Goal: Task Accomplishment & Management: Complete application form

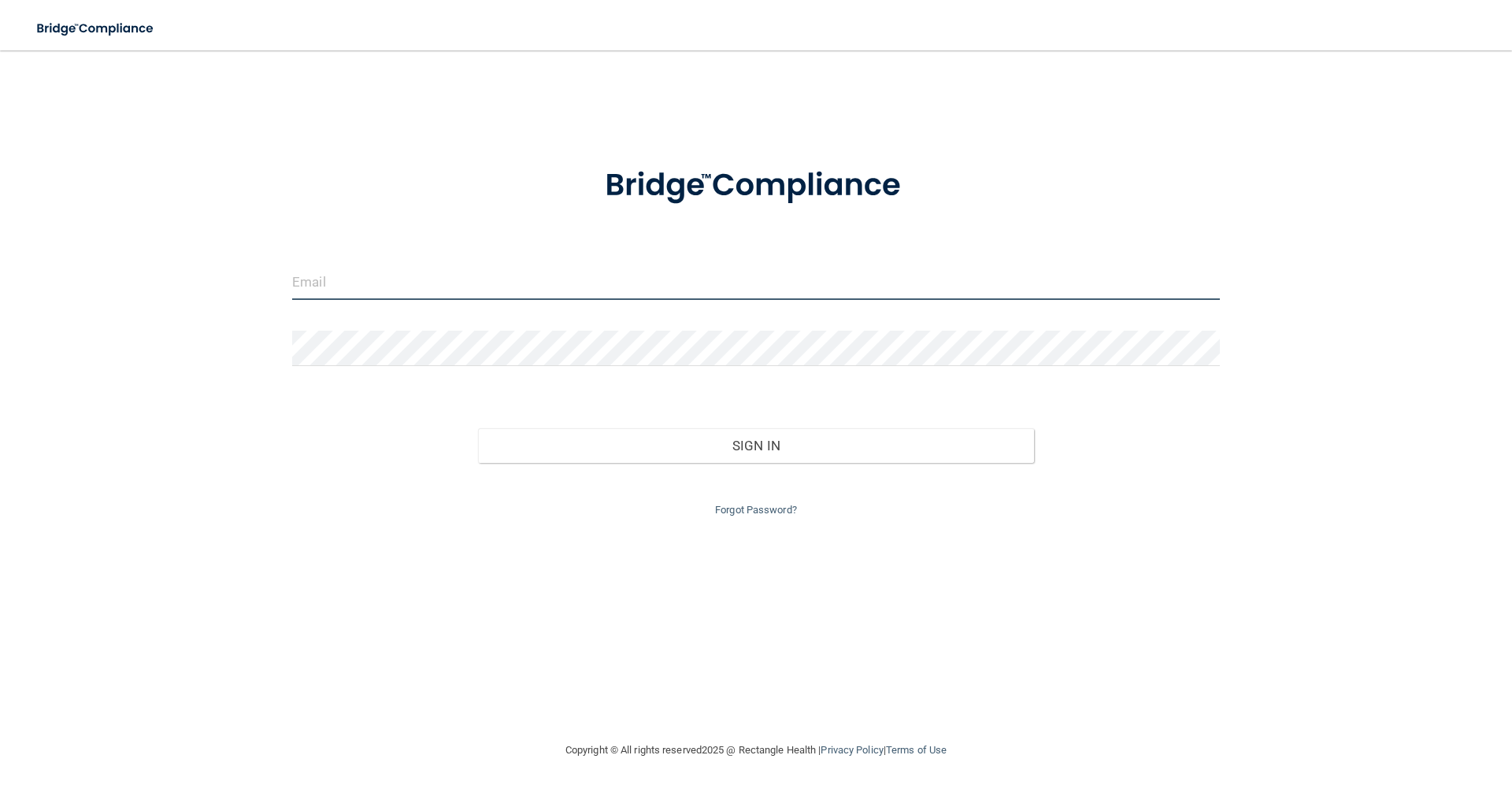
click at [414, 293] on input "email" at bounding box center [756, 282] width 928 height 35
type input "[EMAIL_ADDRESS][DOMAIN_NAME]"
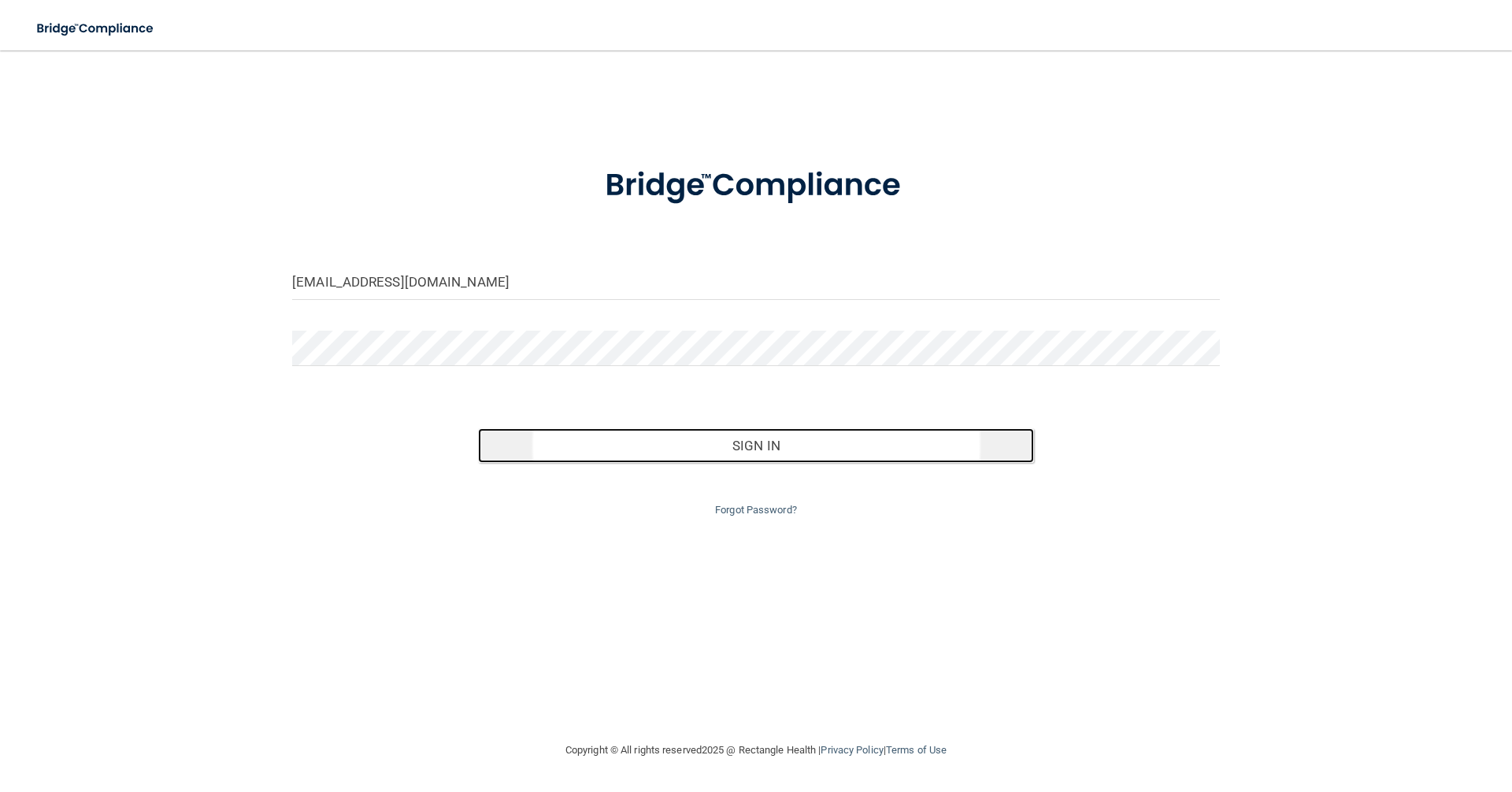
click at [680, 451] on button "Sign In" at bounding box center [756, 446] width 557 height 35
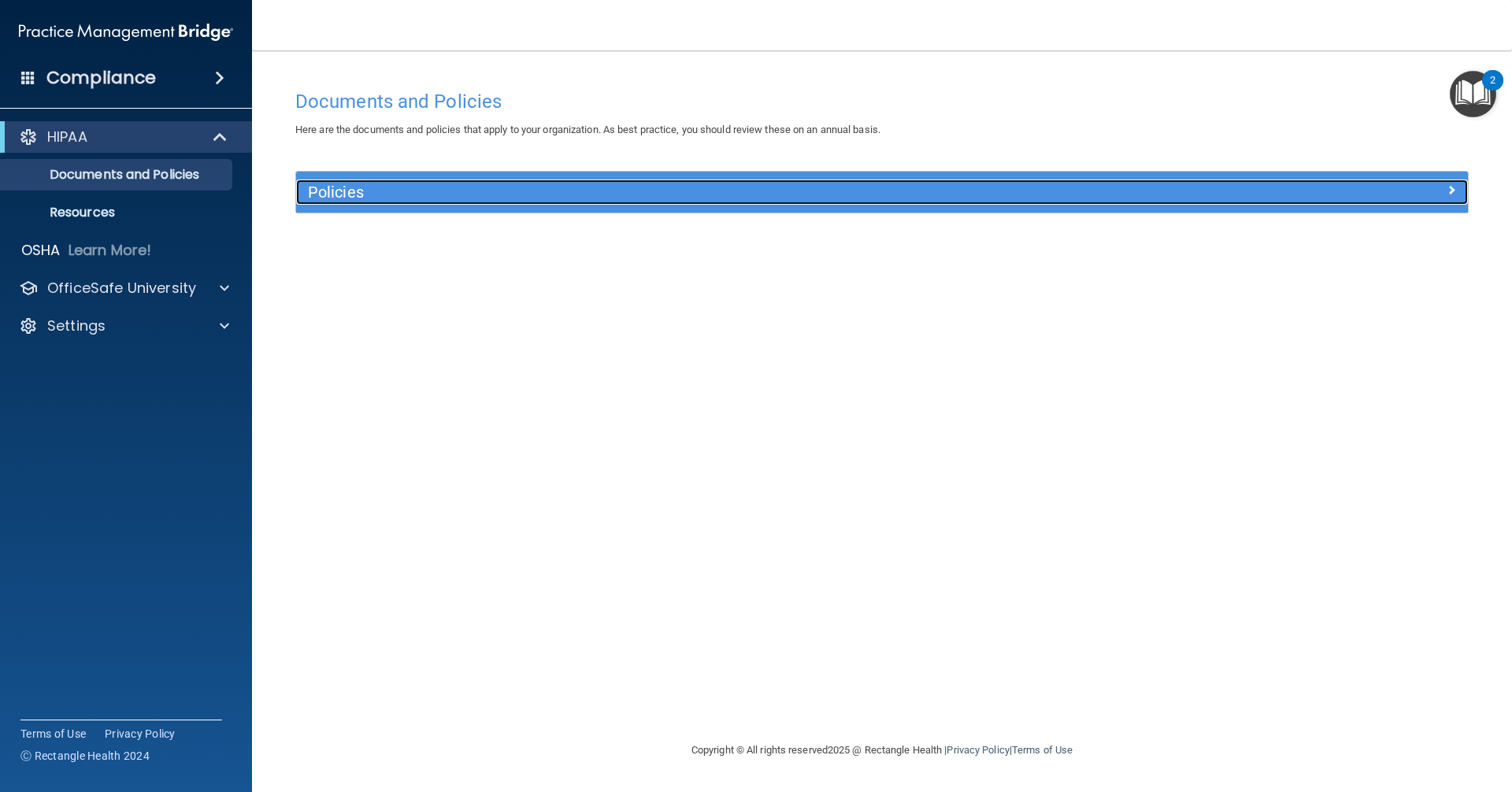
click at [455, 188] on h5 "Policies" at bounding box center [735, 192] width 856 height 17
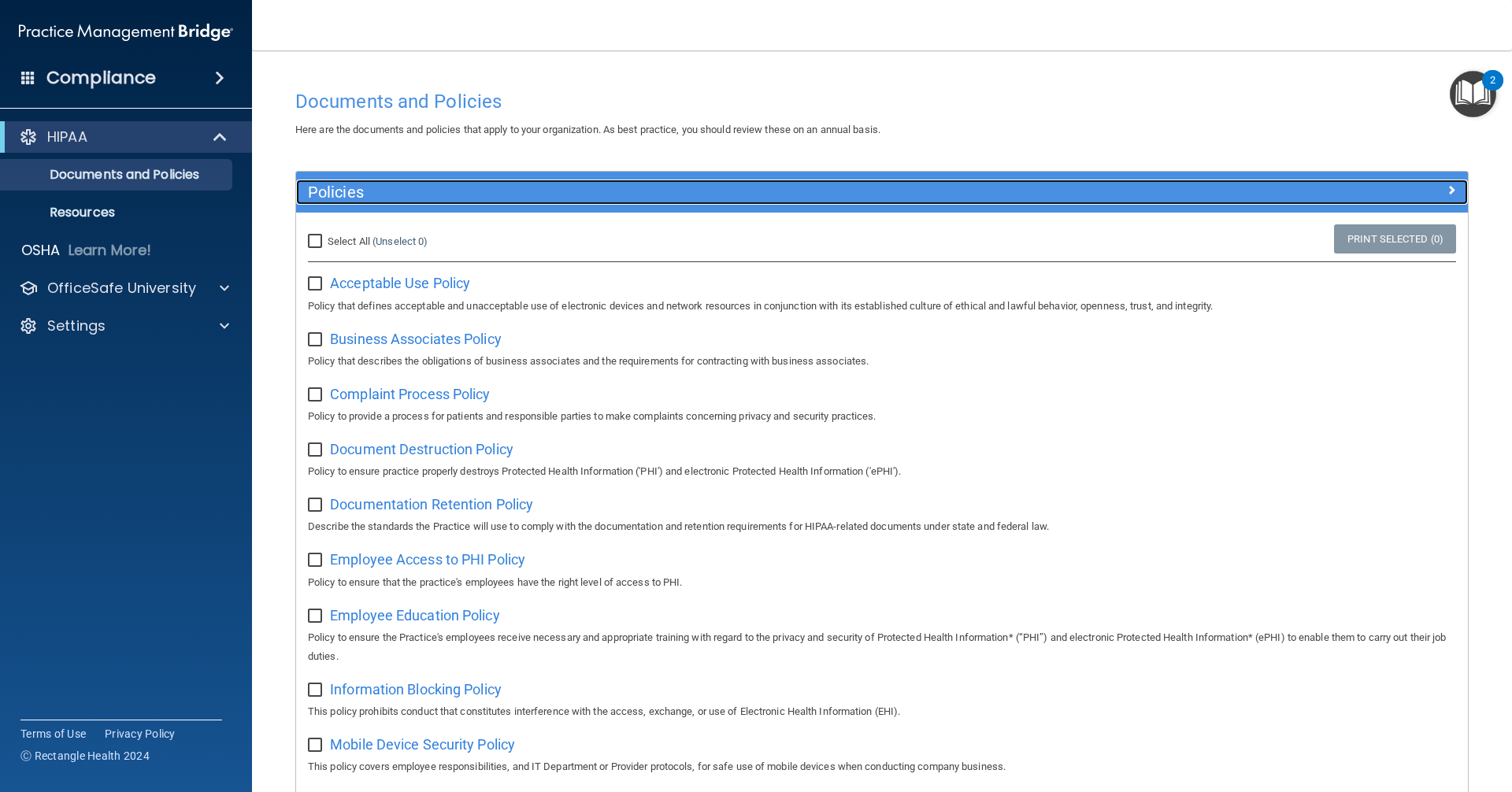
click at [427, 188] on h5 "Policies" at bounding box center [735, 192] width 856 height 17
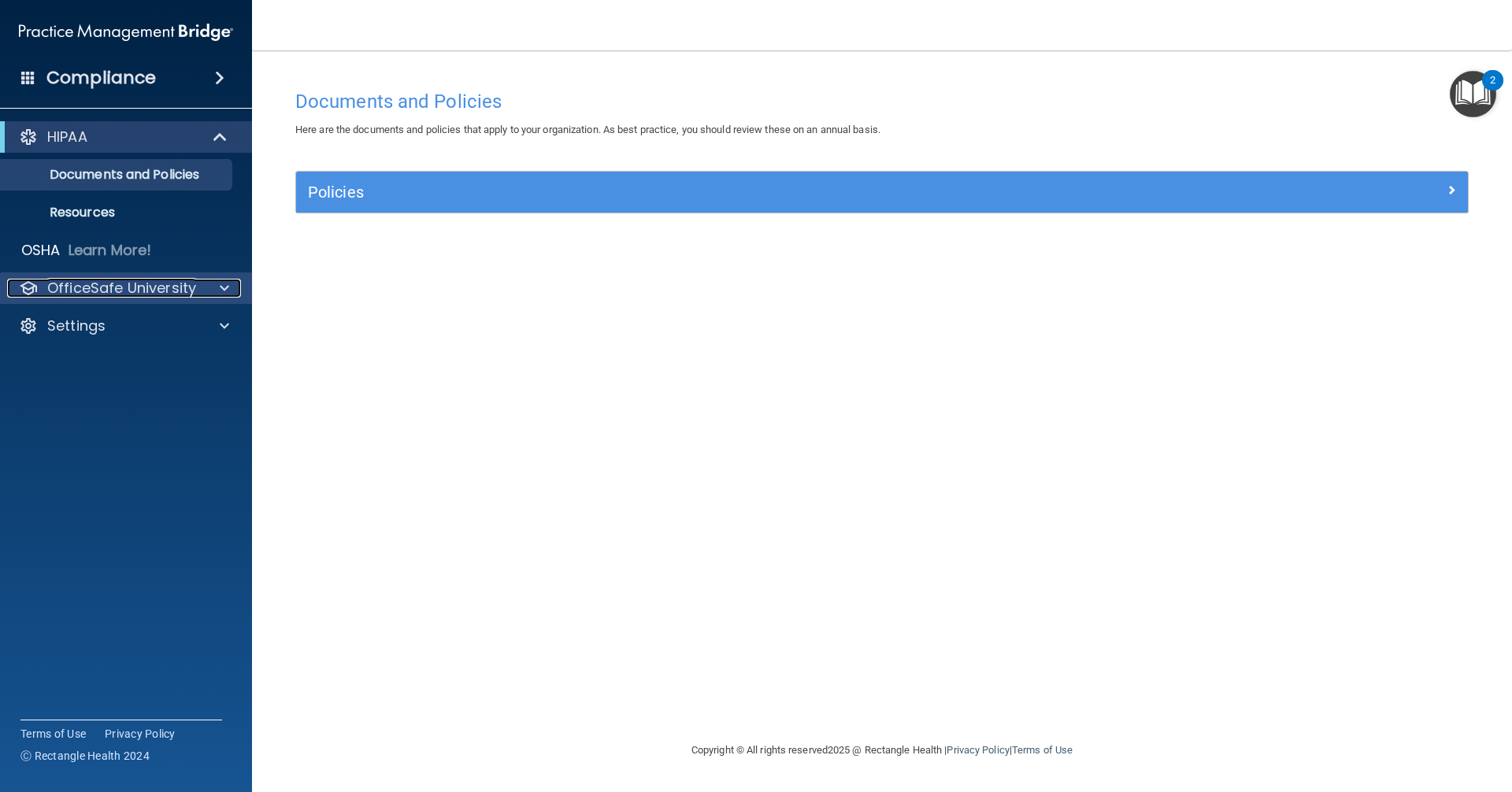
click at [183, 287] on p "OfficeSafe University" at bounding box center [121, 288] width 149 height 19
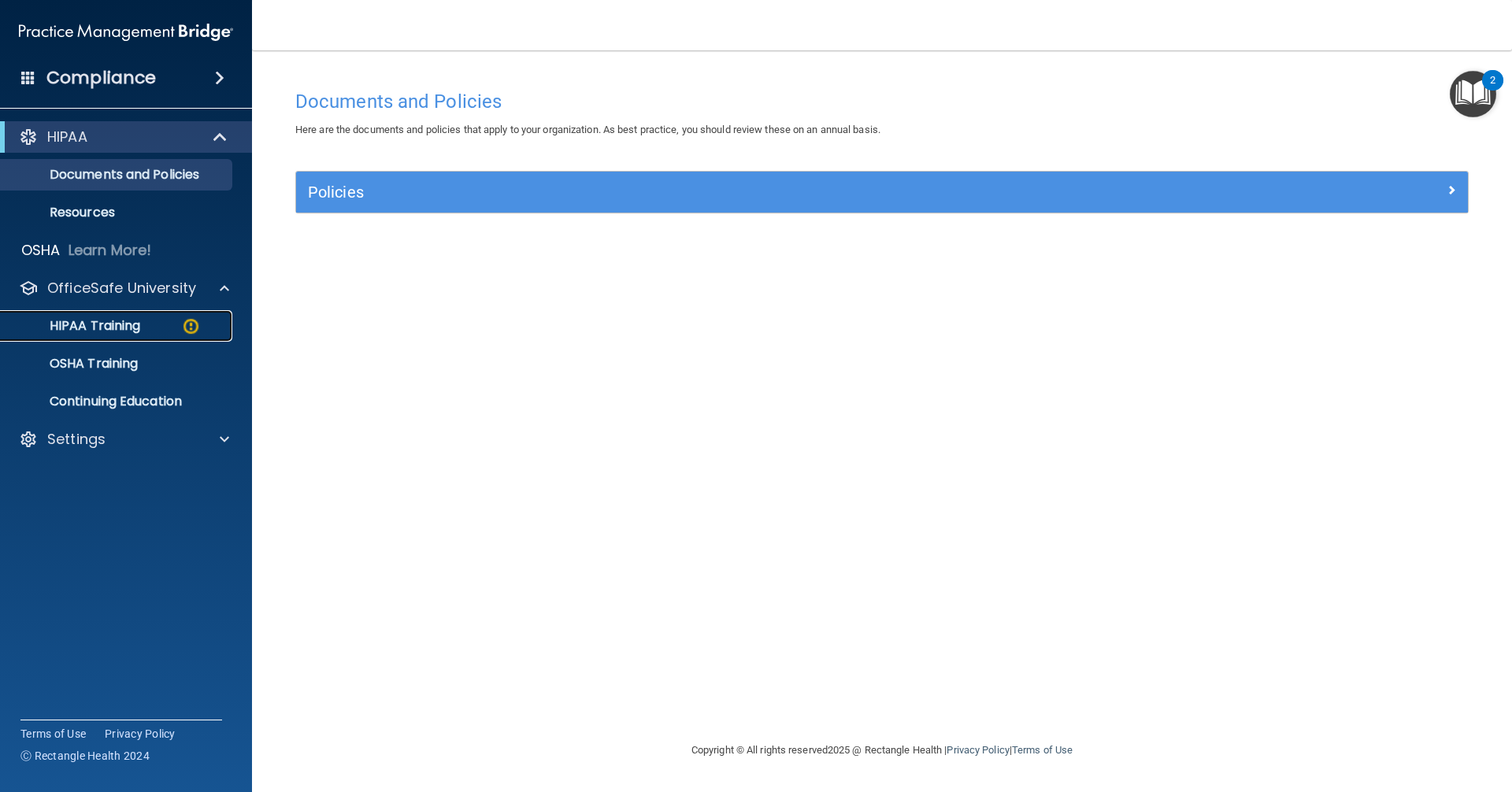
click at [187, 328] on img at bounding box center [191, 327] width 20 height 20
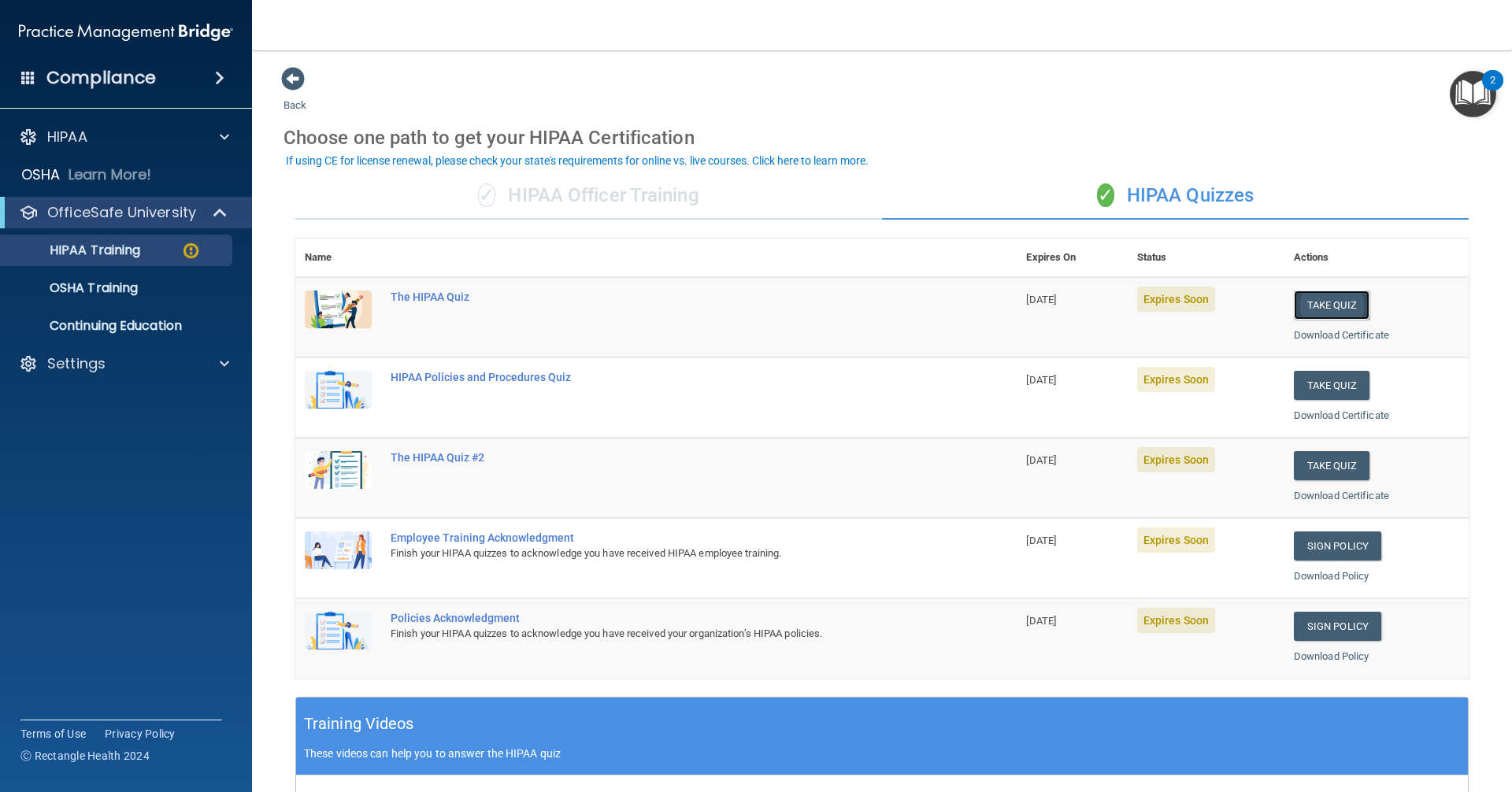
click at [1334, 304] on button "Take Quiz" at bounding box center [1332, 304] width 76 height 29
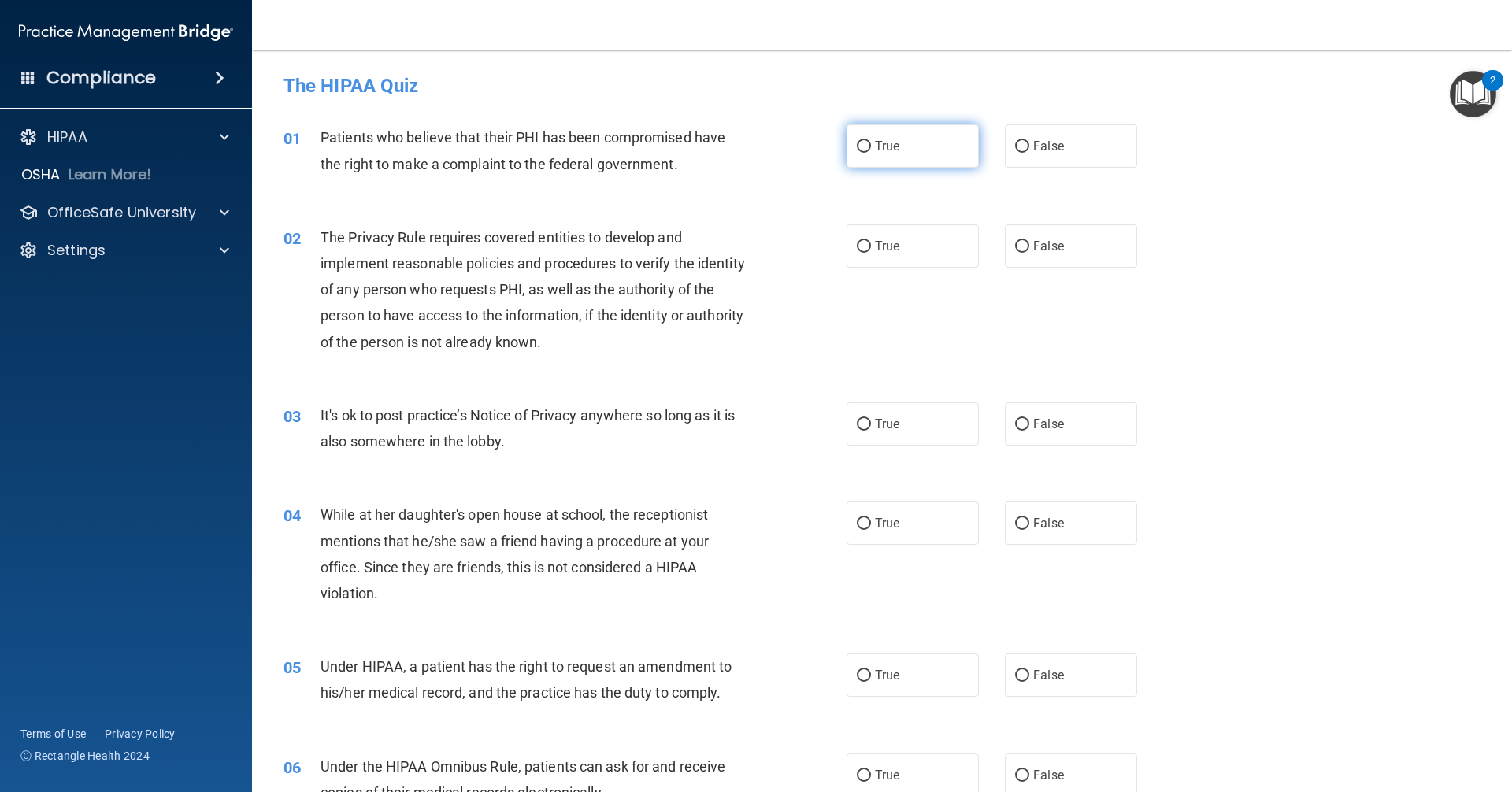
click at [858, 145] on input "True" at bounding box center [863, 146] width 14 height 12
radio input "true"
click at [857, 245] on input "True" at bounding box center [863, 247] width 14 height 12
radio input "true"
click at [1015, 419] on input "False" at bounding box center [1022, 424] width 14 height 12
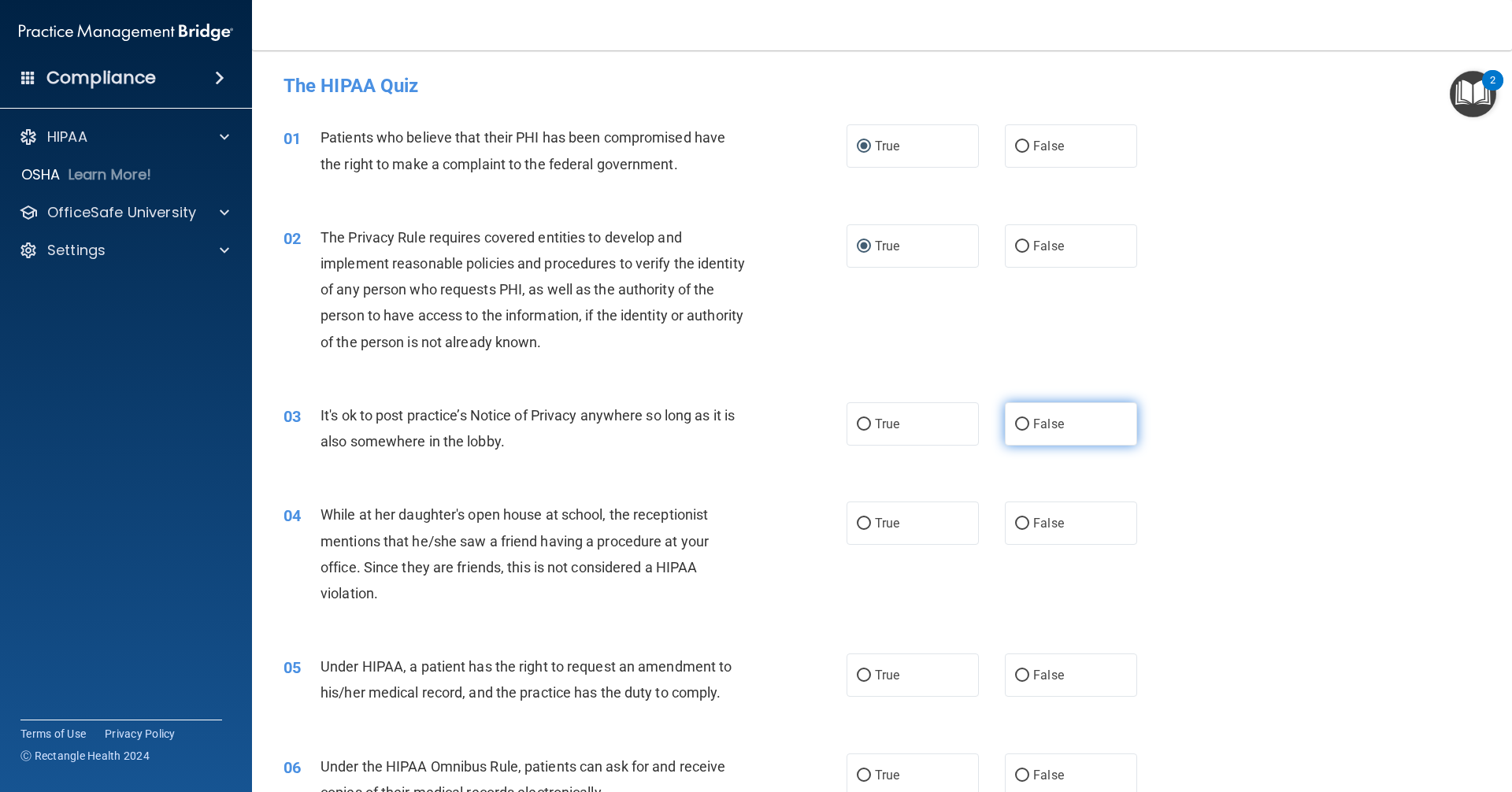
radio input "true"
click at [1019, 518] on input "False" at bounding box center [1022, 524] width 14 height 12
radio input "true"
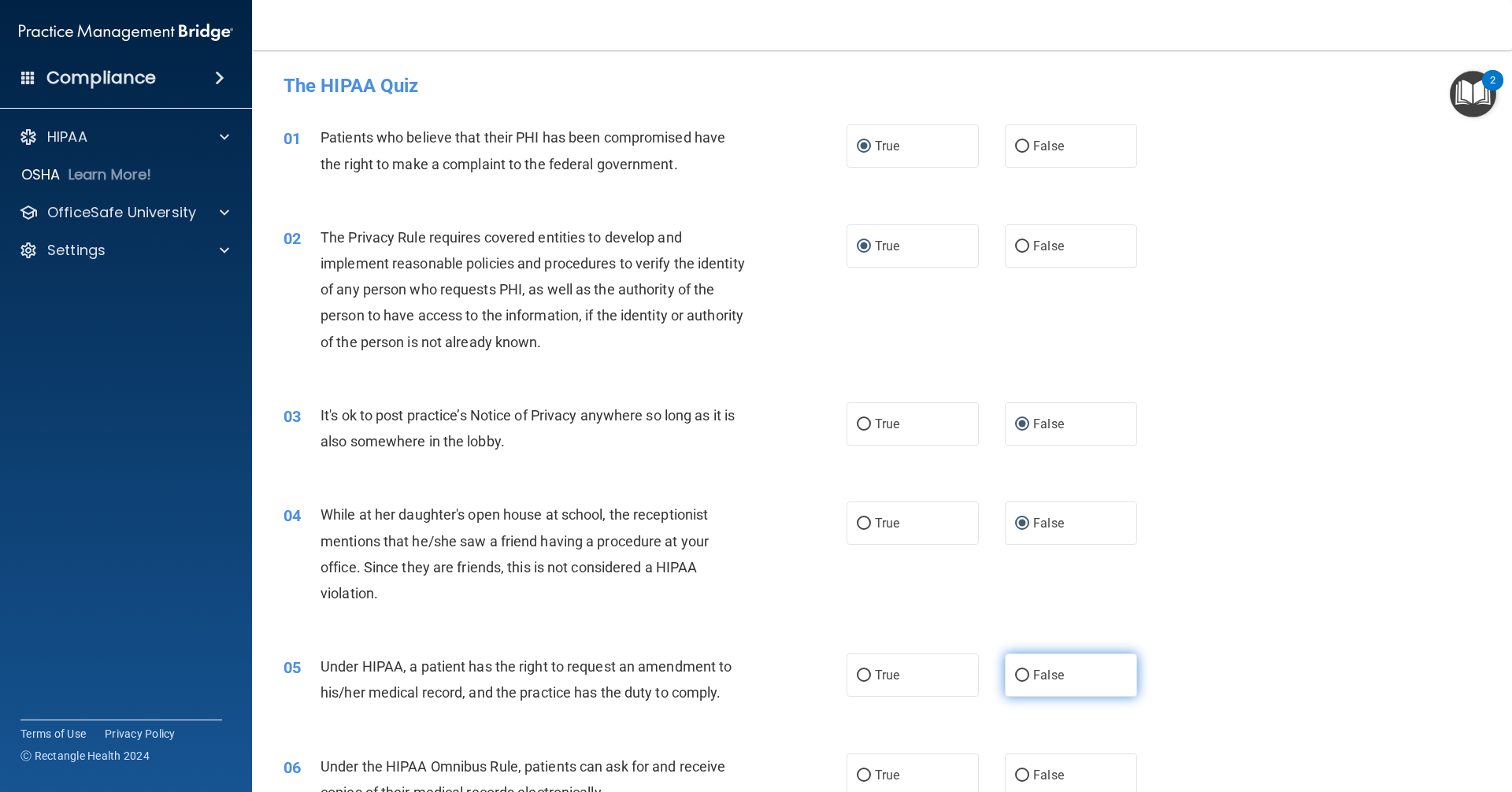
click at [1015, 673] on input "False" at bounding box center [1022, 676] width 14 height 12
radio input "true"
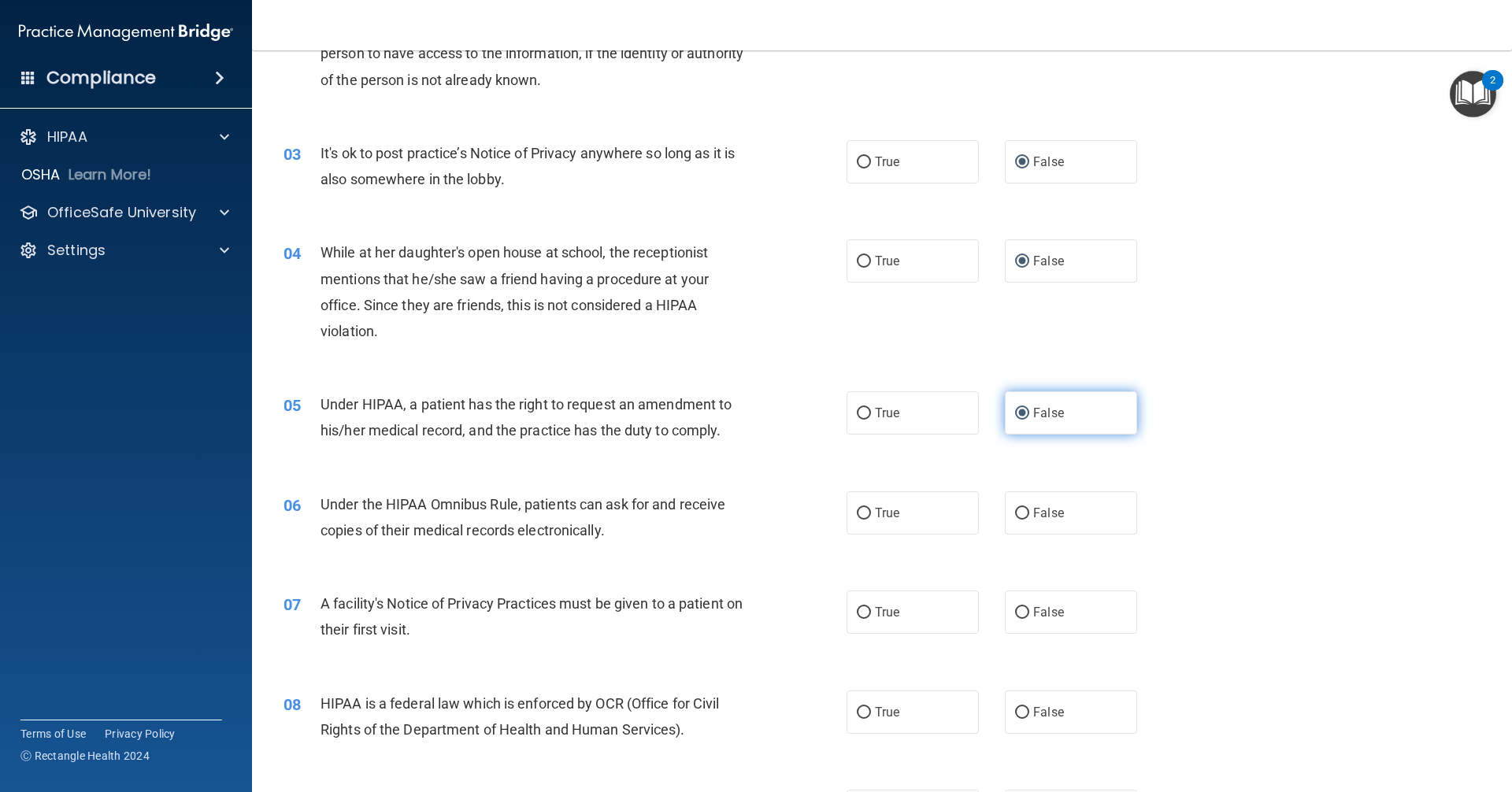
scroll to position [315, 0]
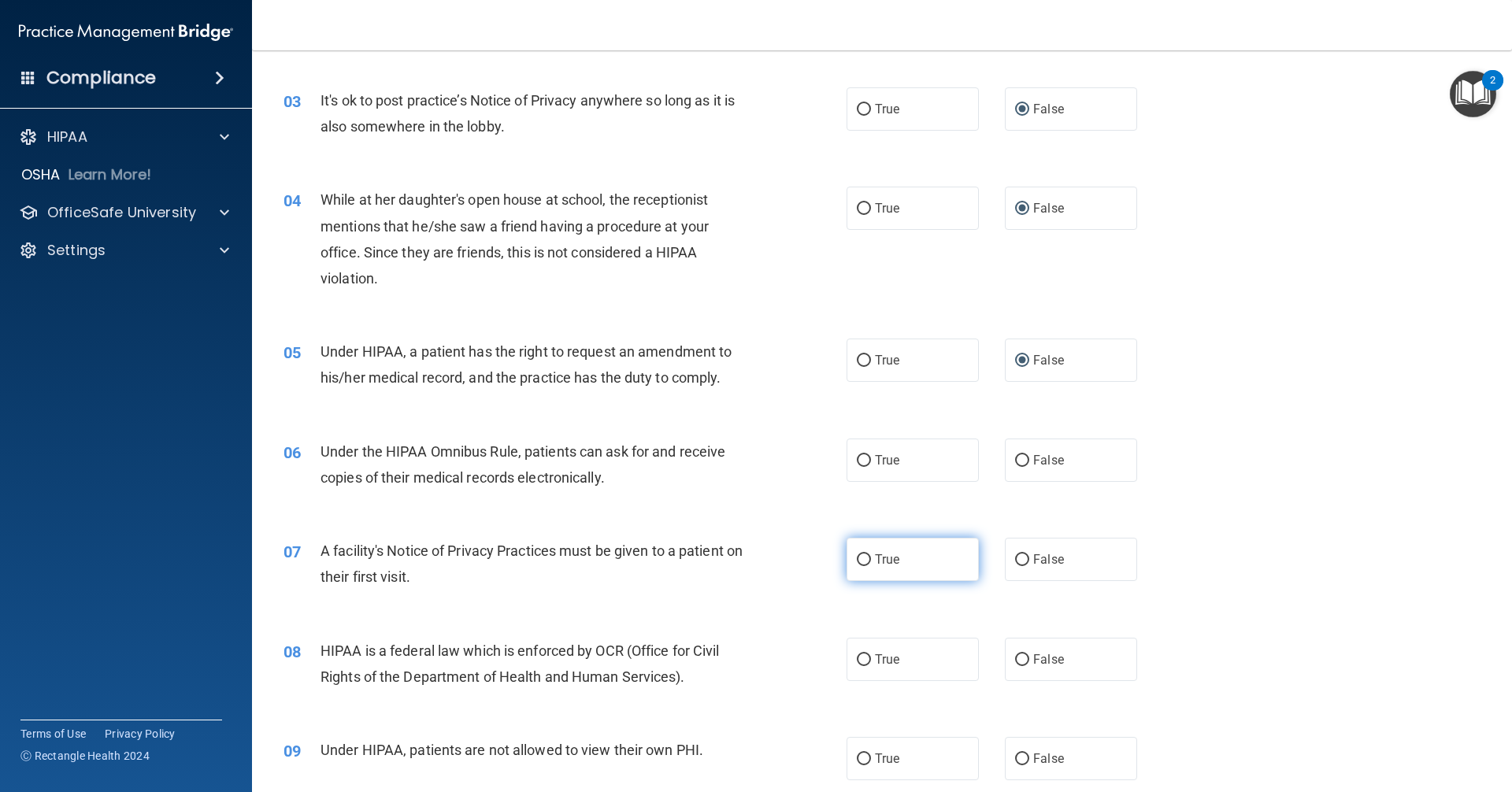
click at [856, 555] on input "True" at bounding box center [863, 560] width 14 height 12
radio input "true"
click at [858, 457] on input "True" at bounding box center [863, 461] width 14 height 12
radio input "true"
click at [861, 661] on input "True" at bounding box center [863, 660] width 14 height 12
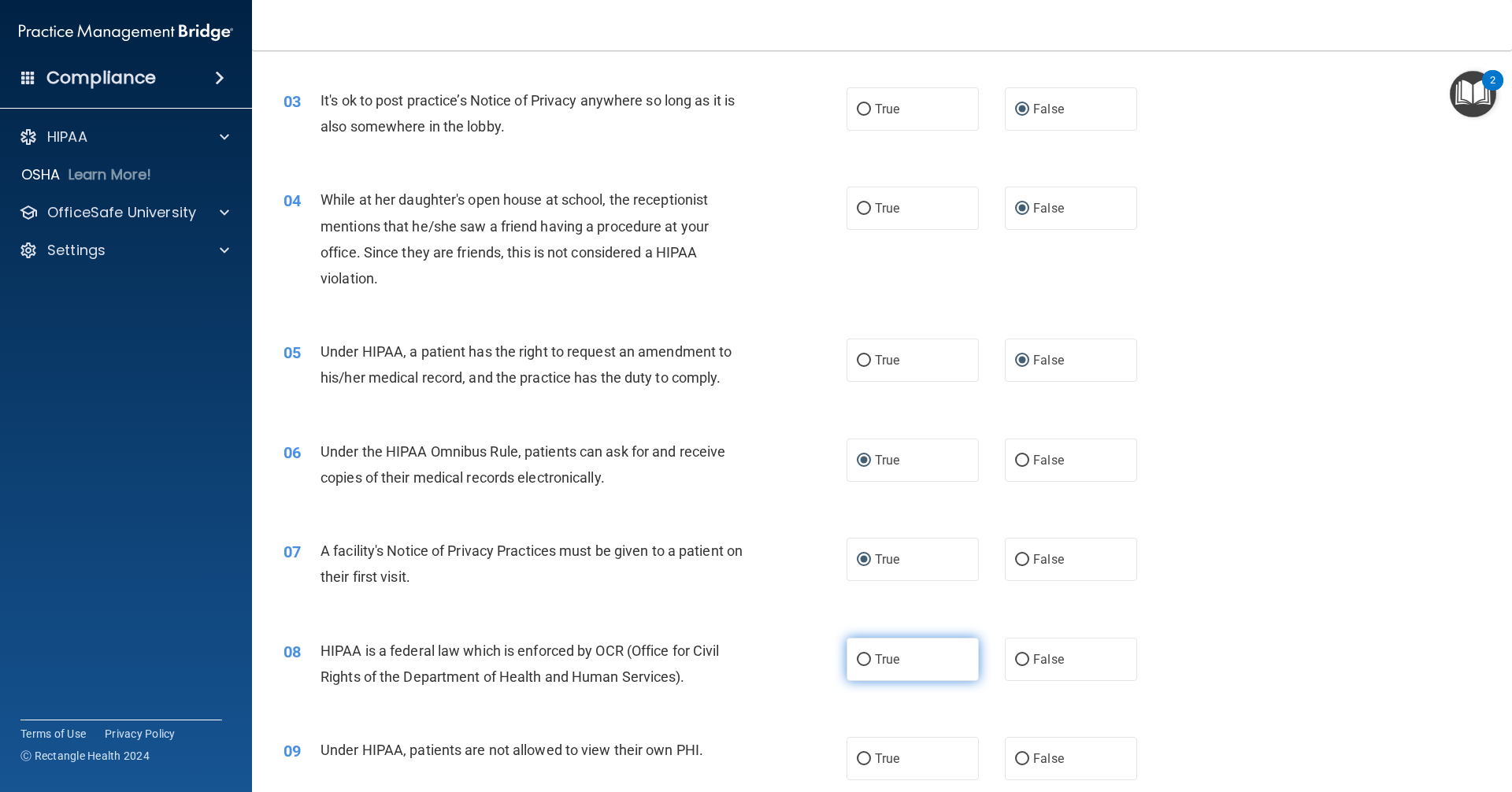
radio input "true"
click at [1015, 760] on input "False" at bounding box center [1022, 759] width 14 height 12
radio input "true"
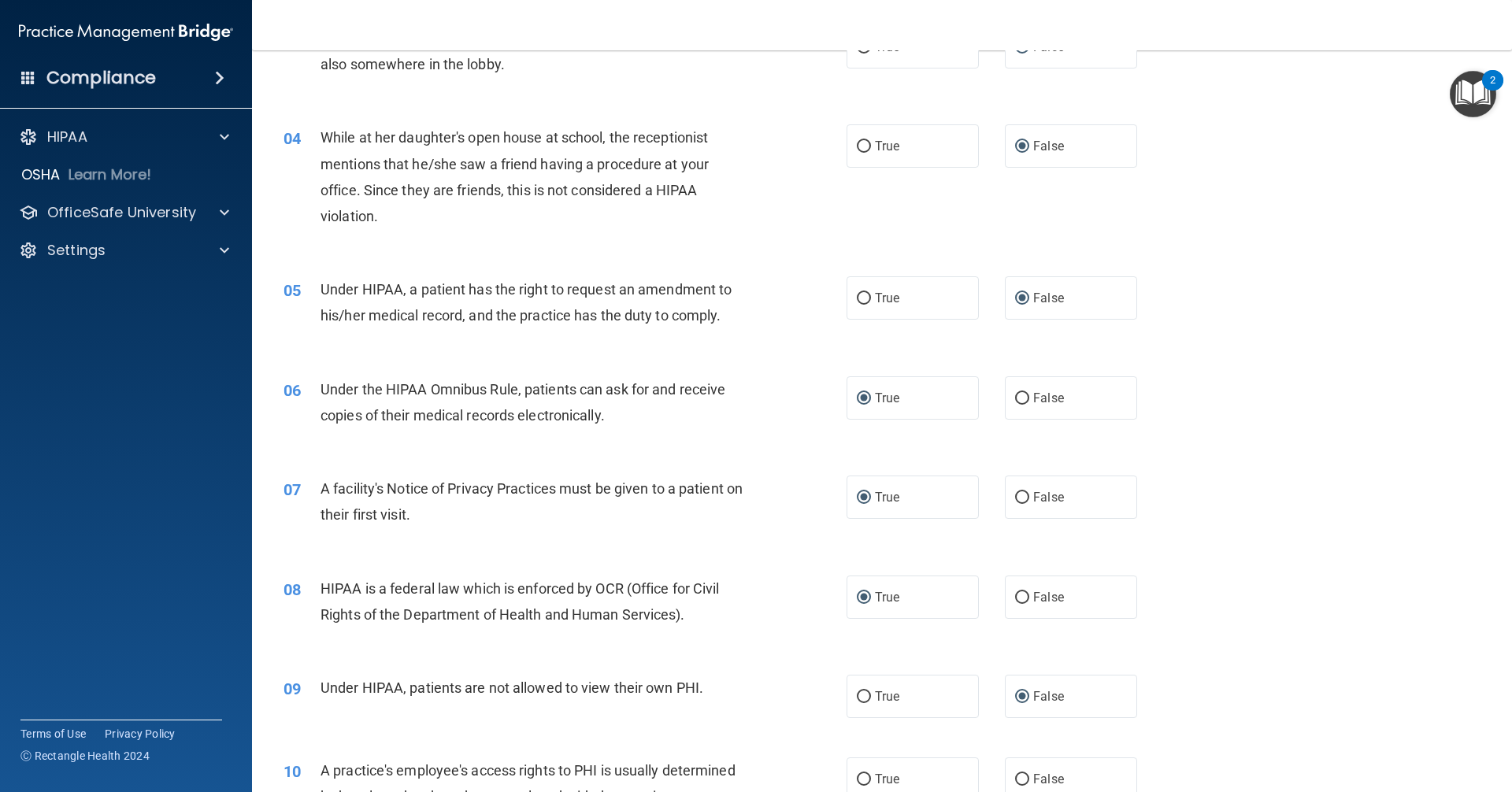
scroll to position [551, 0]
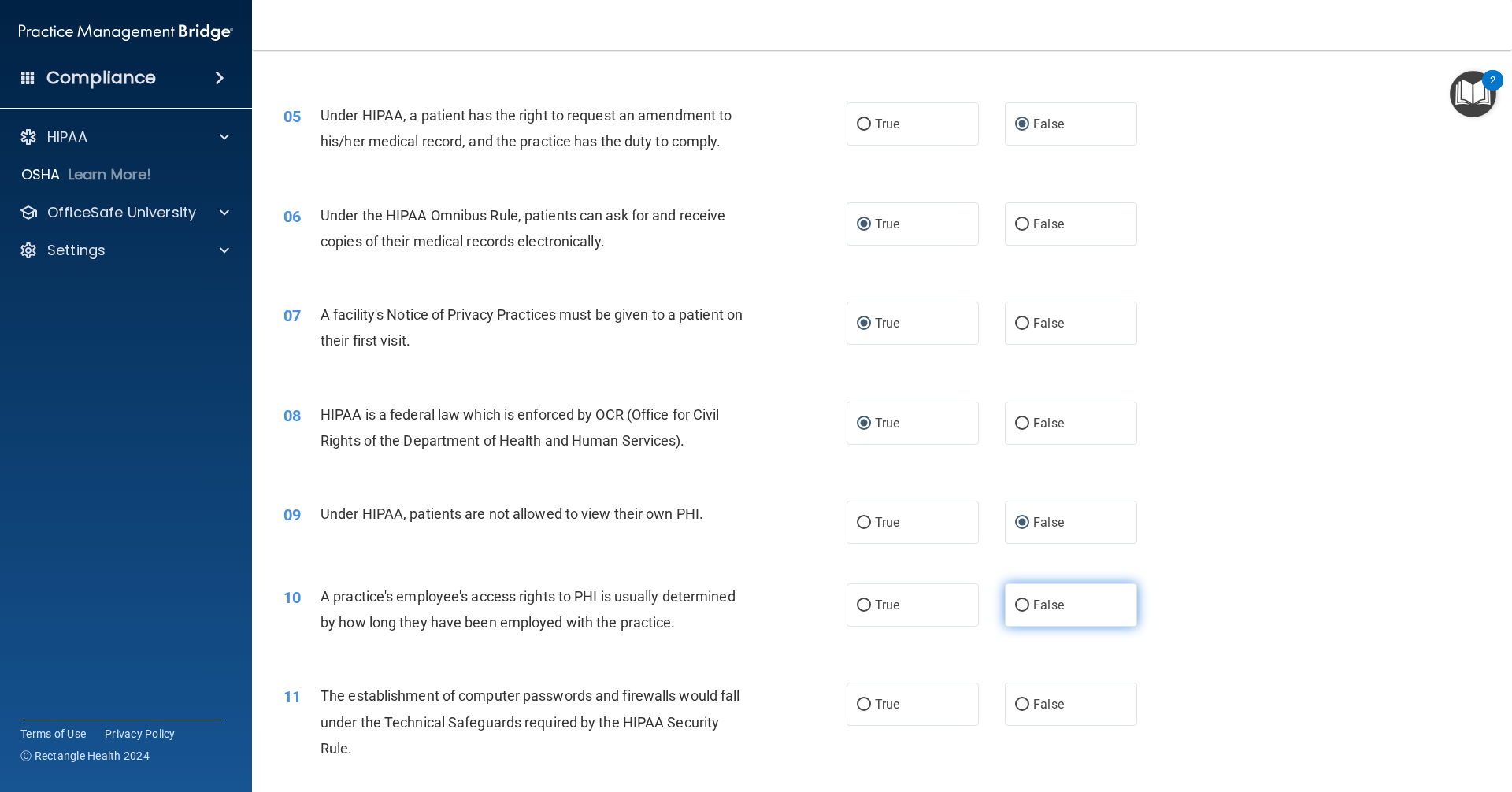
click at [1016, 603] on input "False" at bounding box center [1022, 605] width 14 height 12
radio input "true"
drag, startPoint x: 851, startPoint y: 707, endPoint x: 859, endPoint y: 705, distance: 8.2
click at [856, 706] on input "True" at bounding box center [863, 705] width 14 height 12
radio input "true"
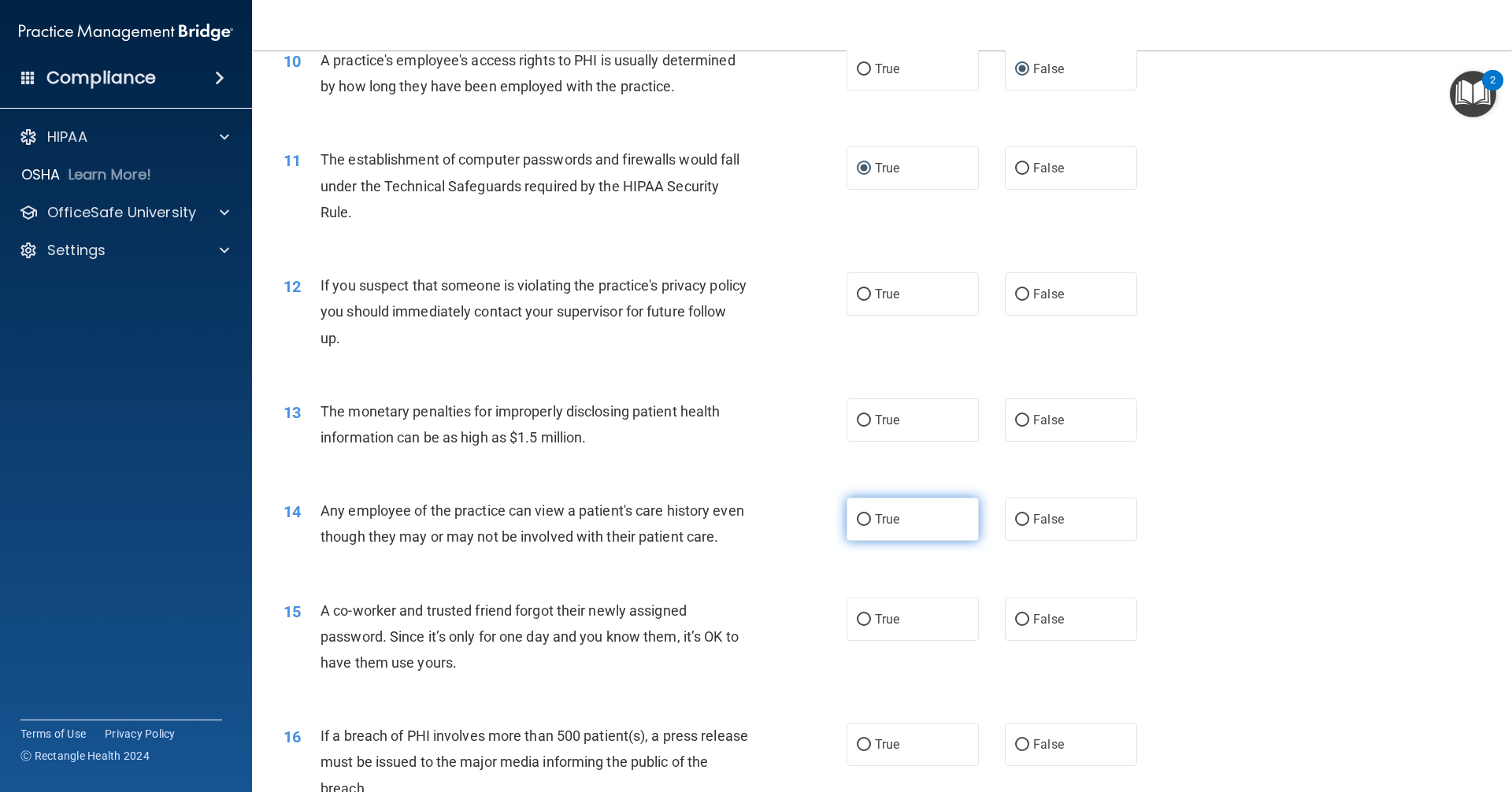
scroll to position [1102, 0]
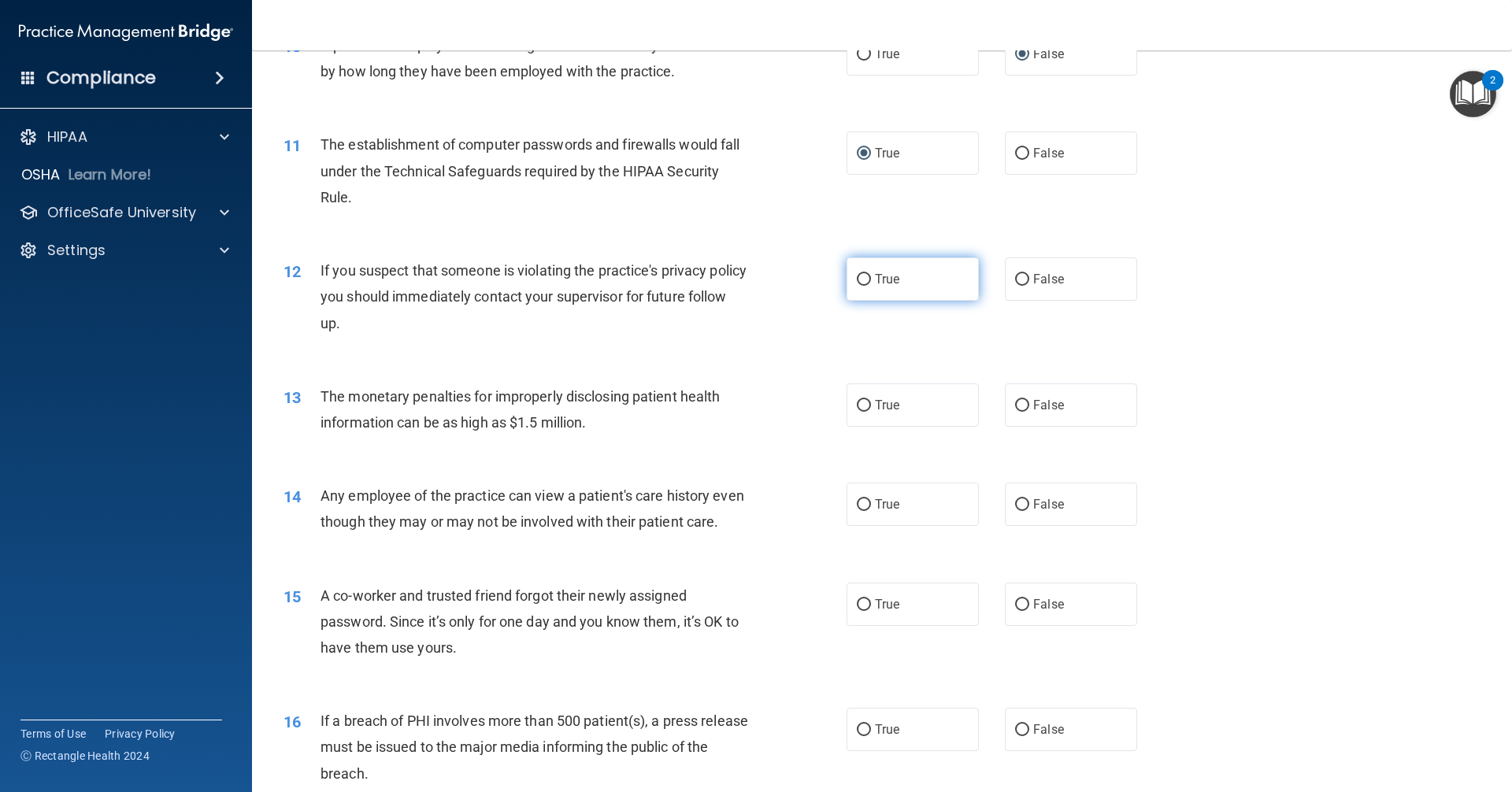
click at [858, 283] on input "True" at bounding box center [863, 280] width 14 height 12
radio input "true"
click at [856, 410] on input "True" at bounding box center [863, 405] width 14 height 12
radio input "true"
click at [1015, 506] on input "False" at bounding box center [1022, 505] width 14 height 12
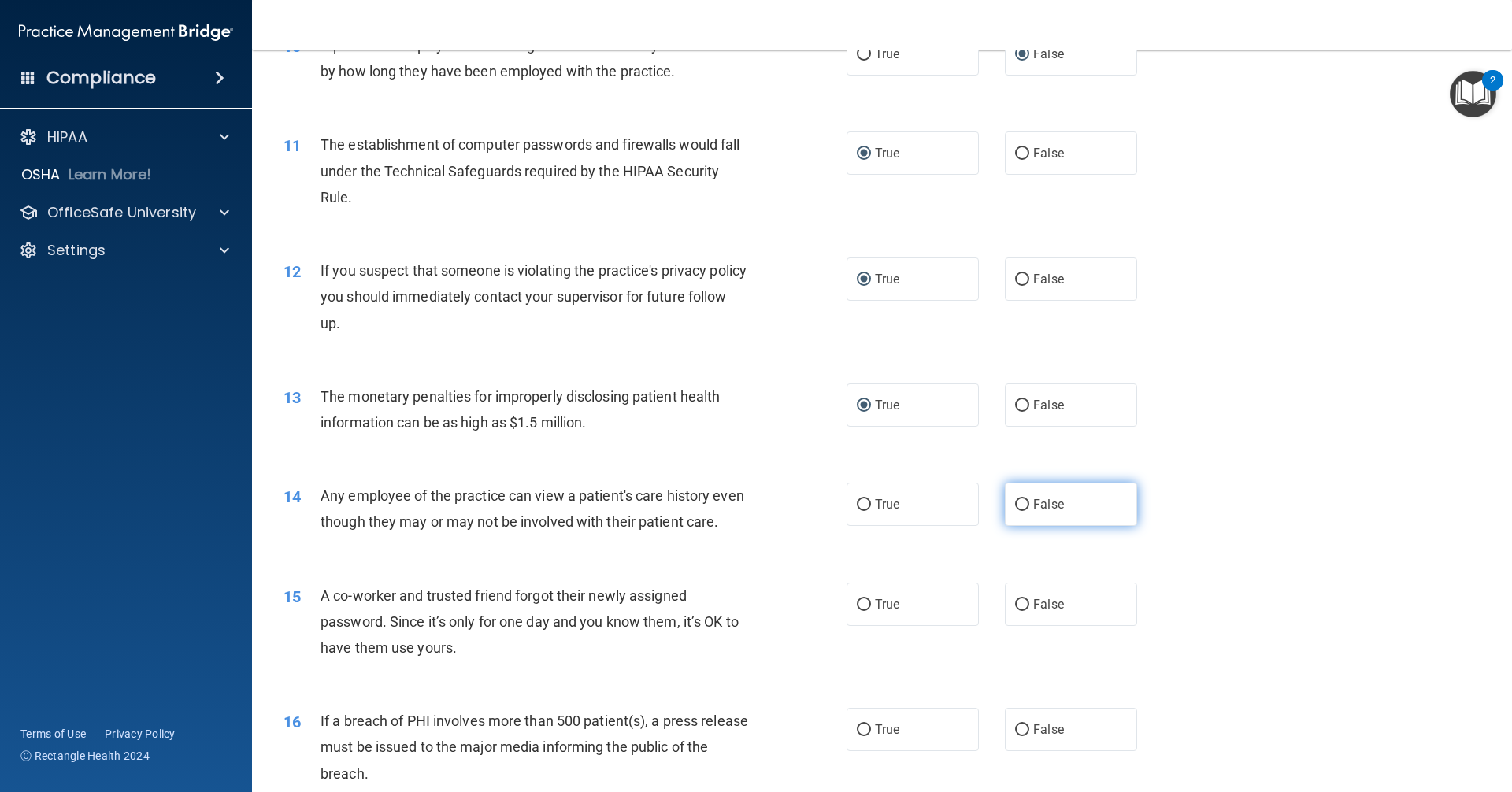
radio input "true"
click at [1015, 611] on input "False" at bounding box center [1022, 604] width 14 height 12
radio input "true"
click at [860, 736] on input "True" at bounding box center [863, 730] width 14 height 12
radio input "true"
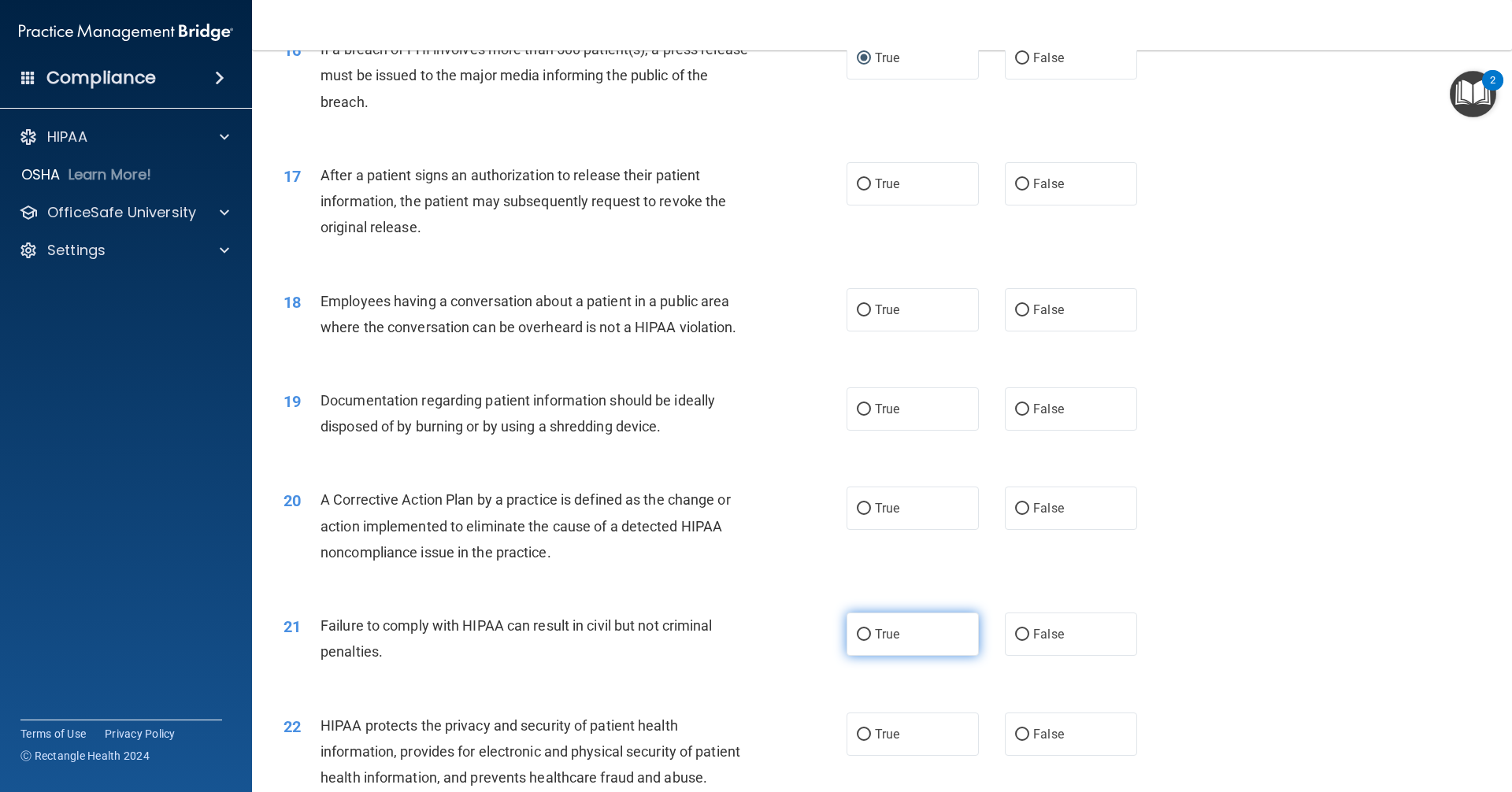
scroll to position [1811, 0]
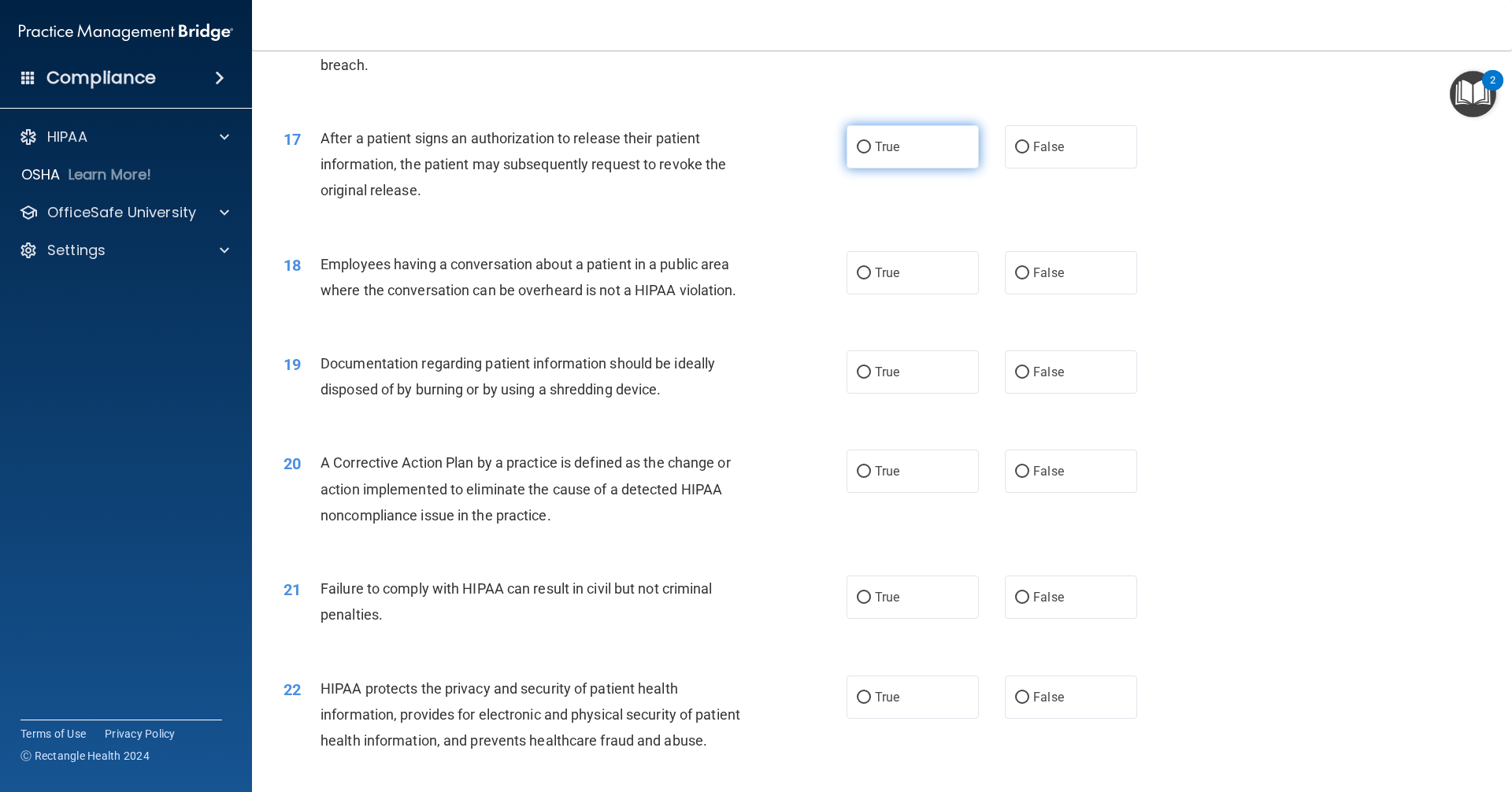
click at [857, 154] on input "True" at bounding box center [863, 147] width 14 height 12
radio input "true"
click at [1020, 280] on input "False" at bounding box center [1022, 273] width 14 height 12
radio input "true"
click at [859, 378] on input "True" at bounding box center [863, 373] width 14 height 12
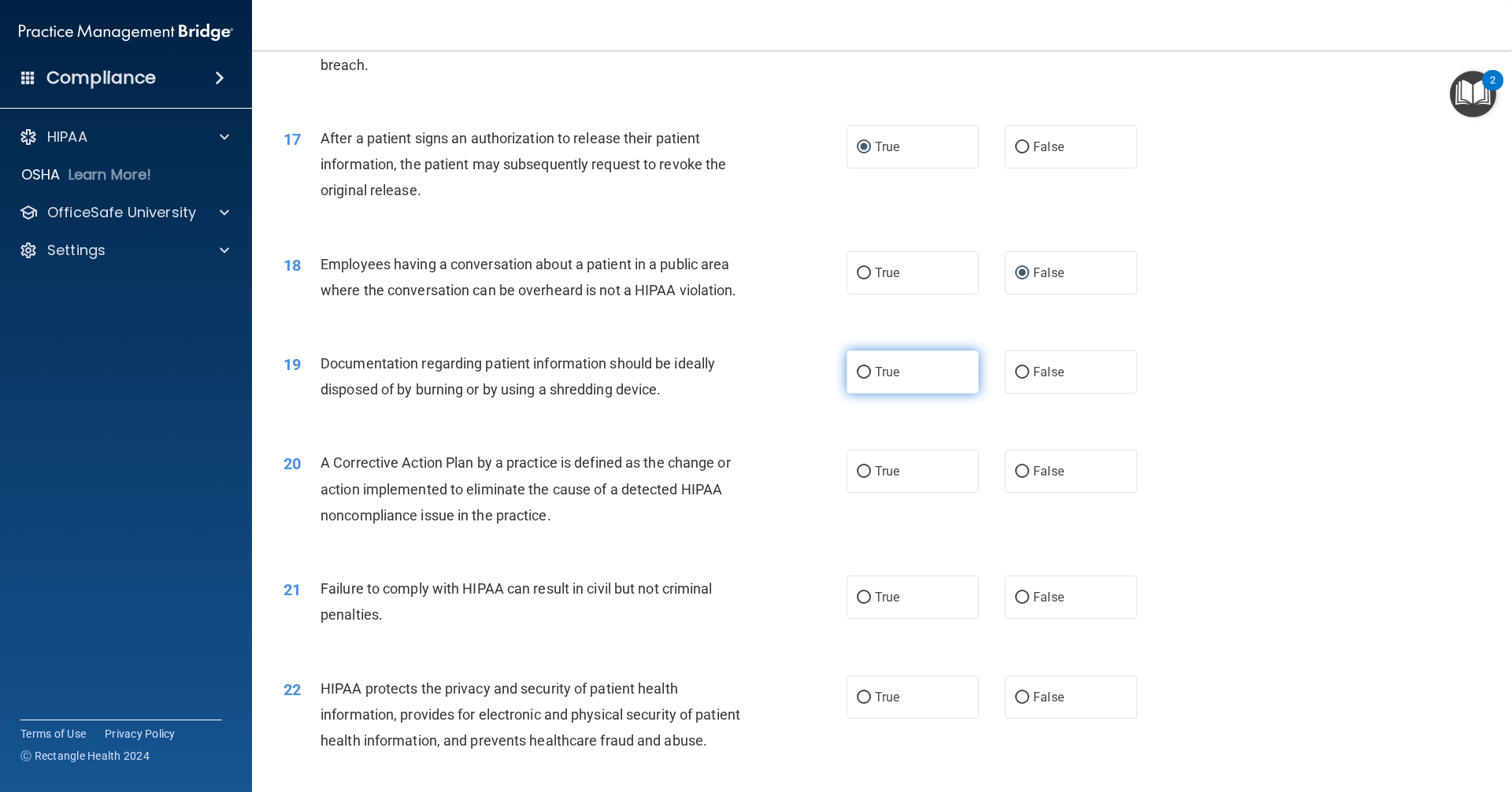
radio input "true"
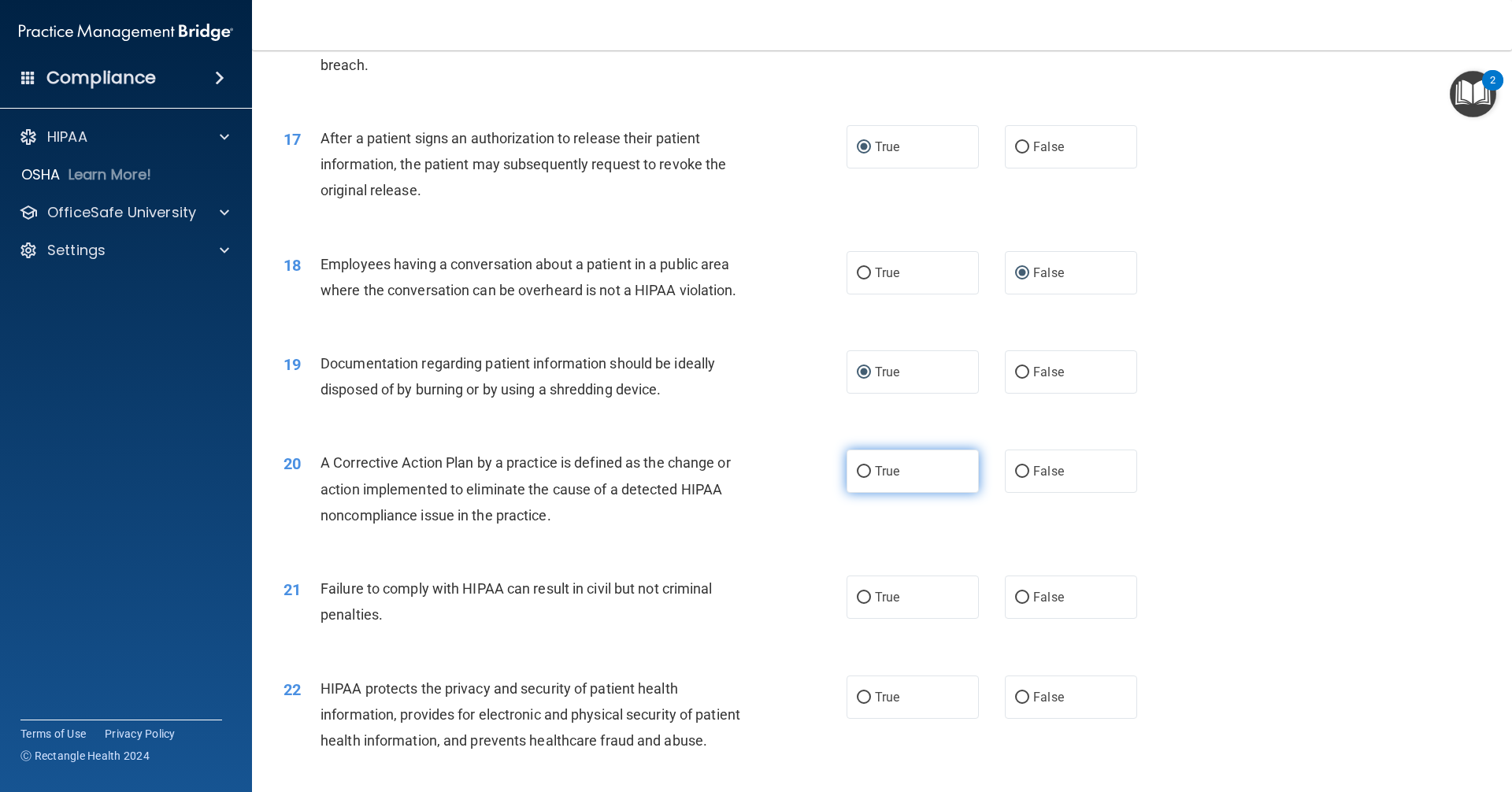
click at [860, 478] on input "True" at bounding box center [863, 472] width 14 height 12
radio input "true"
click at [1020, 604] on input "False" at bounding box center [1022, 598] width 14 height 12
radio input "true"
click at [859, 704] on input "True" at bounding box center [863, 697] width 14 height 12
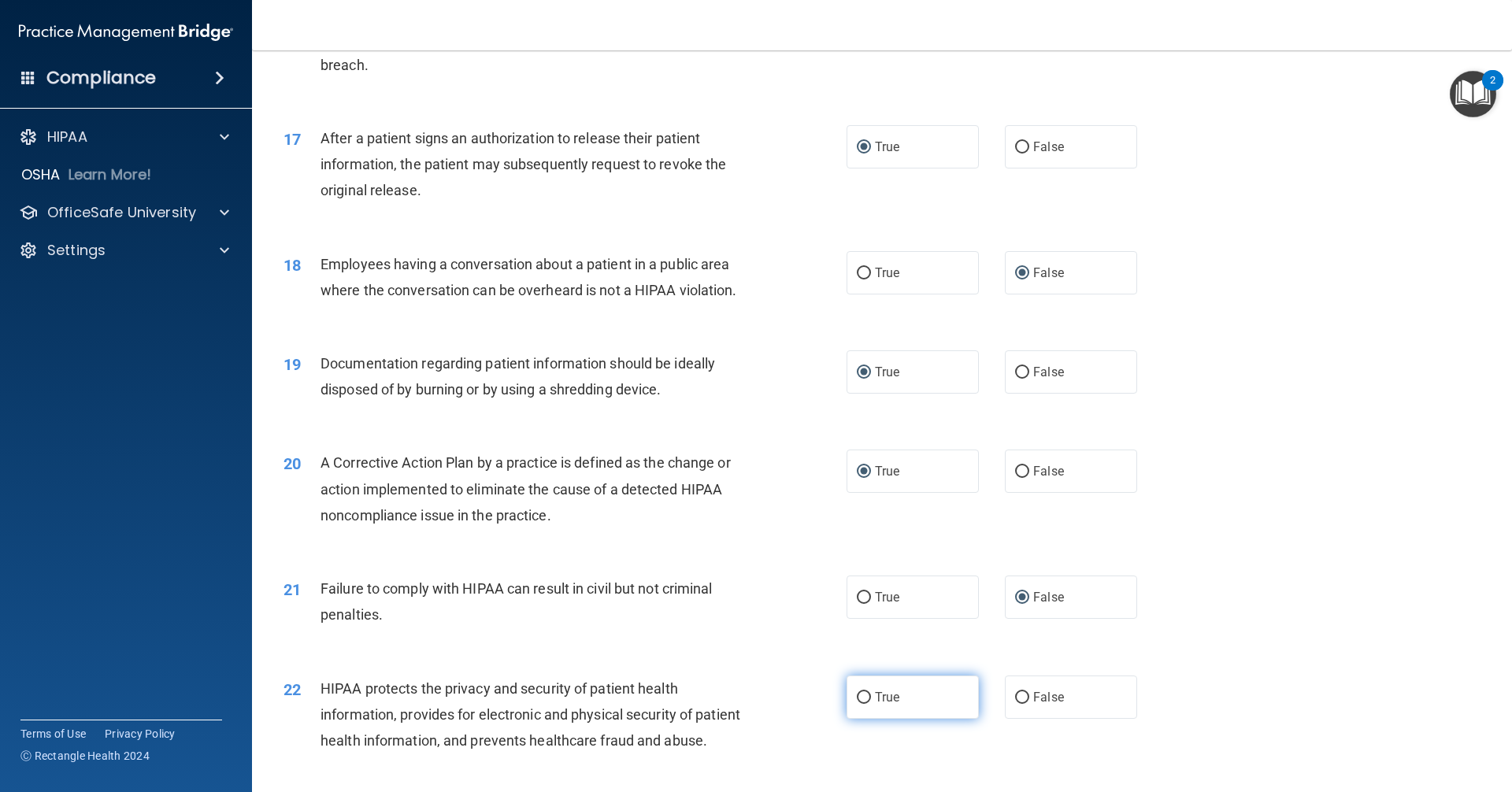
radio input "true"
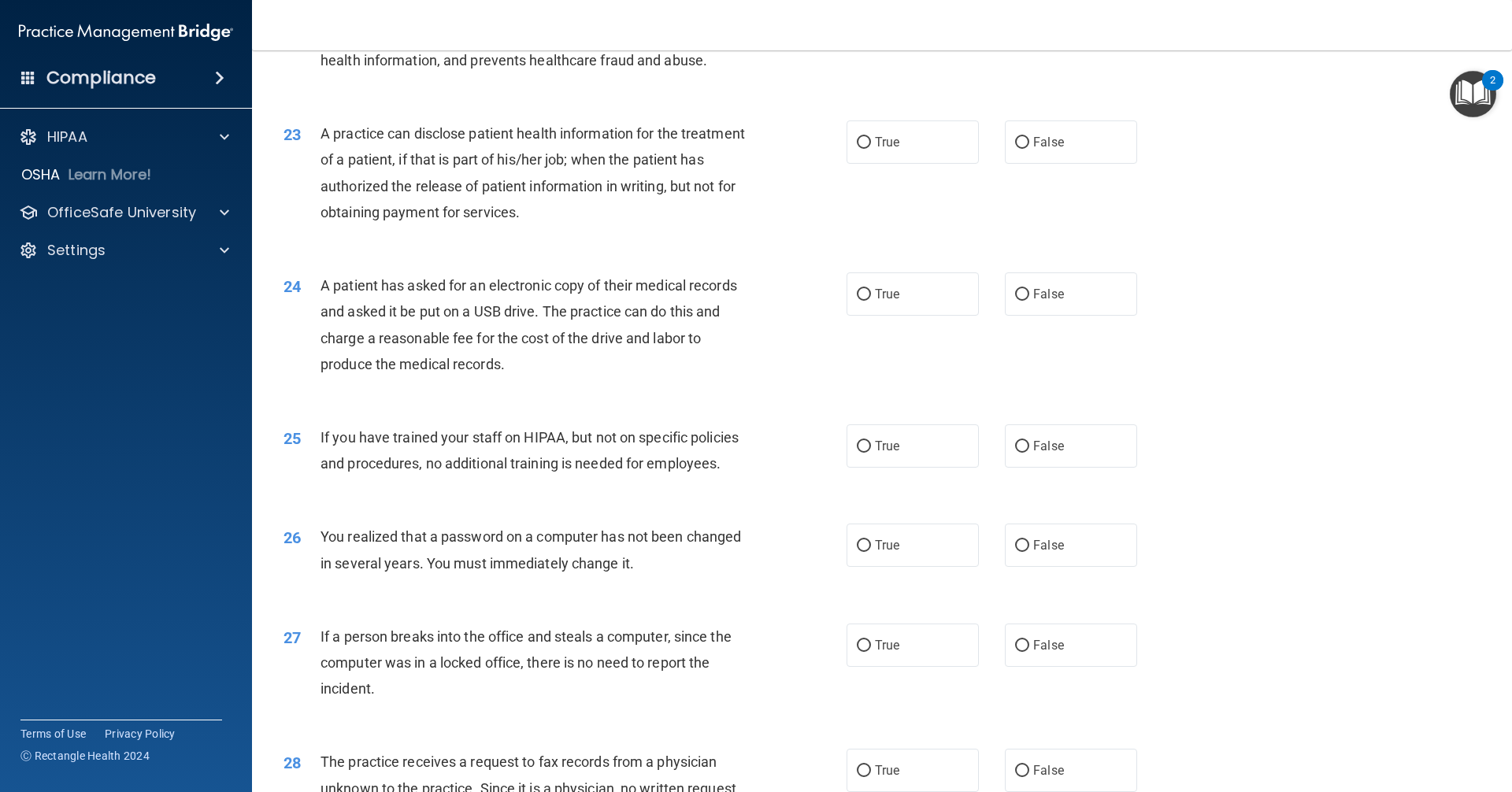
scroll to position [2519, 0]
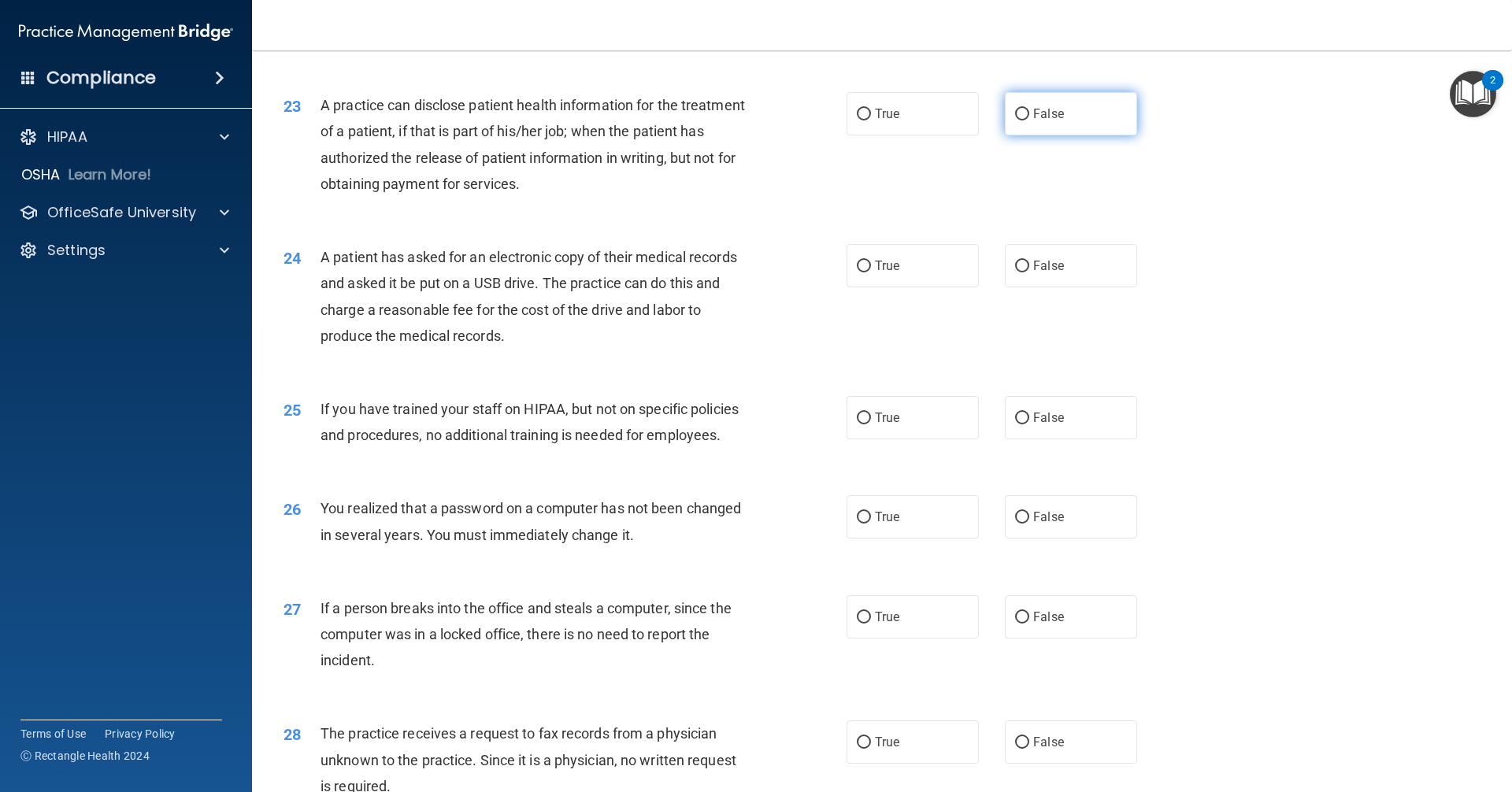
click at [1018, 120] on input "False" at bounding box center [1022, 114] width 14 height 12
radio input "true"
click at [856, 272] on input "True" at bounding box center [863, 266] width 14 height 12
radio input "true"
click at [1020, 424] on input "False" at bounding box center [1022, 419] width 14 height 12
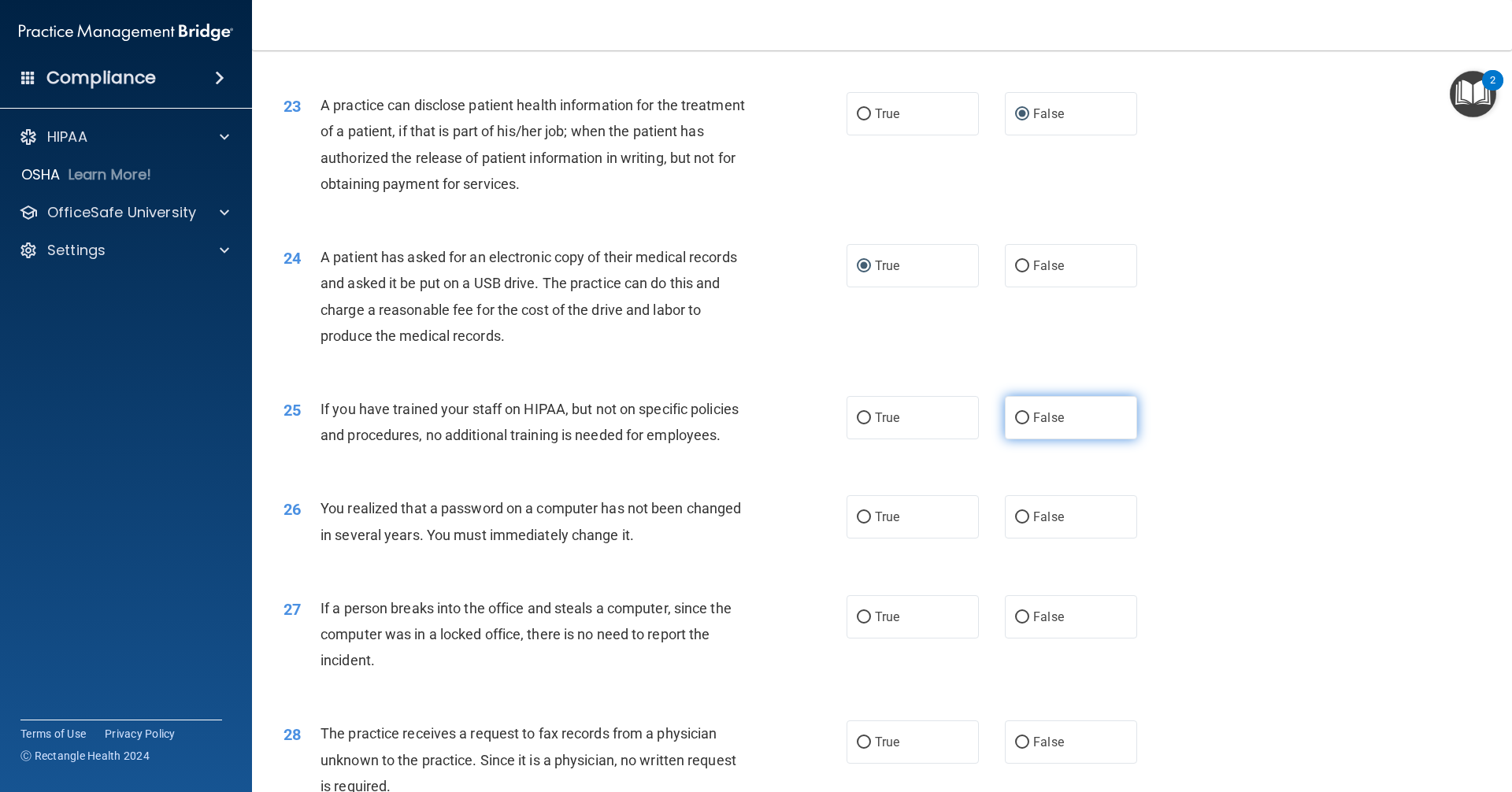
radio input "true"
click at [856, 524] on input "True" at bounding box center [863, 517] width 14 height 12
radio input "true"
click at [1015, 623] on input "False" at bounding box center [1022, 618] width 14 height 12
radio input "true"
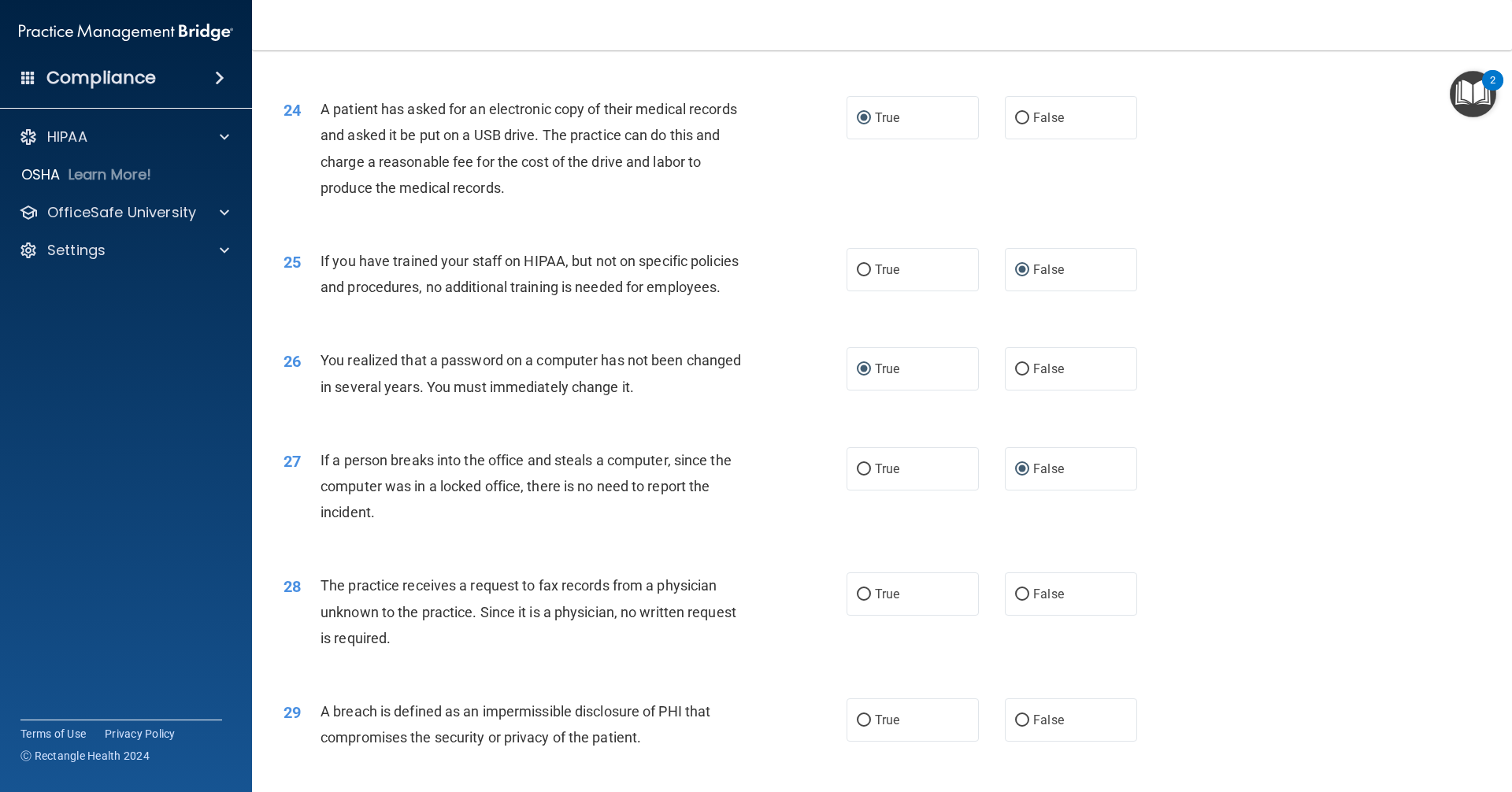
scroll to position [2934, 0]
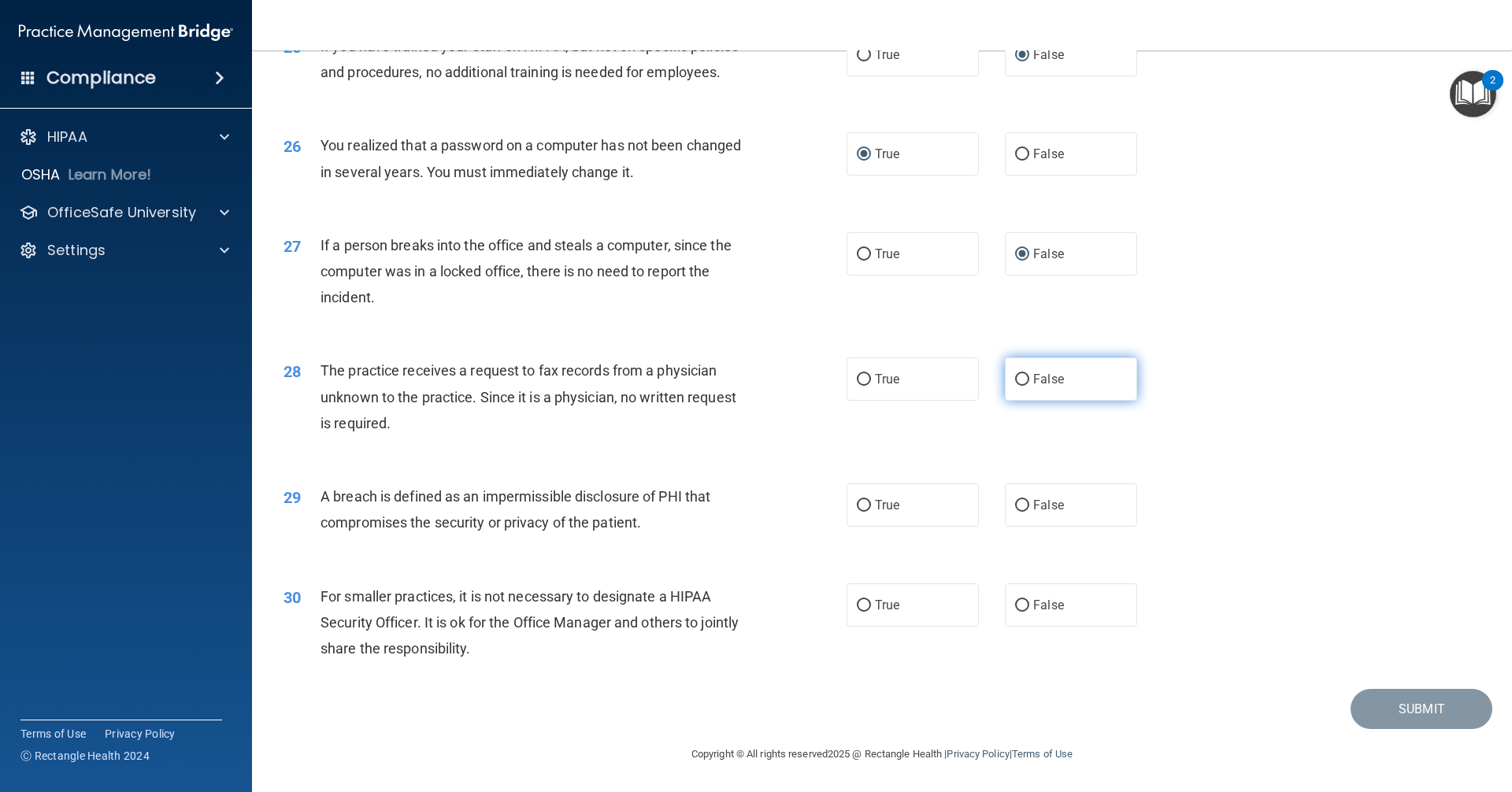
click at [1015, 377] on input "False" at bounding box center [1022, 380] width 14 height 12
radio input "true"
click at [857, 512] on label "True" at bounding box center [912, 505] width 132 height 44
click at [857, 512] on input "True" at bounding box center [863, 506] width 14 height 12
radio input "true"
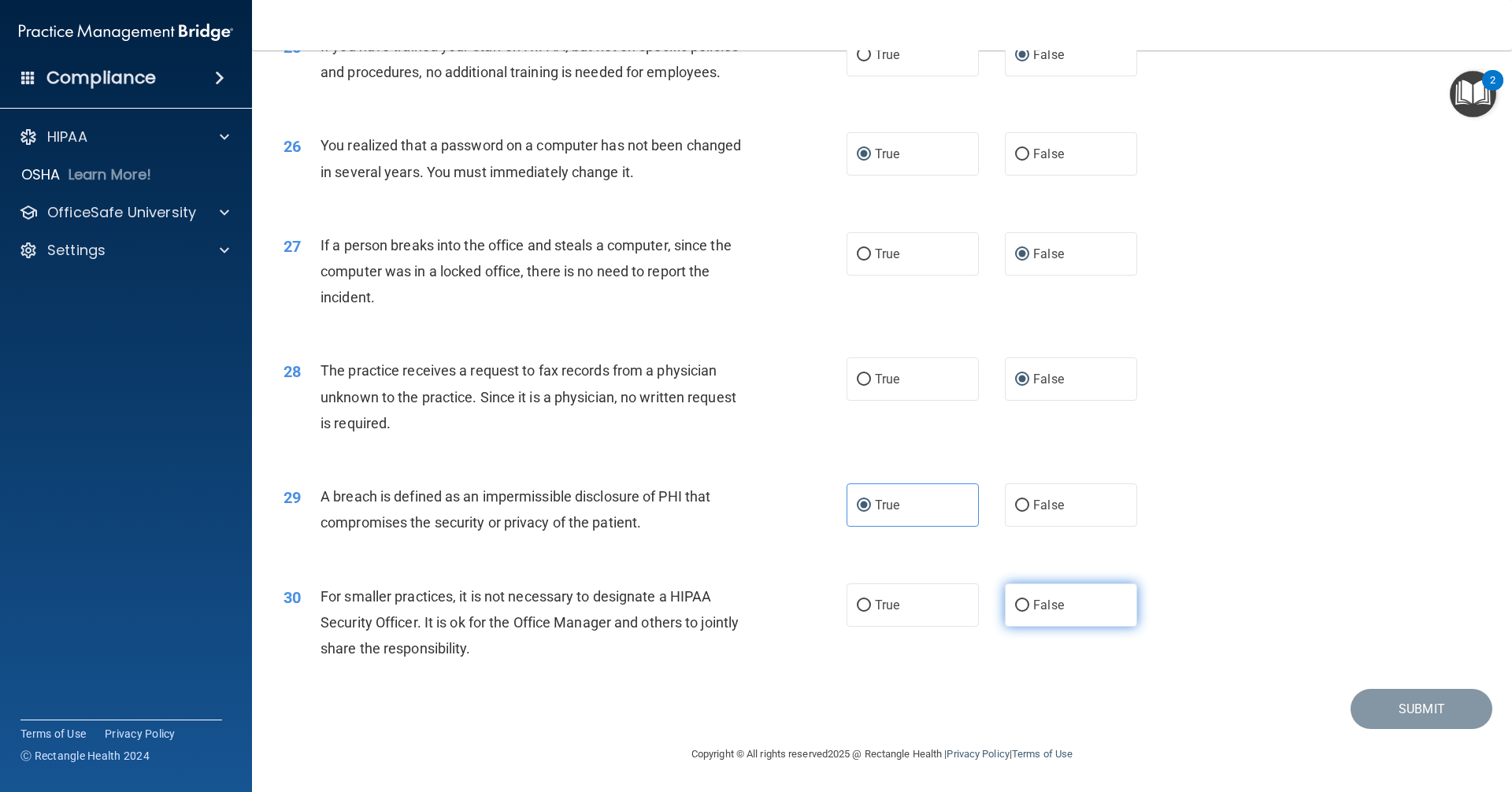
click at [1015, 606] on input "False" at bounding box center [1022, 605] width 14 height 12
radio input "true"
click at [1379, 706] on button "Submit" at bounding box center [1422, 709] width 141 height 40
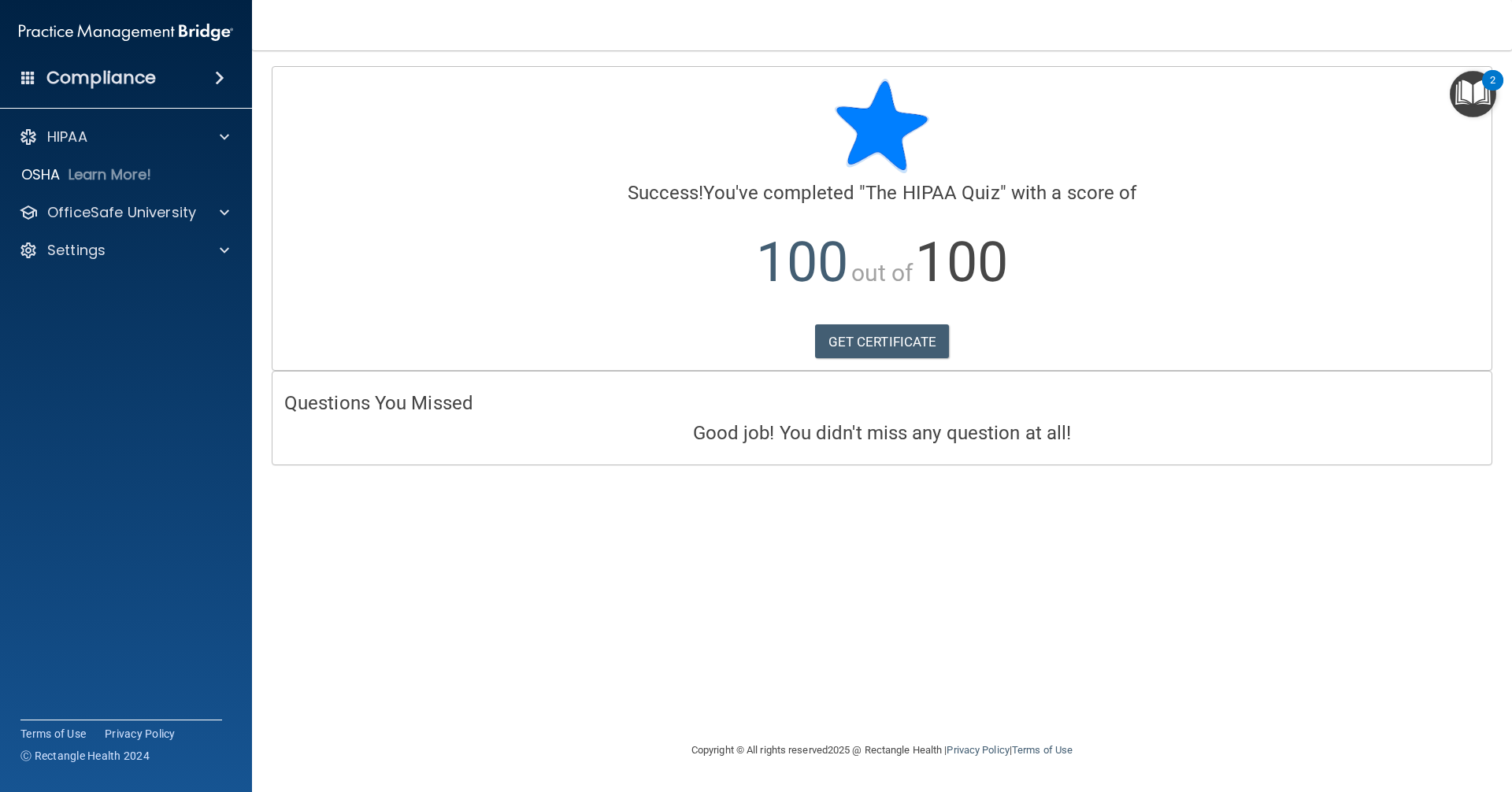
click at [1472, 91] on img "Open Resource Center, 2 new notifications" at bounding box center [1473, 94] width 46 height 46
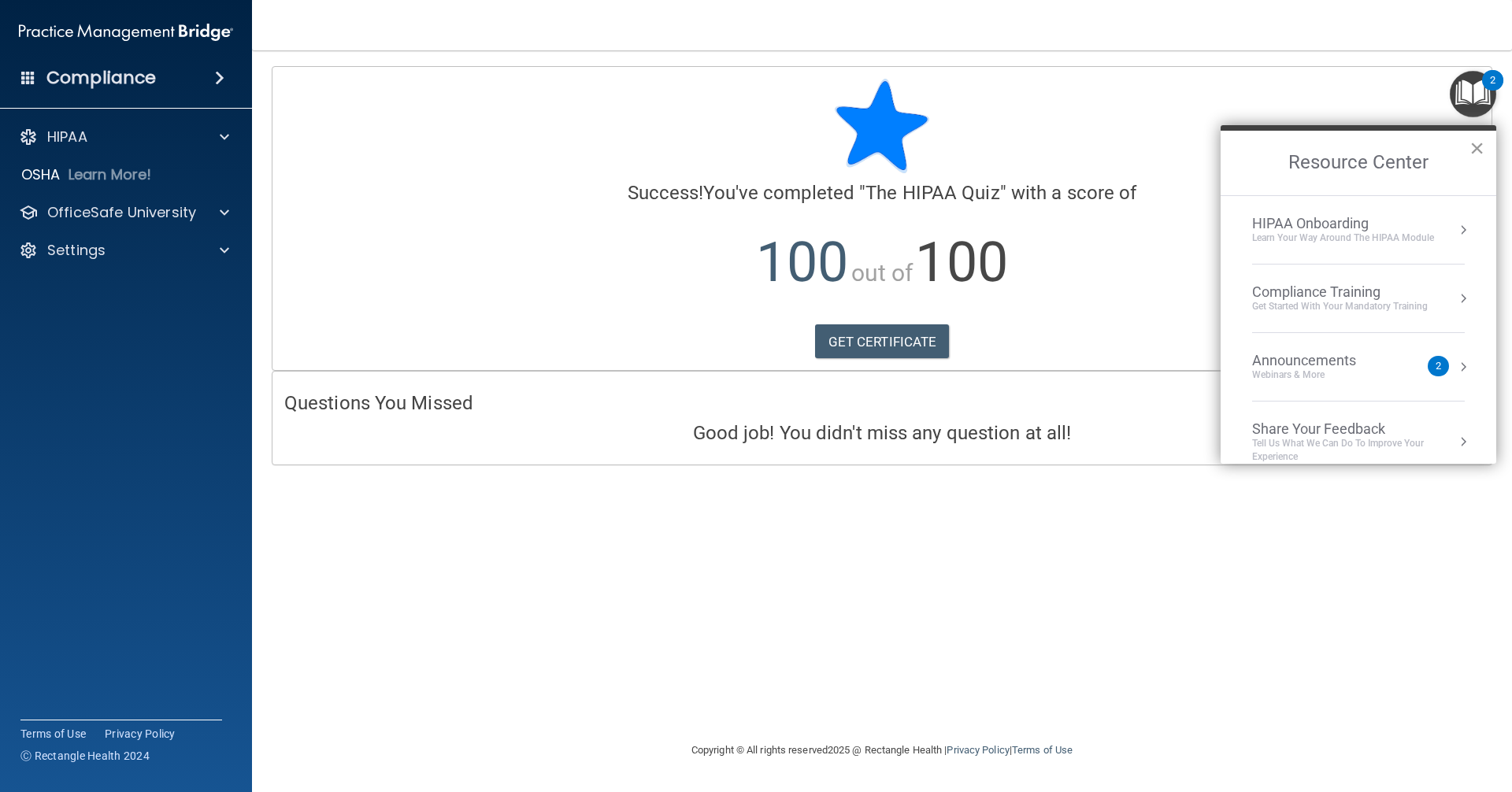
click at [1478, 153] on button "×" at bounding box center [1477, 148] width 15 height 25
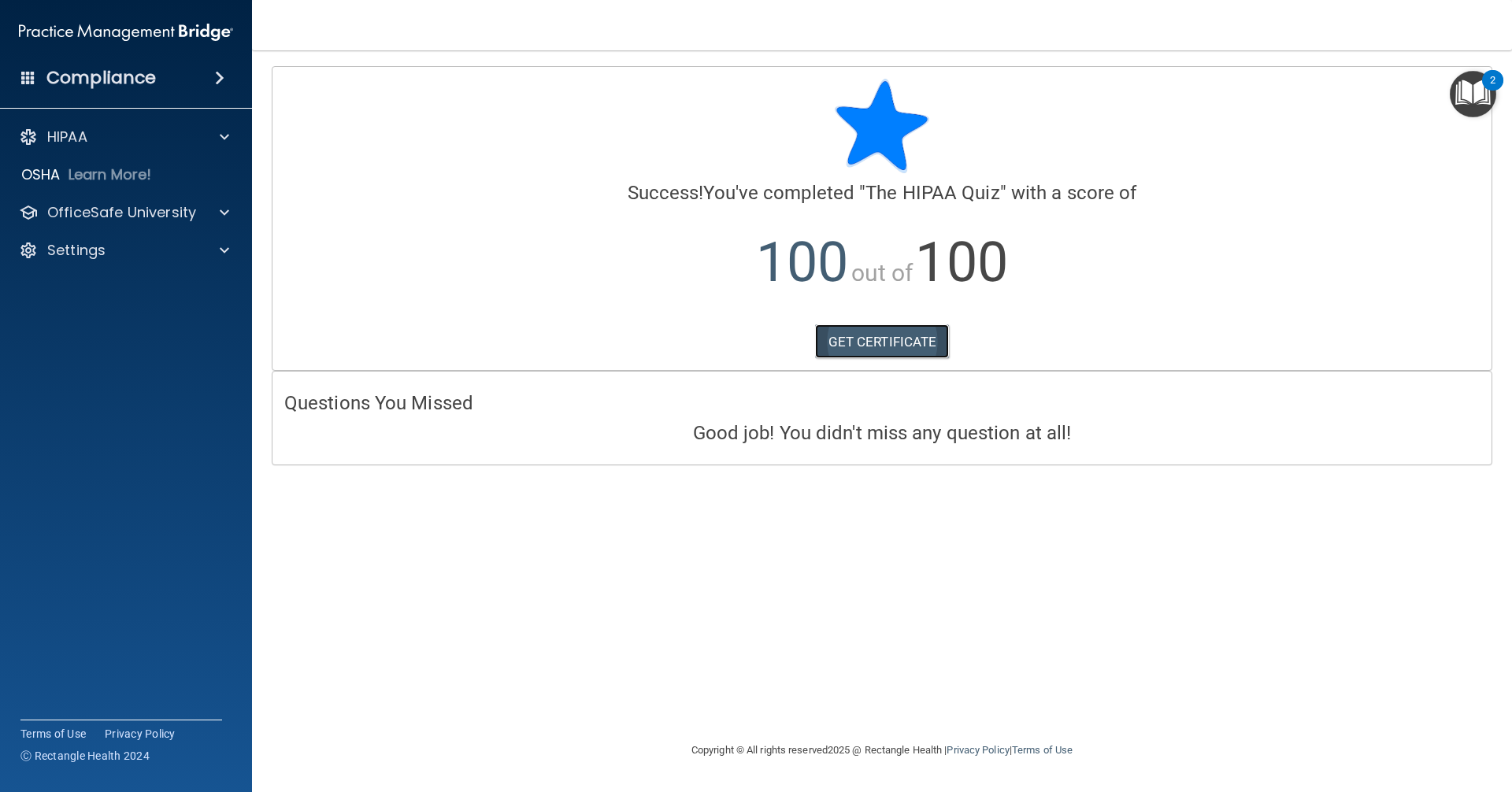
click at [846, 339] on link "GET CERTIFICATE" at bounding box center [883, 341] width 135 height 35
click at [225, 211] on span at bounding box center [224, 212] width 9 height 19
click at [184, 253] on img at bounding box center [191, 251] width 20 height 20
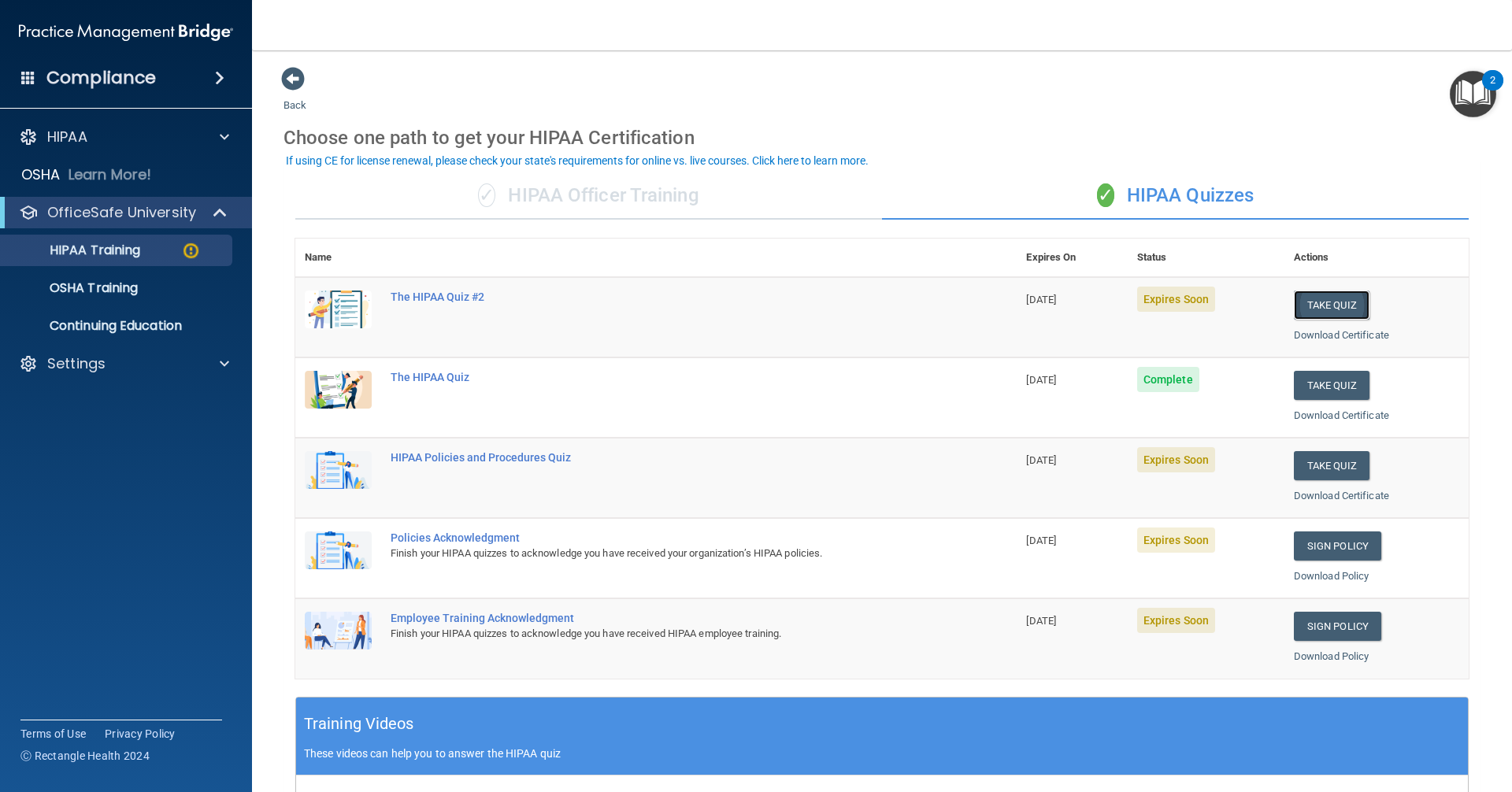
click at [1318, 303] on button "Take Quiz" at bounding box center [1332, 304] width 76 height 29
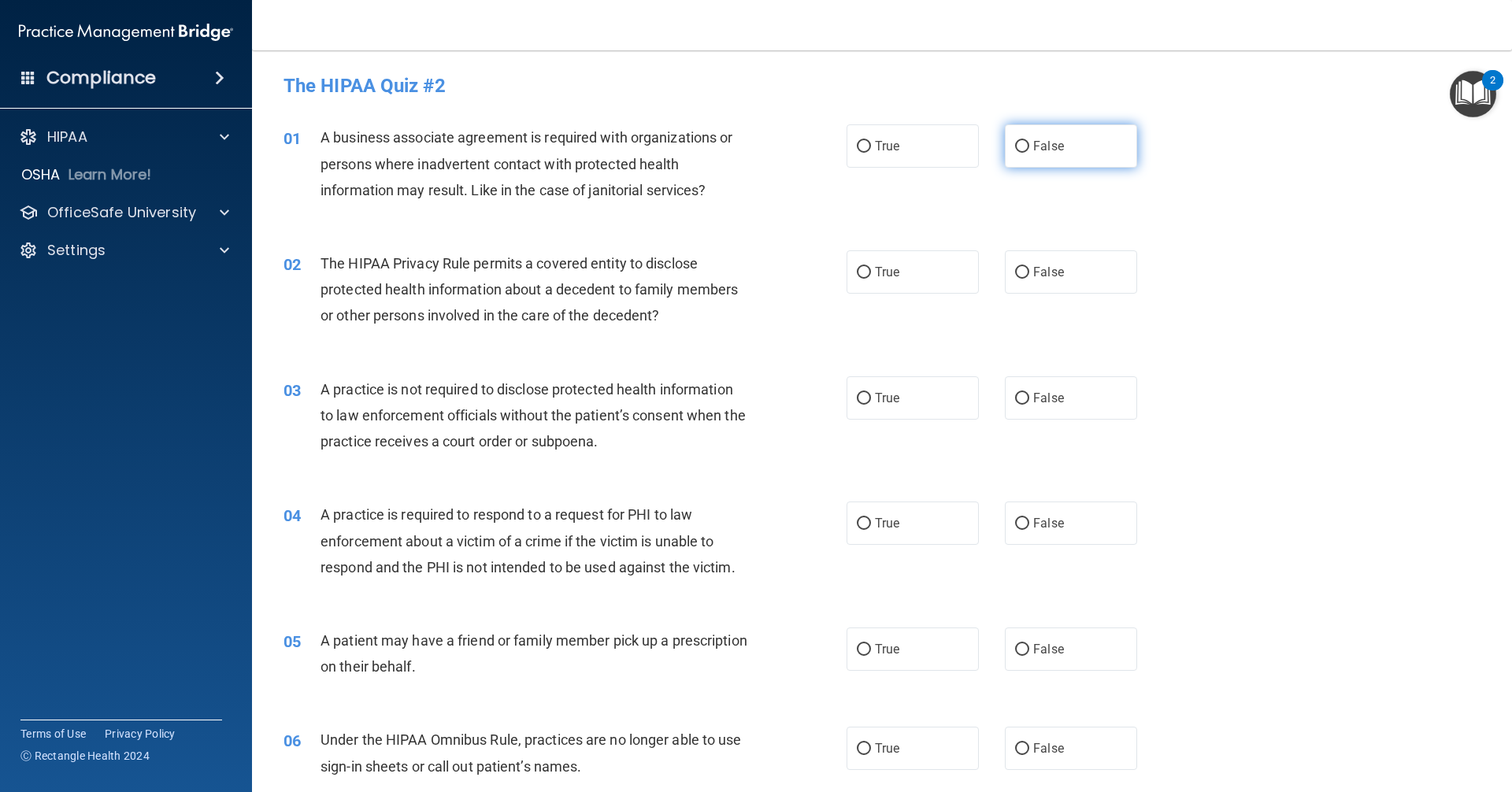
click at [1015, 143] on input "False" at bounding box center [1022, 146] width 14 height 12
radio input "true"
click at [856, 269] on input "True" at bounding box center [863, 272] width 14 height 12
radio input "true"
click at [1018, 401] on input "False" at bounding box center [1022, 399] width 14 height 12
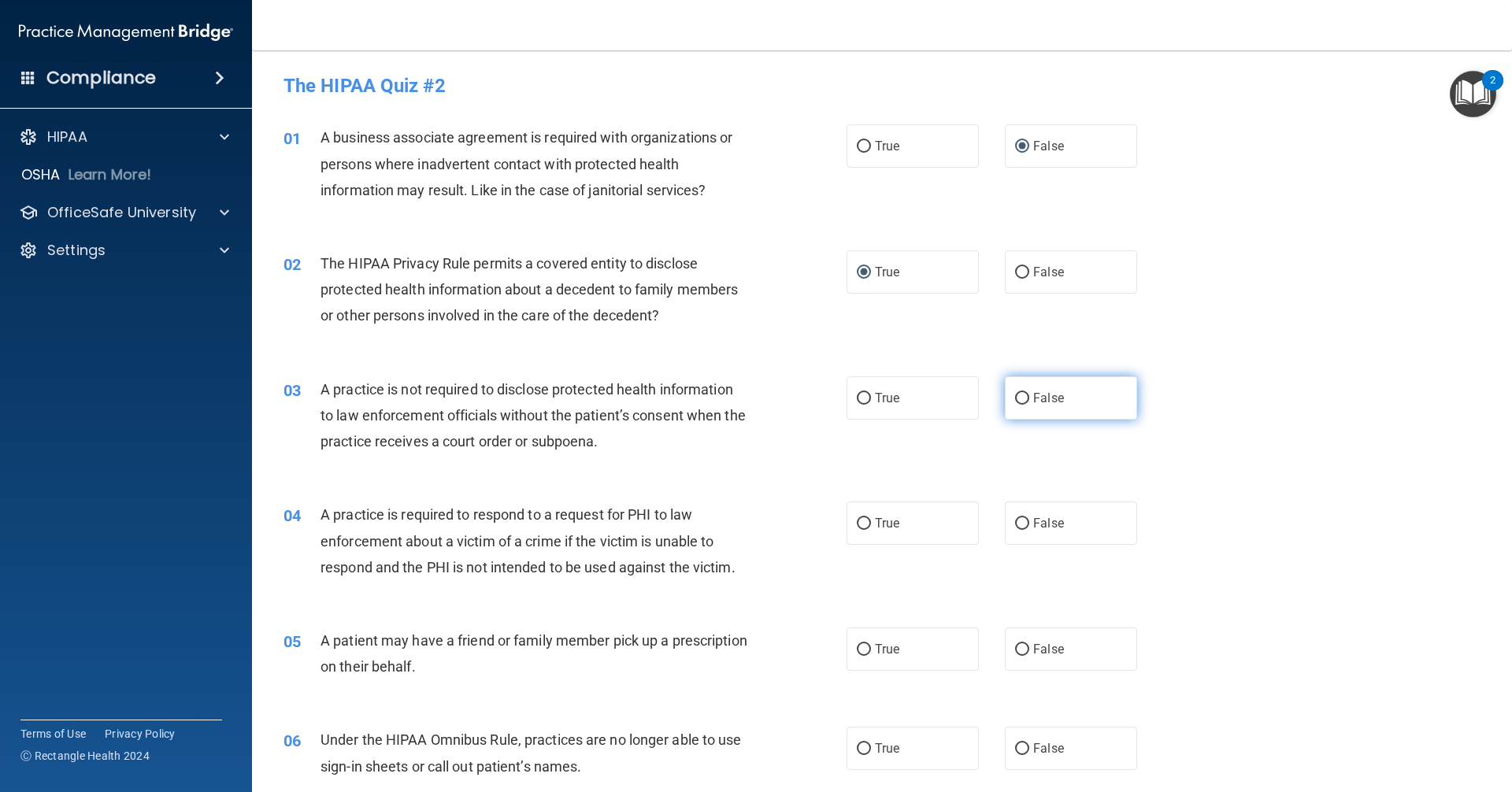
radio input "true"
click at [856, 523] on input "True" at bounding box center [863, 524] width 14 height 12
radio input "true"
click at [859, 644] on input "True" at bounding box center [863, 650] width 14 height 12
radio input "true"
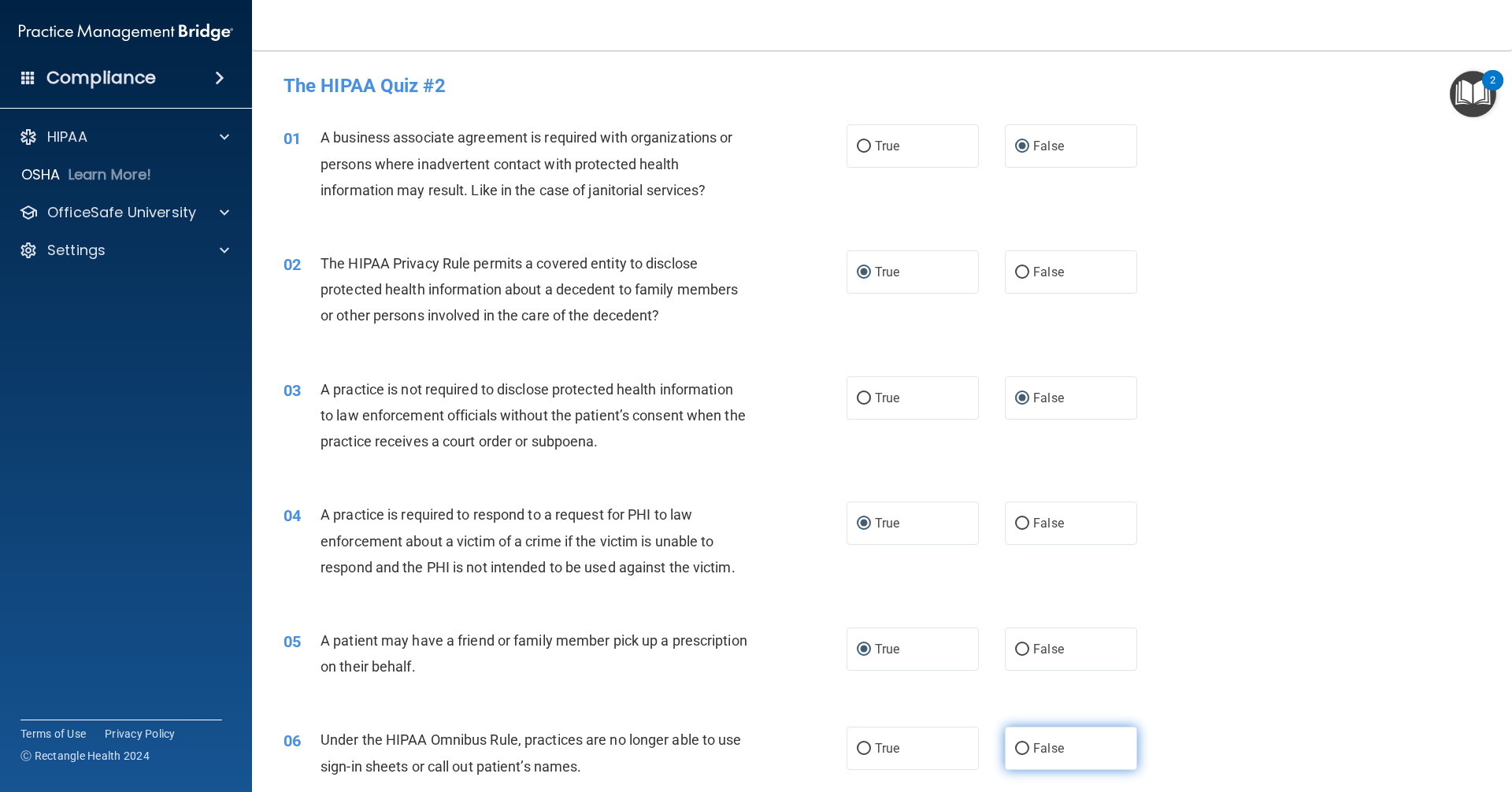
click at [1018, 747] on input "False" at bounding box center [1022, 749] width 14 height 12
radio input "true"
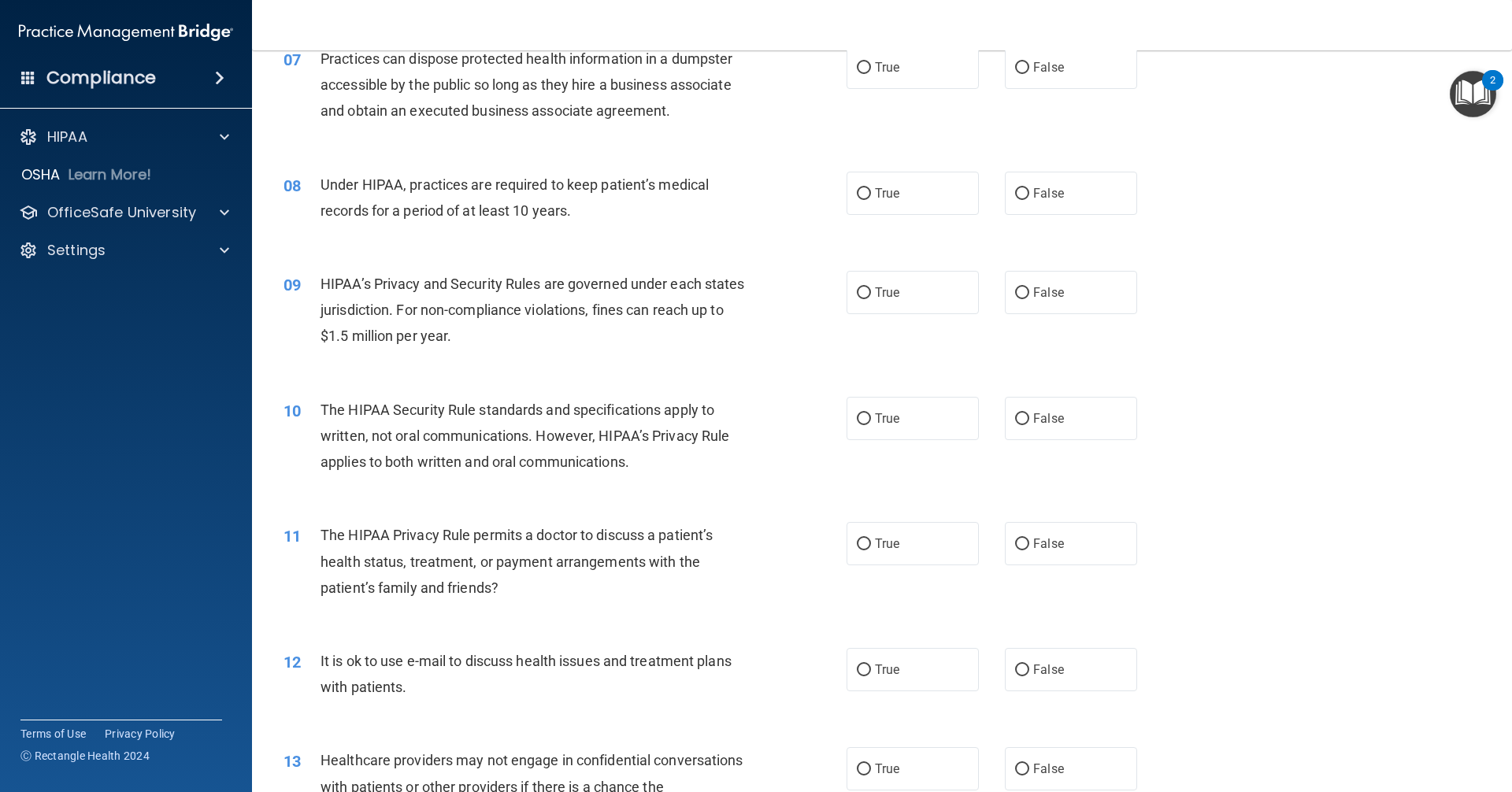
scroll to position [787, 0]
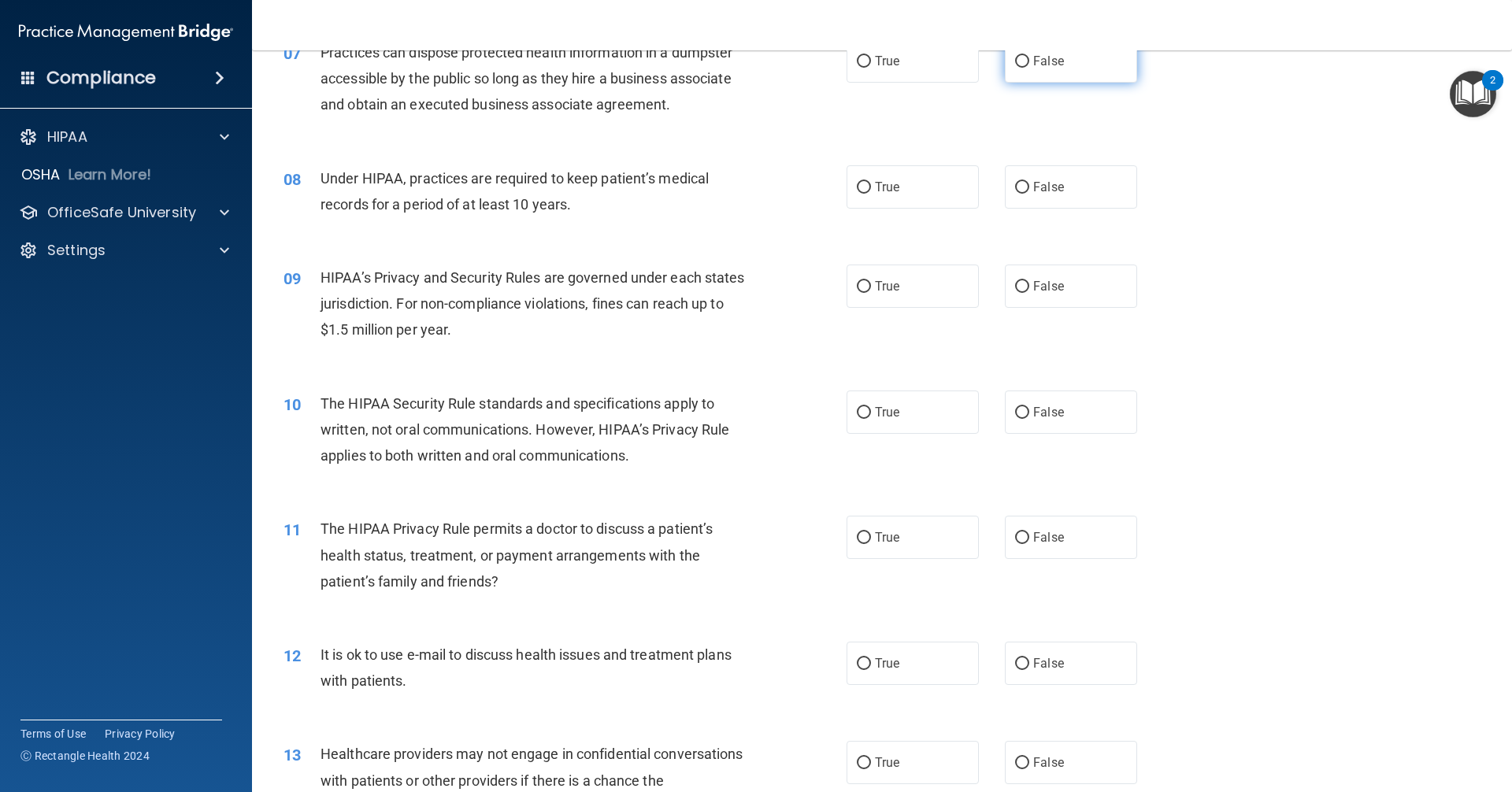
click at [1018, 60] on input "False" at bounding box center [1022, 62] width 14 height 12
radio input "true"
click at [1015, 182] on input "False" at bounding box center [1022, 188] width 14 height 12
radio input "true"
click at [1014, 293] on label "False" at bounding box center [1070, 286] width 132 height 44
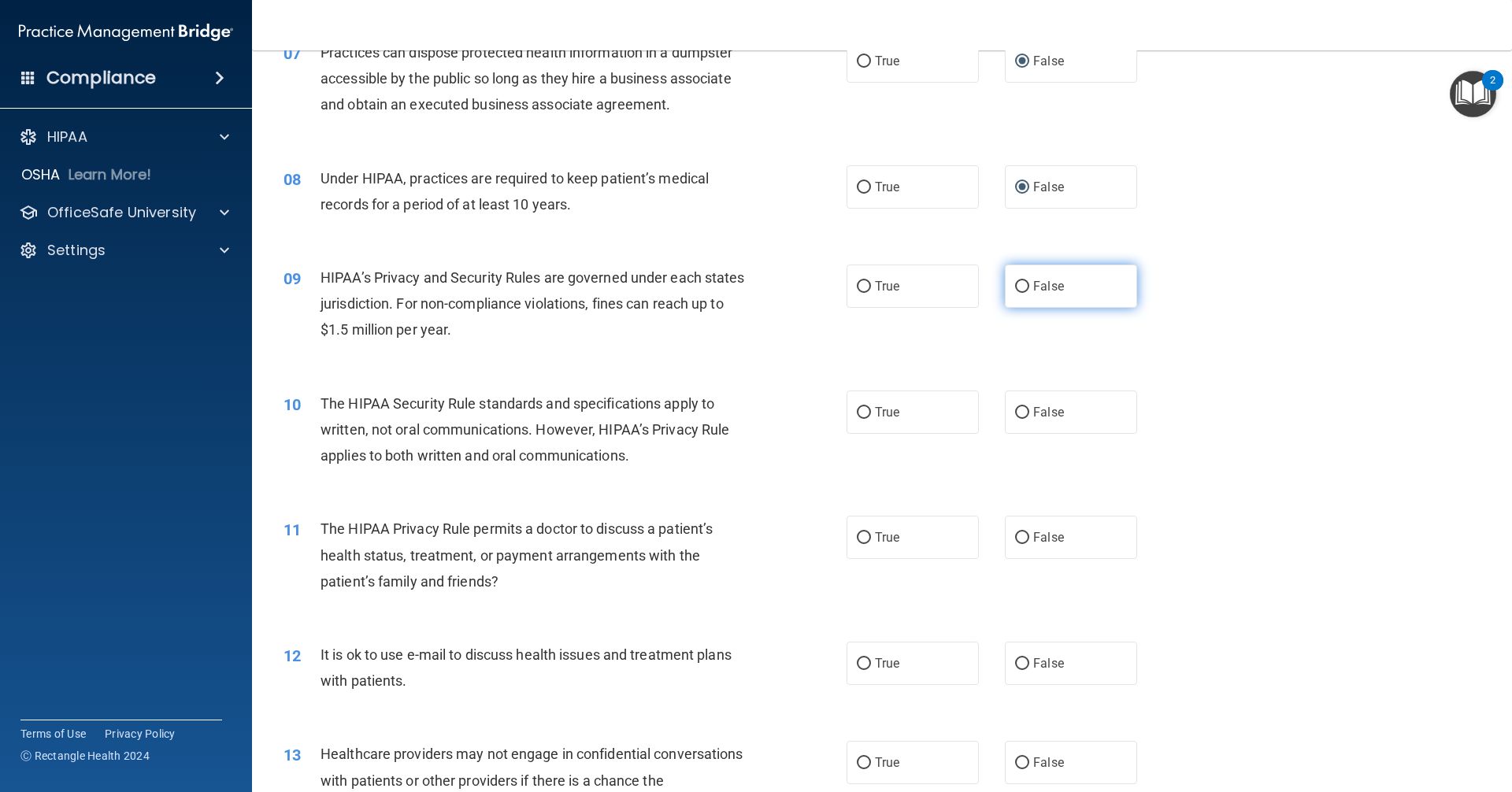
click at [1015, 293] on input "False" at bounding box center [1022, 287] width 14 height 12
radio input "true"
click at [856, 414] on input "True" at bounding box center [863, 413] width 14 height 12
radio input "true"
click at [856, 537] on input "True" at bounding box center [863, 538] width 14 height 12
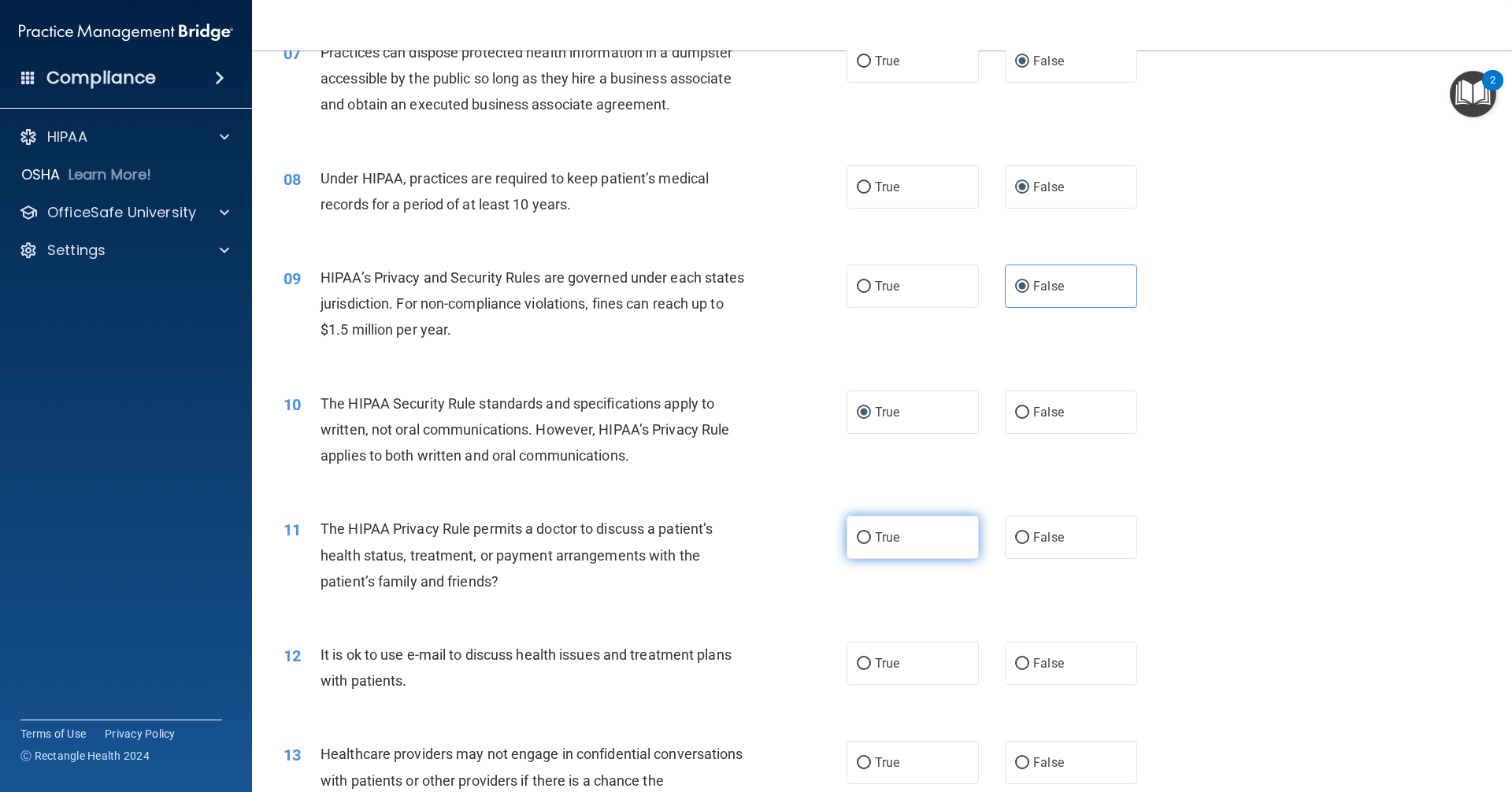
radio input "true"
click at [860, 664] on input "True" at bounding box center [863, 664] width 14 height 12
radio input "true"
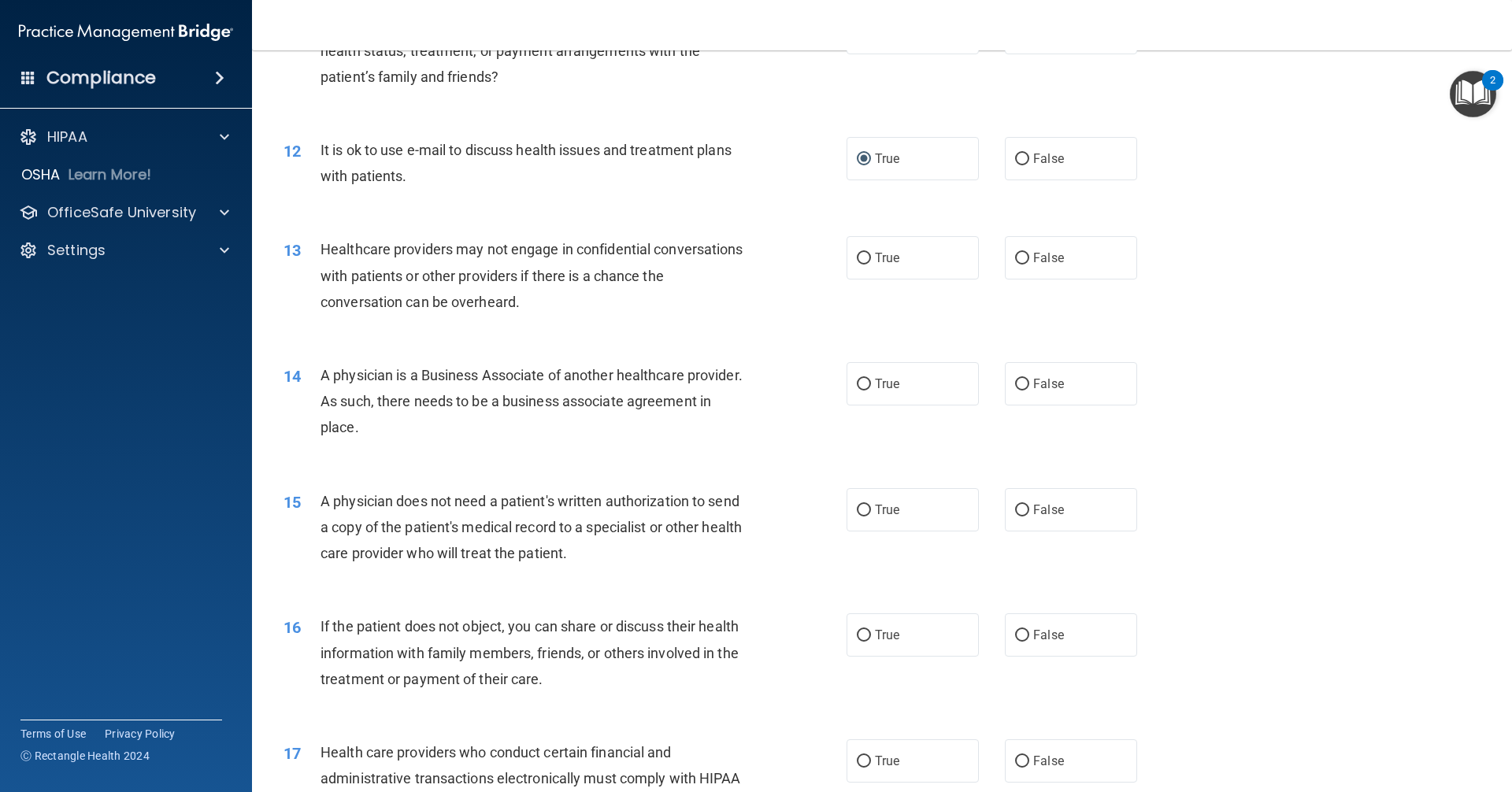
scroll to position [1338, 0]
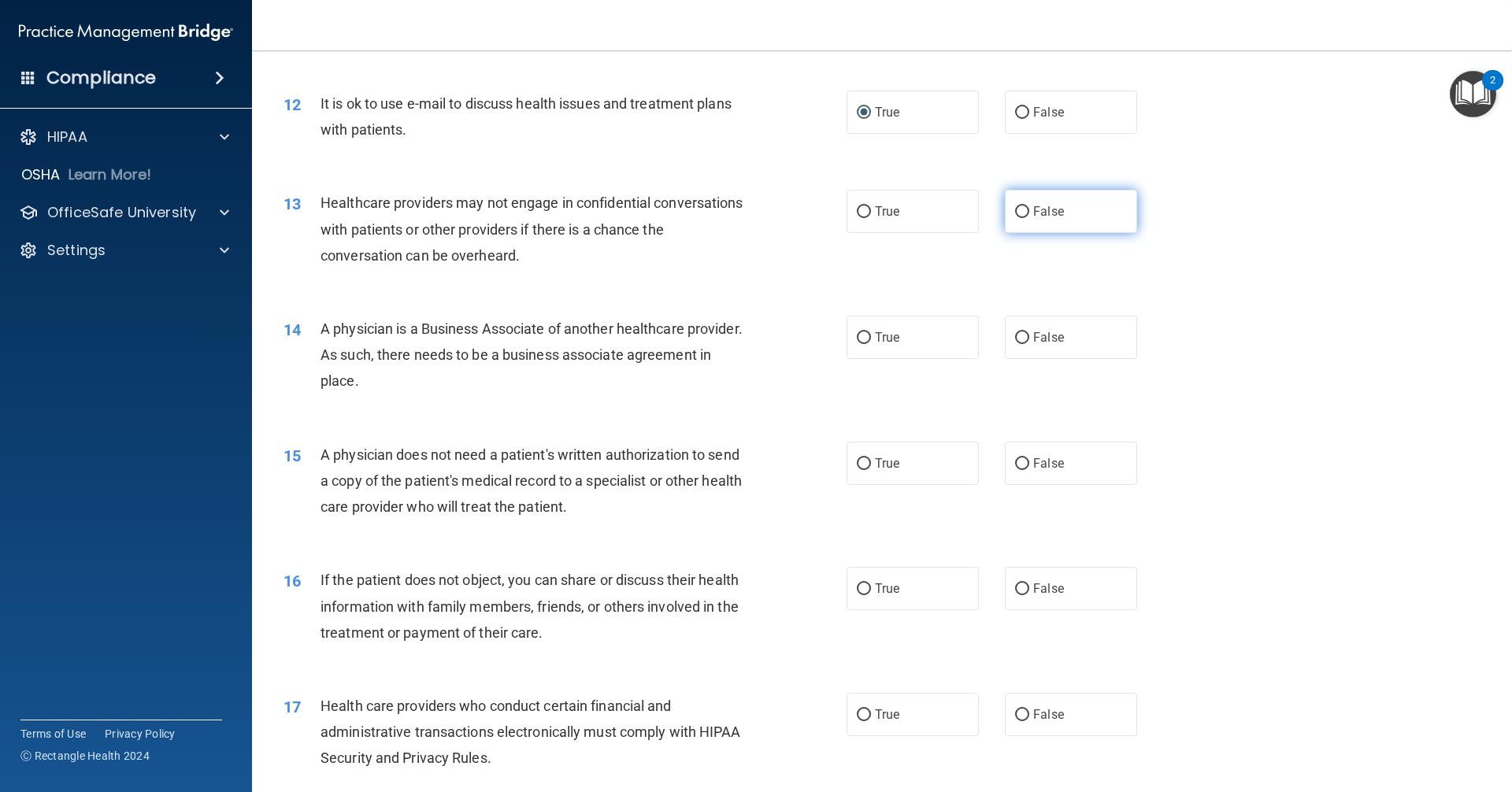
click at [1015, 209] on input "False" at bounding box center [1022, 212] width 14 height 12
radio input "true"
click at [1016, 338] on input "False" at bounding box center [1022, 338] width 14 height 12
radio input "true"
click at [858, 465] on input "True" at bounding box center [863, 464] width 14 height 12
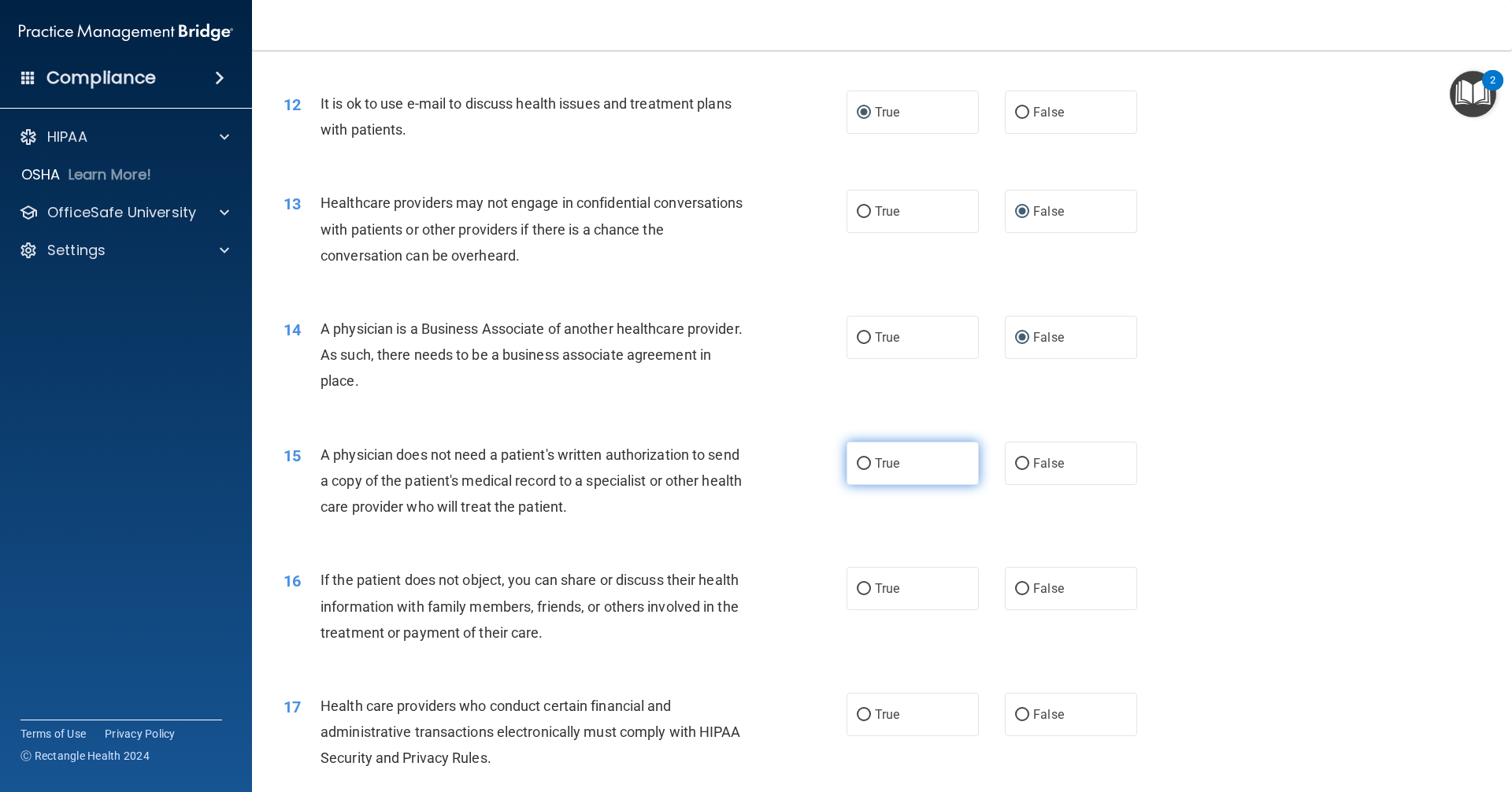
radio input "true"
click at [860, 590] on input "True" at bounding box center [863, 589] width 14 height 12
radio input "true"
click at [859, 716] on input "True" at bounding box center [863, 715] width 14 height 12
radio input "true"
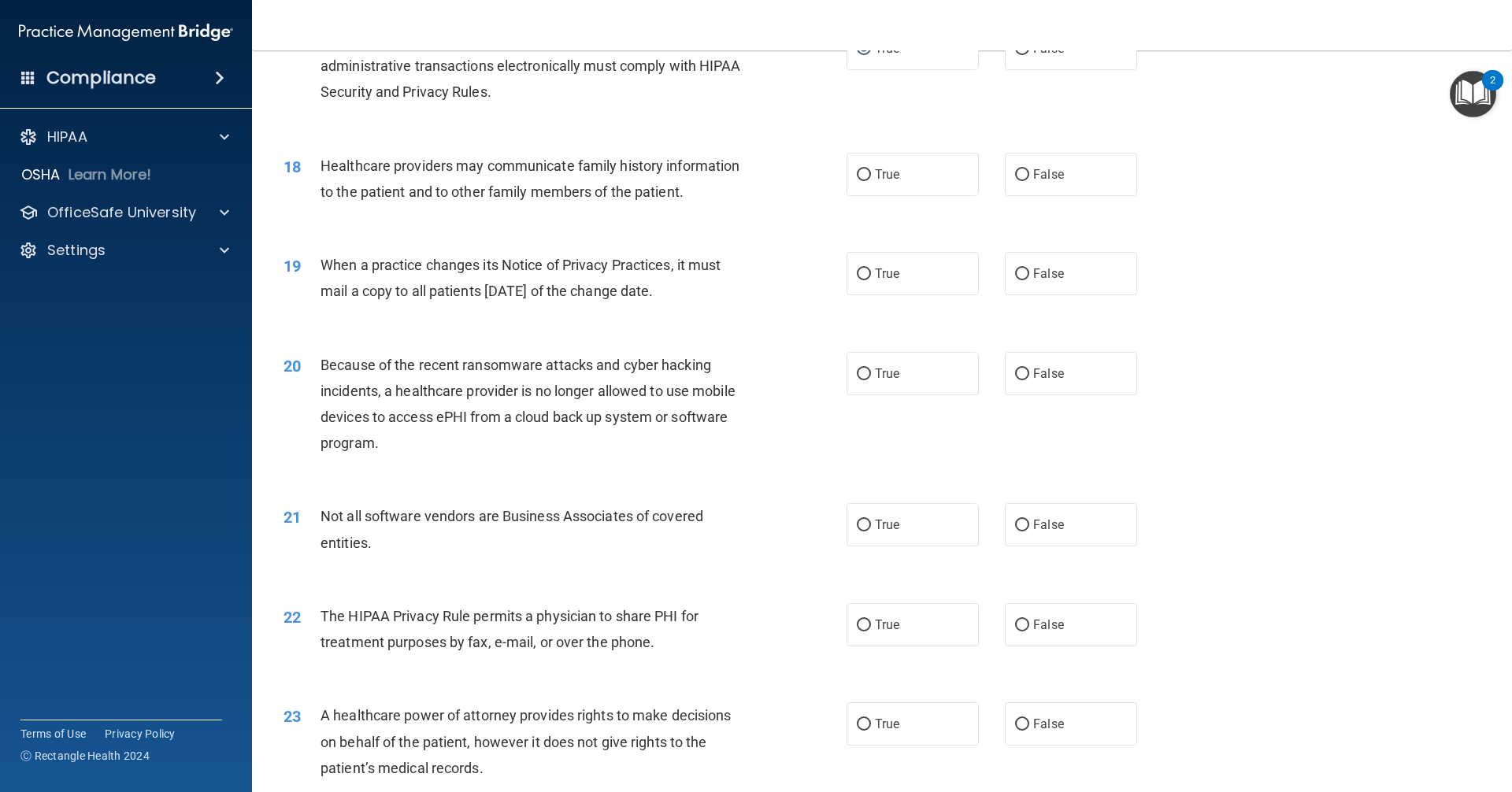
scroll to position [1968, 0]
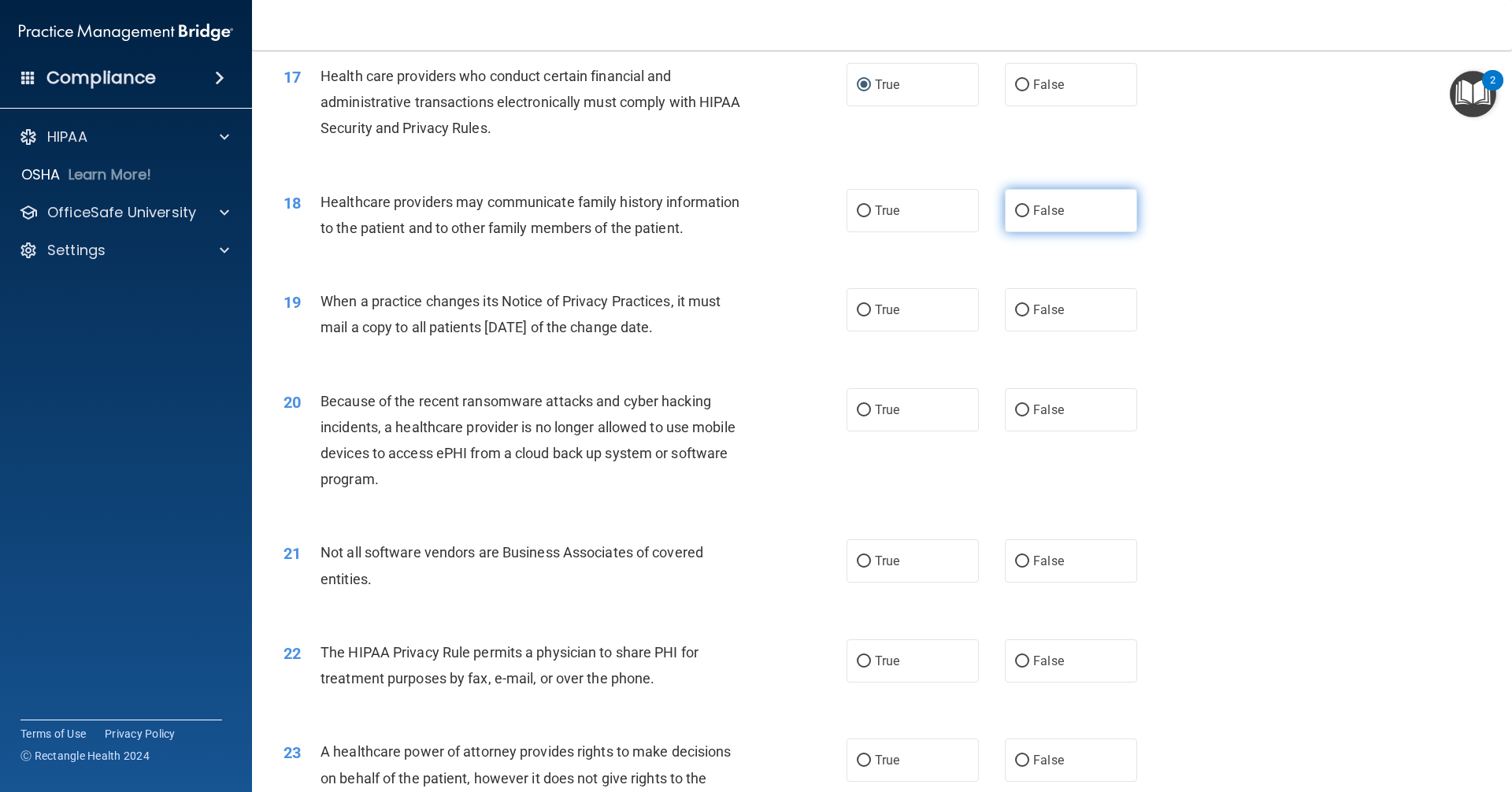
click at [1015, 206] on input "False" at bounding box center [1022, 211] width 14 height 12
radio input "true"
click at [1015, 308] on input "False" at bounding box center [1022, 310] width 14 height 12
radio input "true"
click at [1015, 410] on input "False" at bounding box center [1022, 410] width 14 height 12
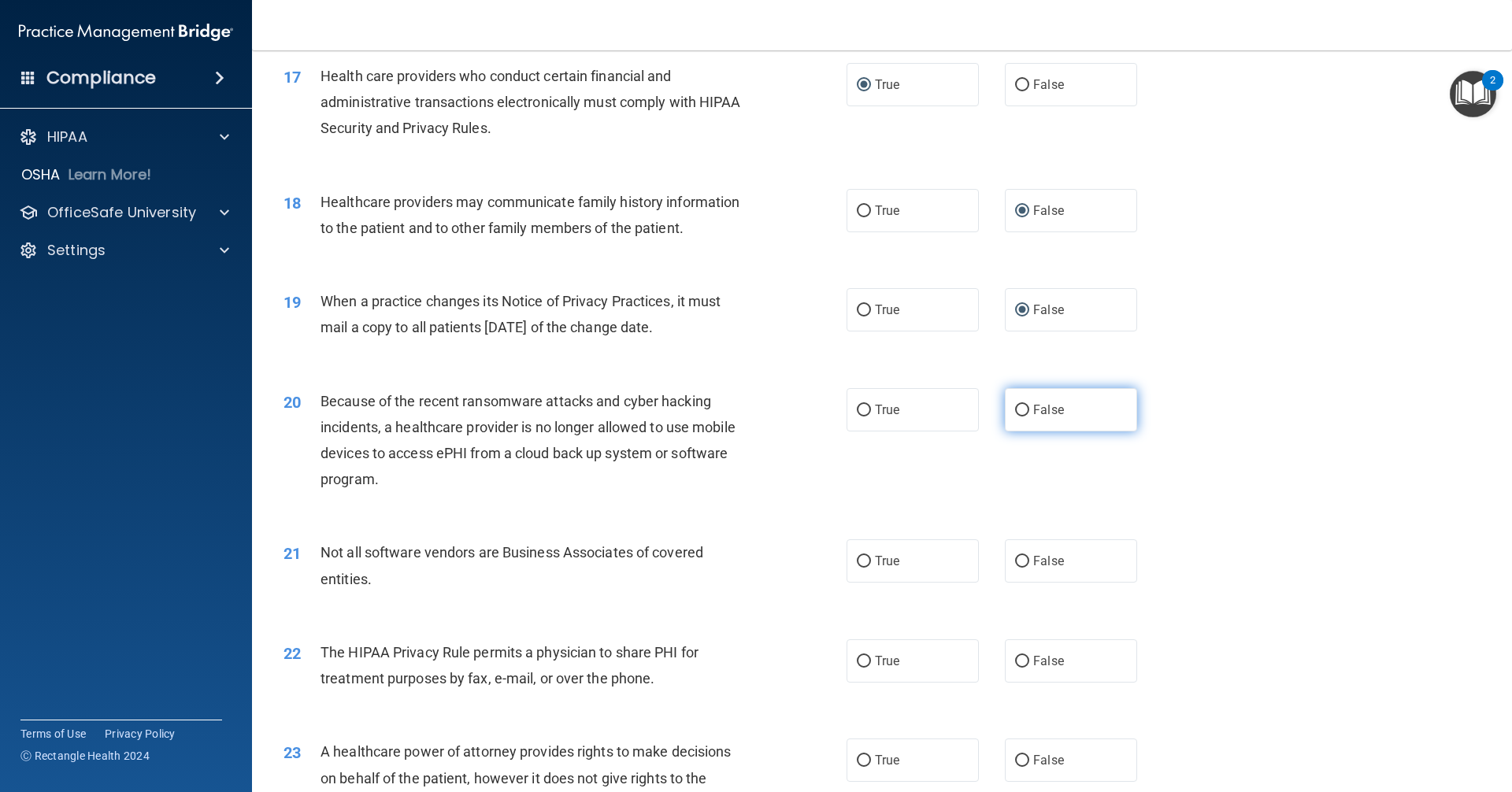
radio input "true"
click at [856, 563] on input "True" at bounding box center [863, 562] width 14 height 12
radio input "true"
click at [856, 664] on input "True" at bounding box center [863, 661] width 14 height 12
radio input "true"
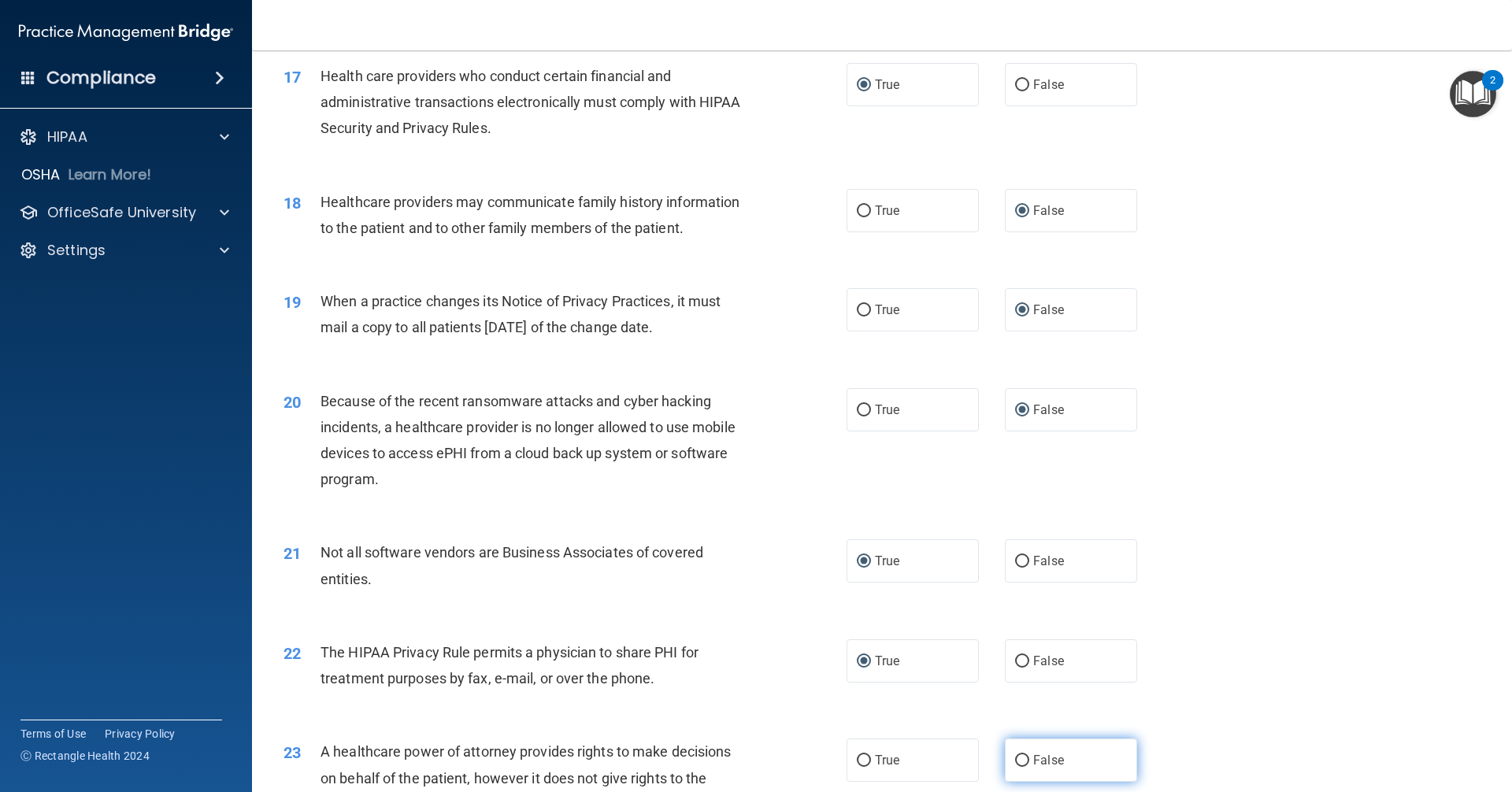
click at [1015, 757] on input "False" at bounding box center [1022, 761] width 14 height 12
radio input "true"
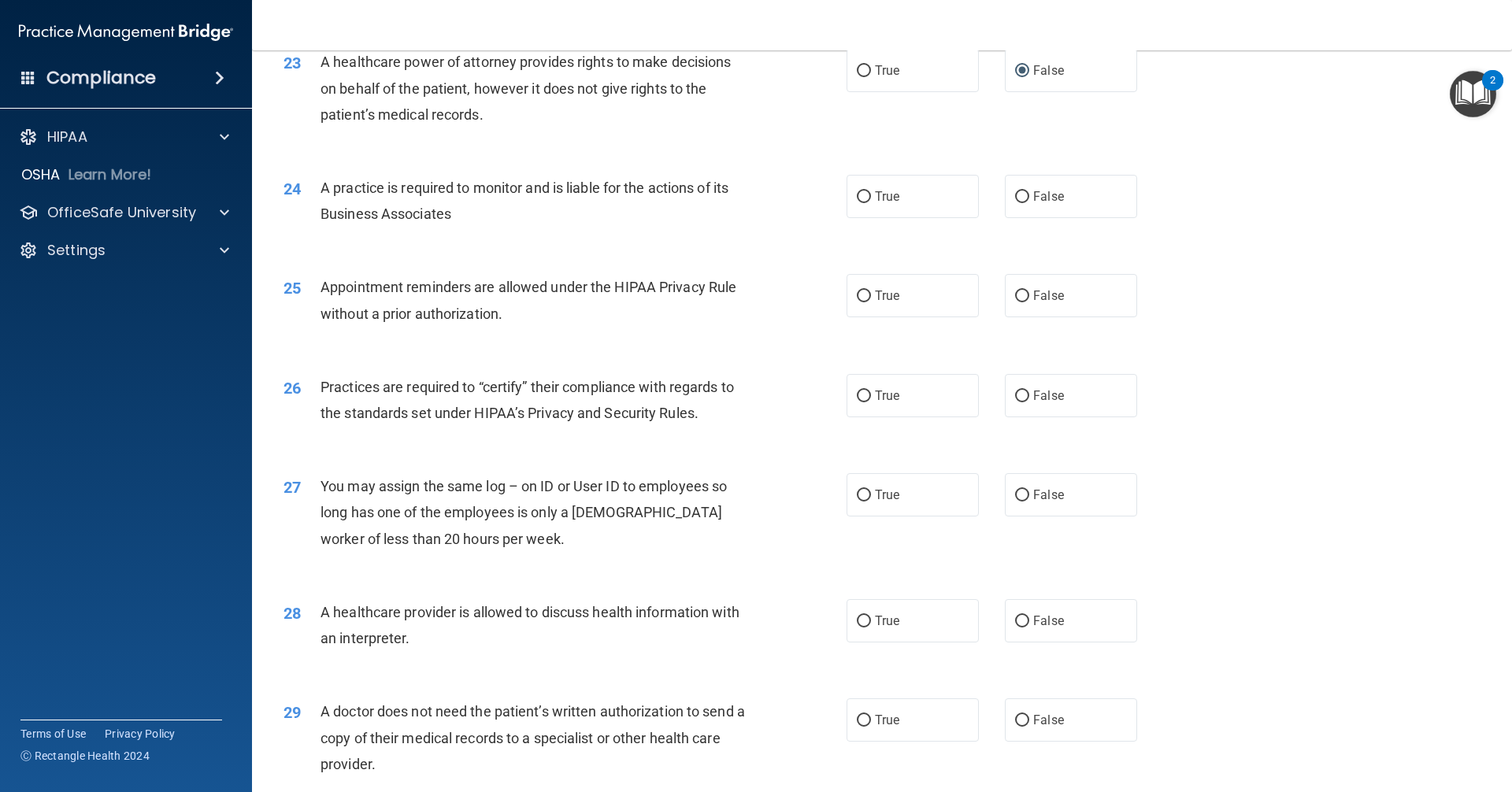
scroll to position [2677, 0]
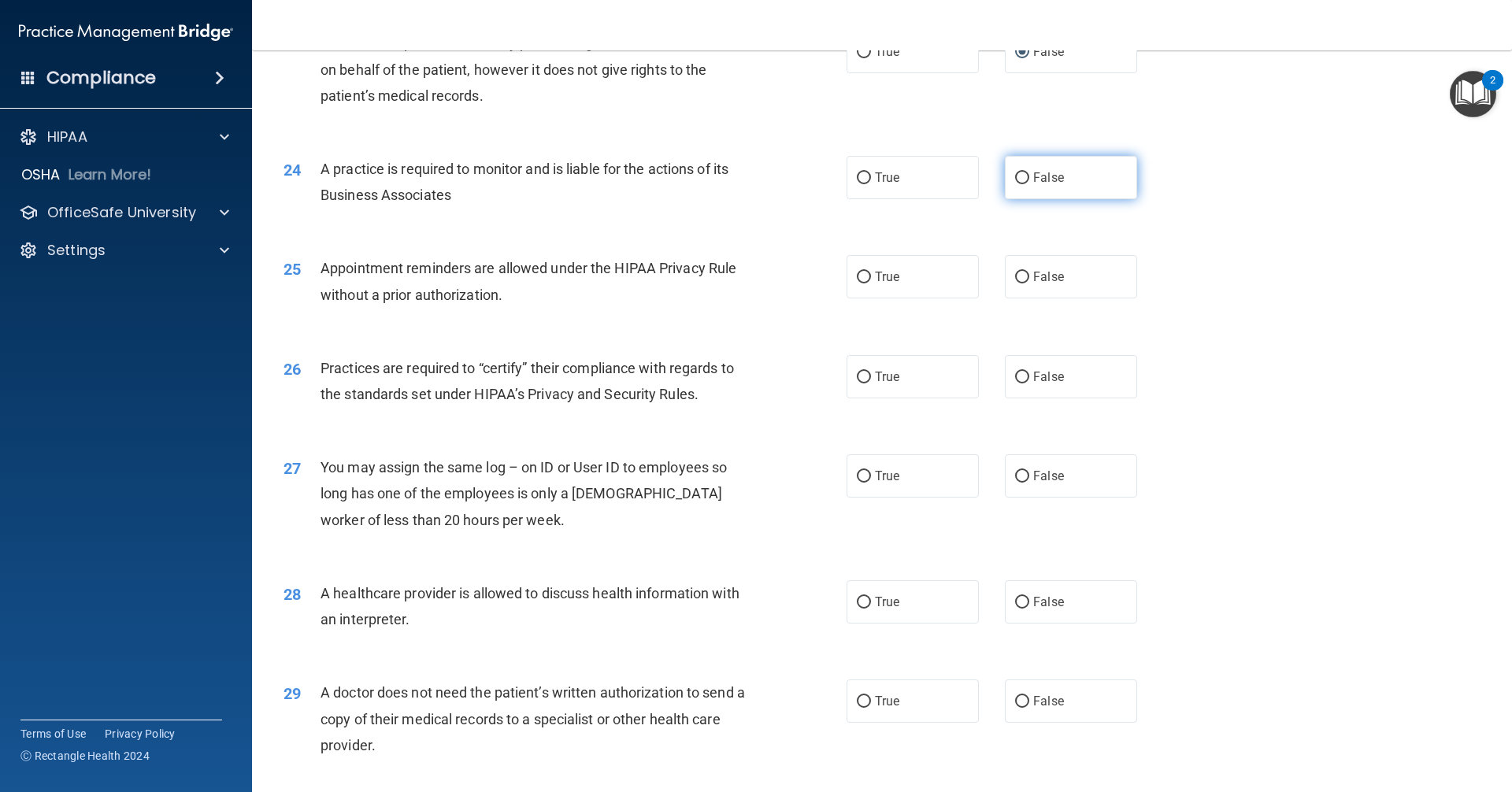
click at [1018, 177] on input "False" at bounding box center [1022, 178] width 14 height 12
radio input "true"
click at [856, 280] on input "True" at bounding box center [863, 277] width 14 height 12
radio input "true"
click at [1016, 374] on input "False" at bounding box center [1022, 377] width 14 height 12
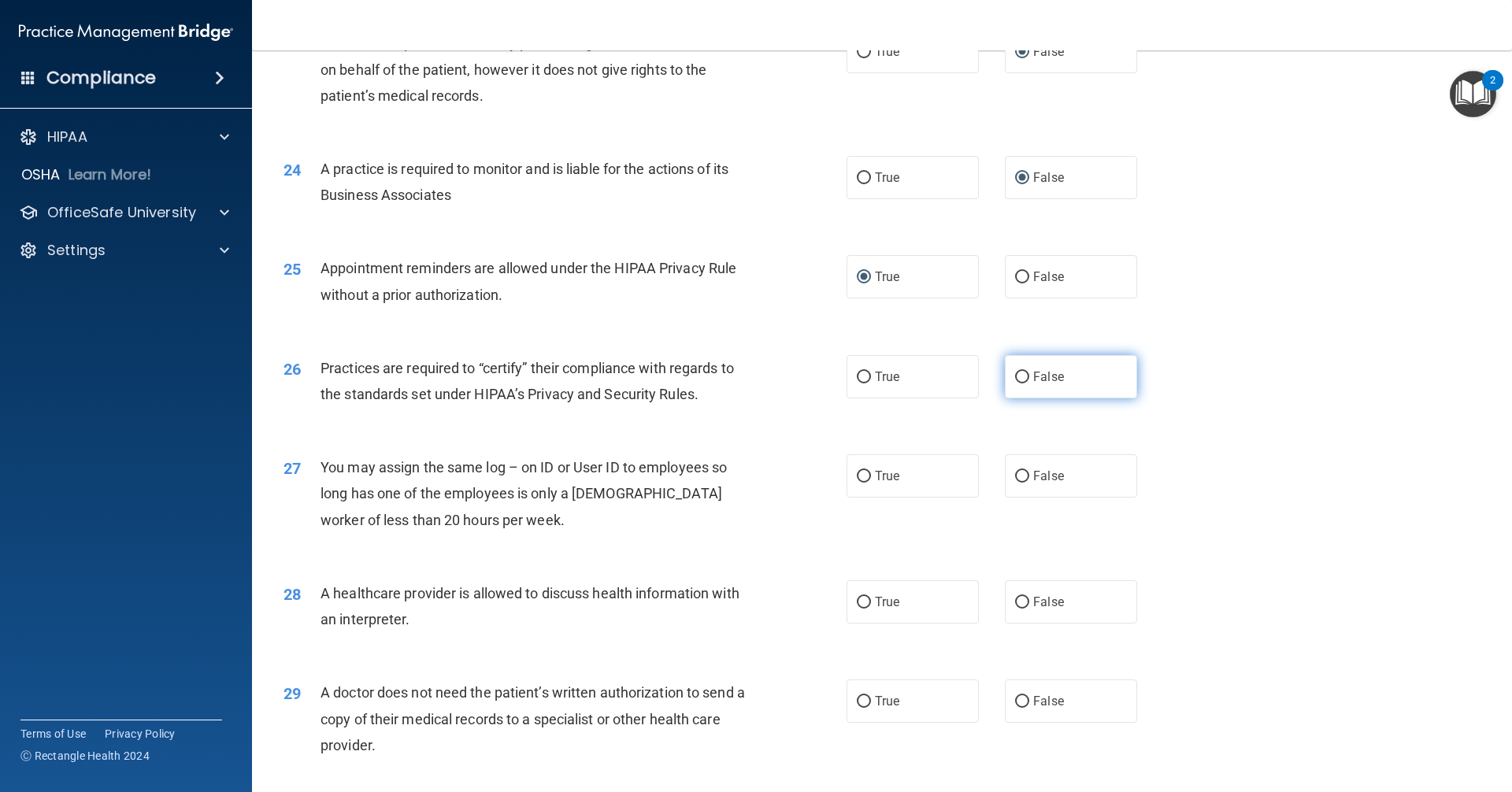
radio input "true"
click at [1017, 480] on input "False" at bounding box center [1022, 476] width 14 height 12
radio input "true"
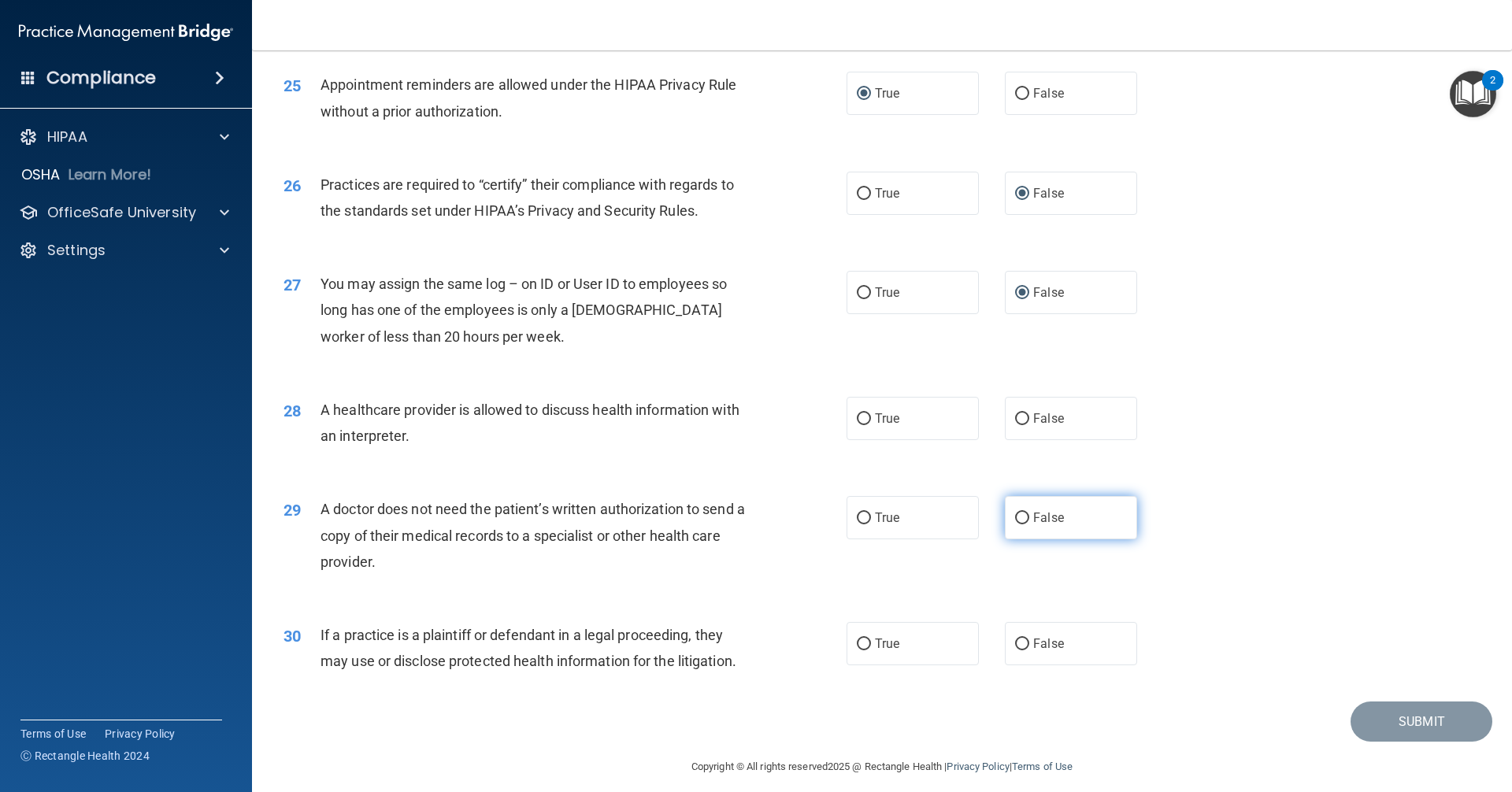
scroll to position [2873, 0]
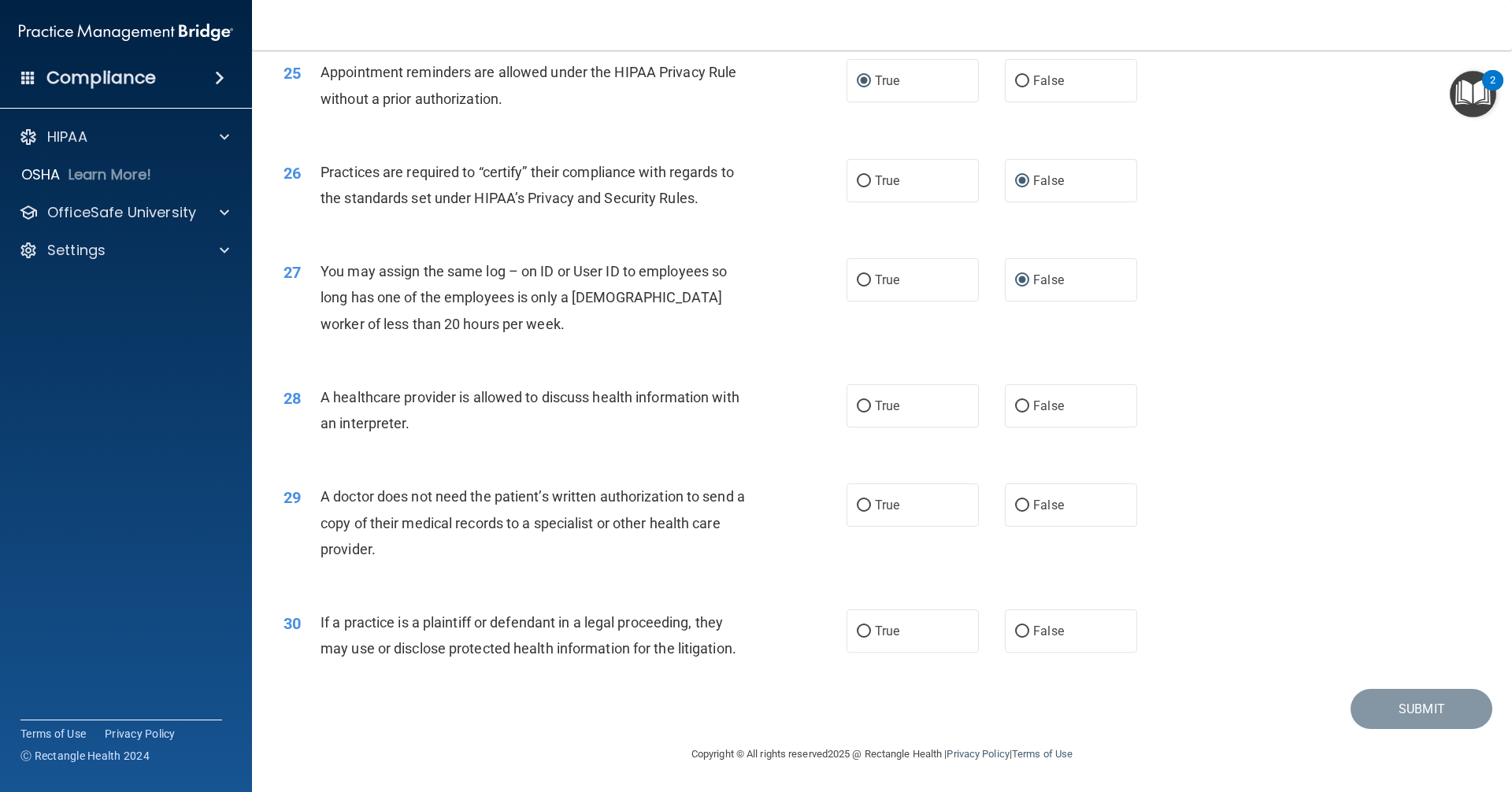
drag, startPoint x: 857, startPoint y: 402, endPoint x: 865, endPoint y: 460, distance: 58.5
click at [856, 405] on input "True" at bounding box center [863, 406] width 14 height 12
radio input "true"
click at [861, 502] on input "True" at bounding box center [863, 506] width 14 height 12
radio input "true"
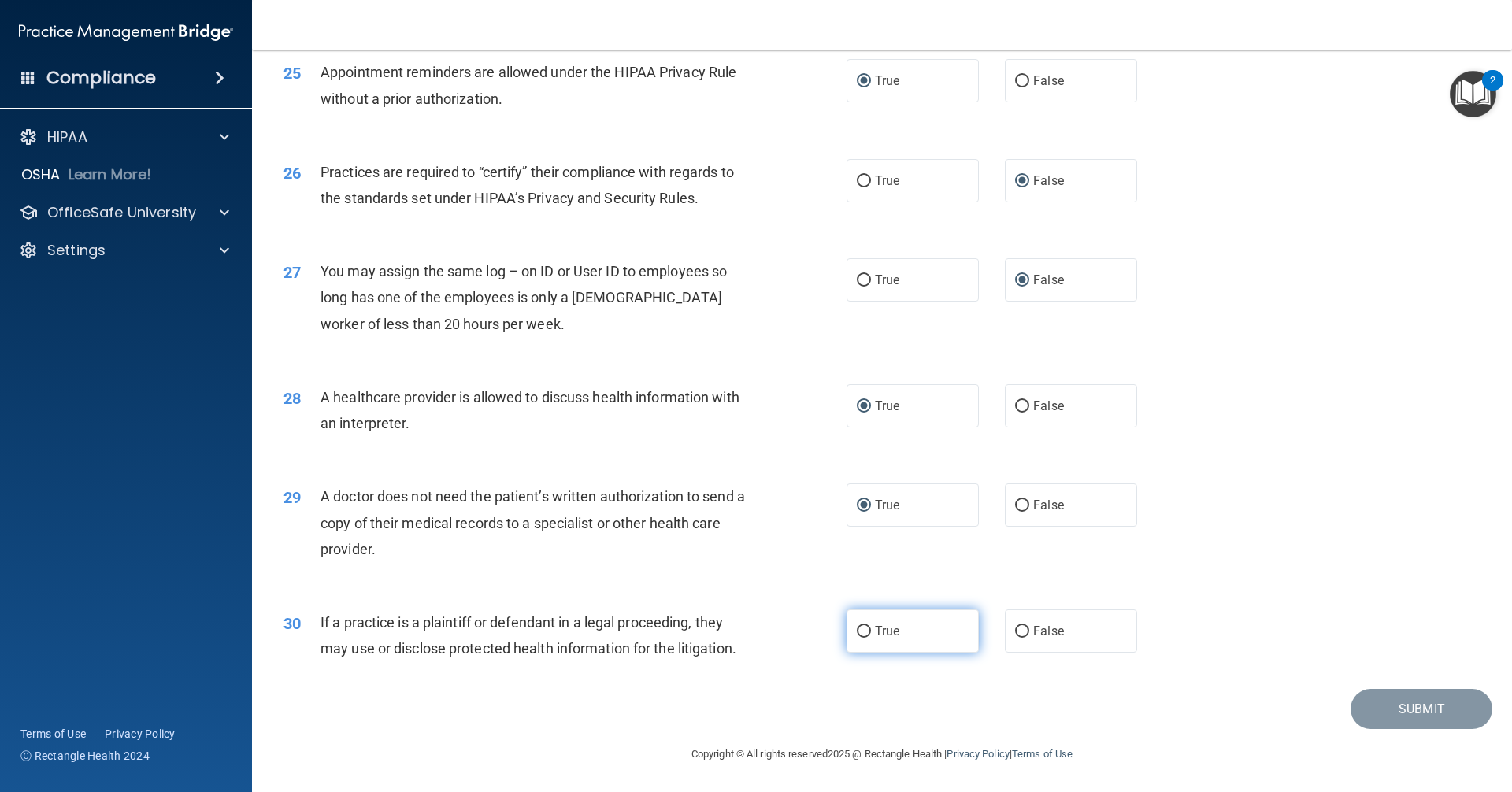
click at [861, 629] on input "True" at bounding box center [863, 632] width 14 height 12
radio input "true"
click at [1371, 705] on button "Submit" at bounding box center [1422, 709] width 141 height 40
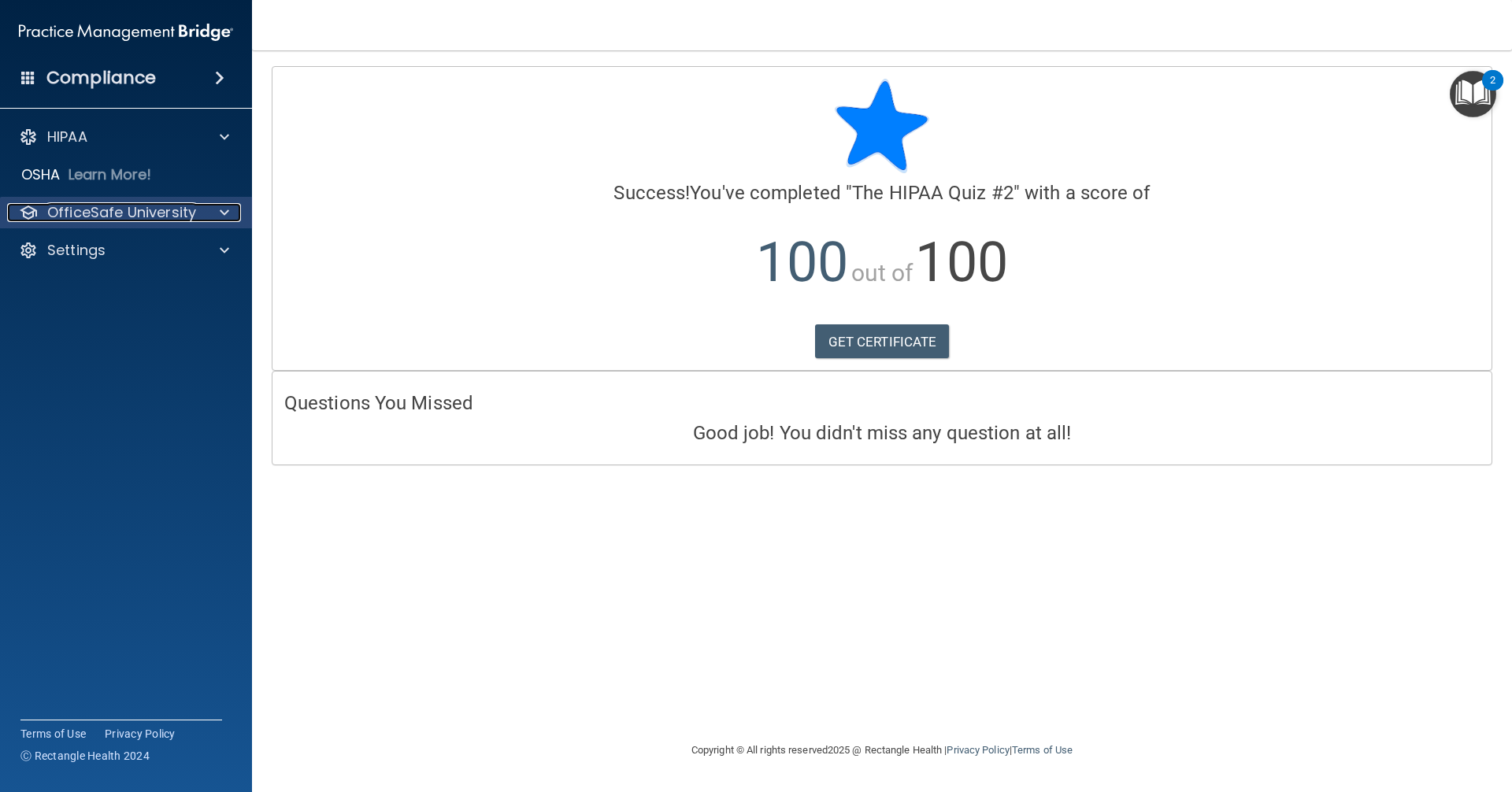
click at [220, 214] on span at bounding box center [224, 212] width 9 height 19
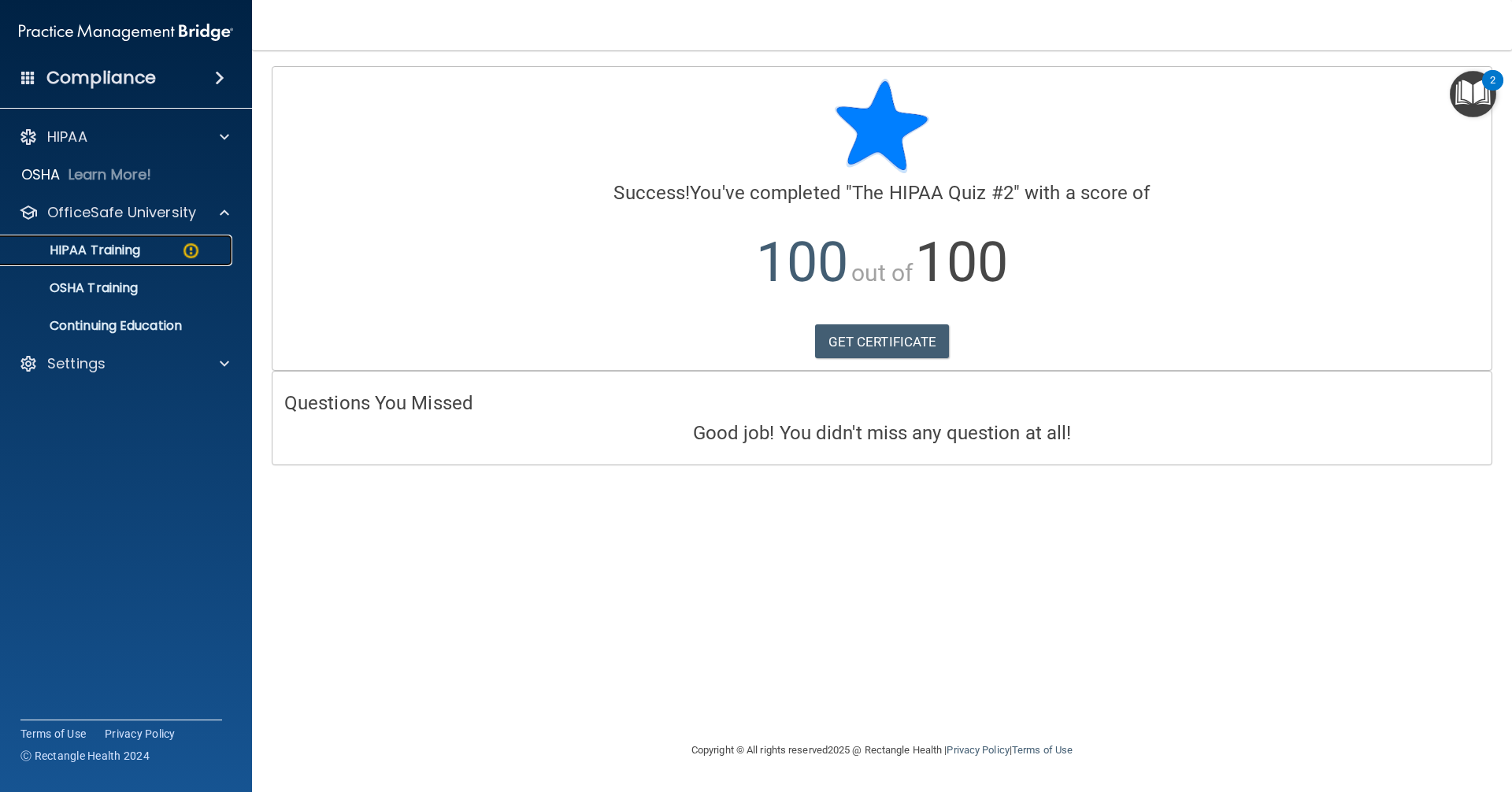
click at [197, 248] on img at bounding box center [191, 251] width 20 height 20
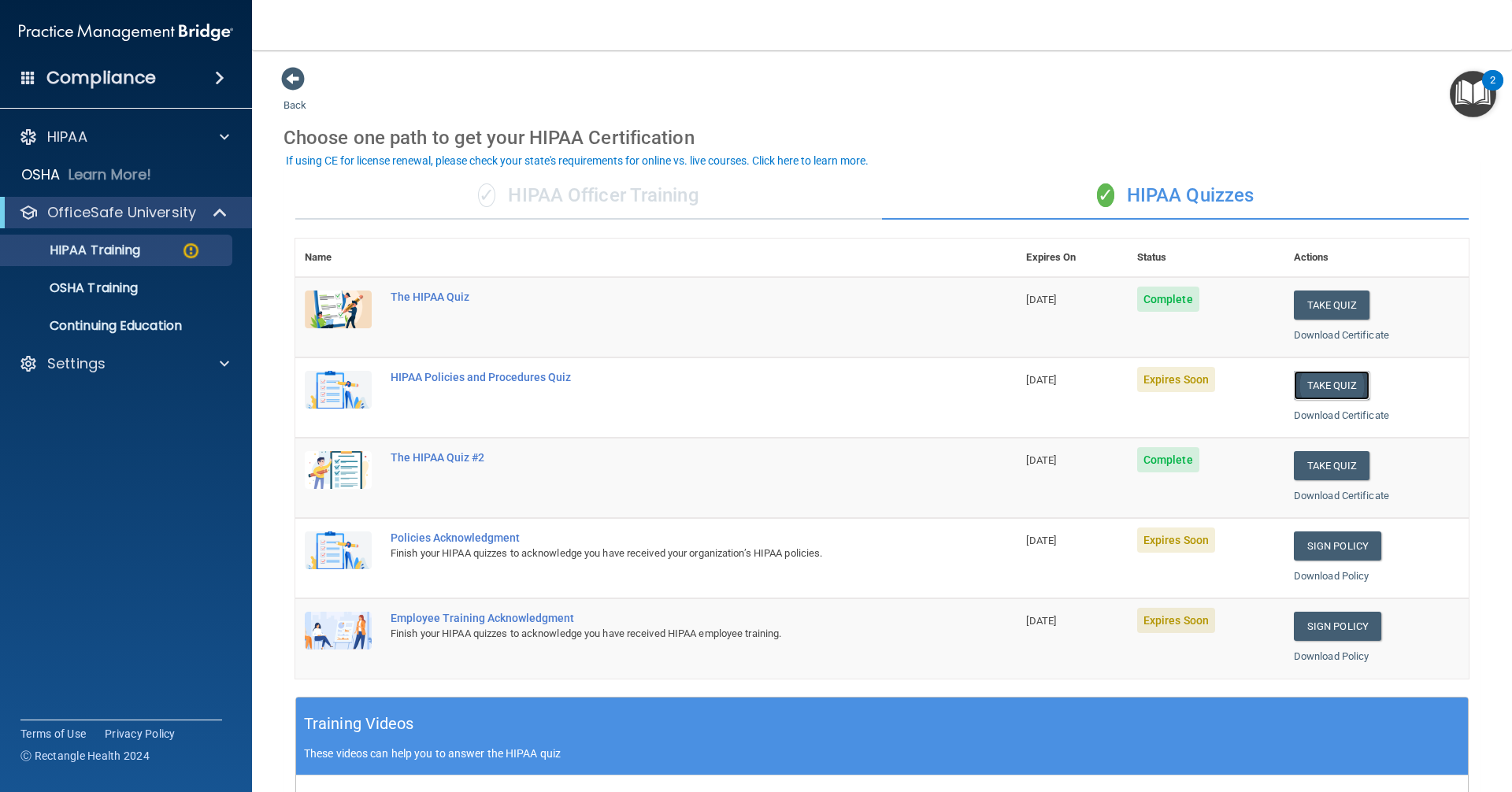
click at [1350, 391] on button "Take Quiz" at bounding box center [1332, 385] width 76 height 29
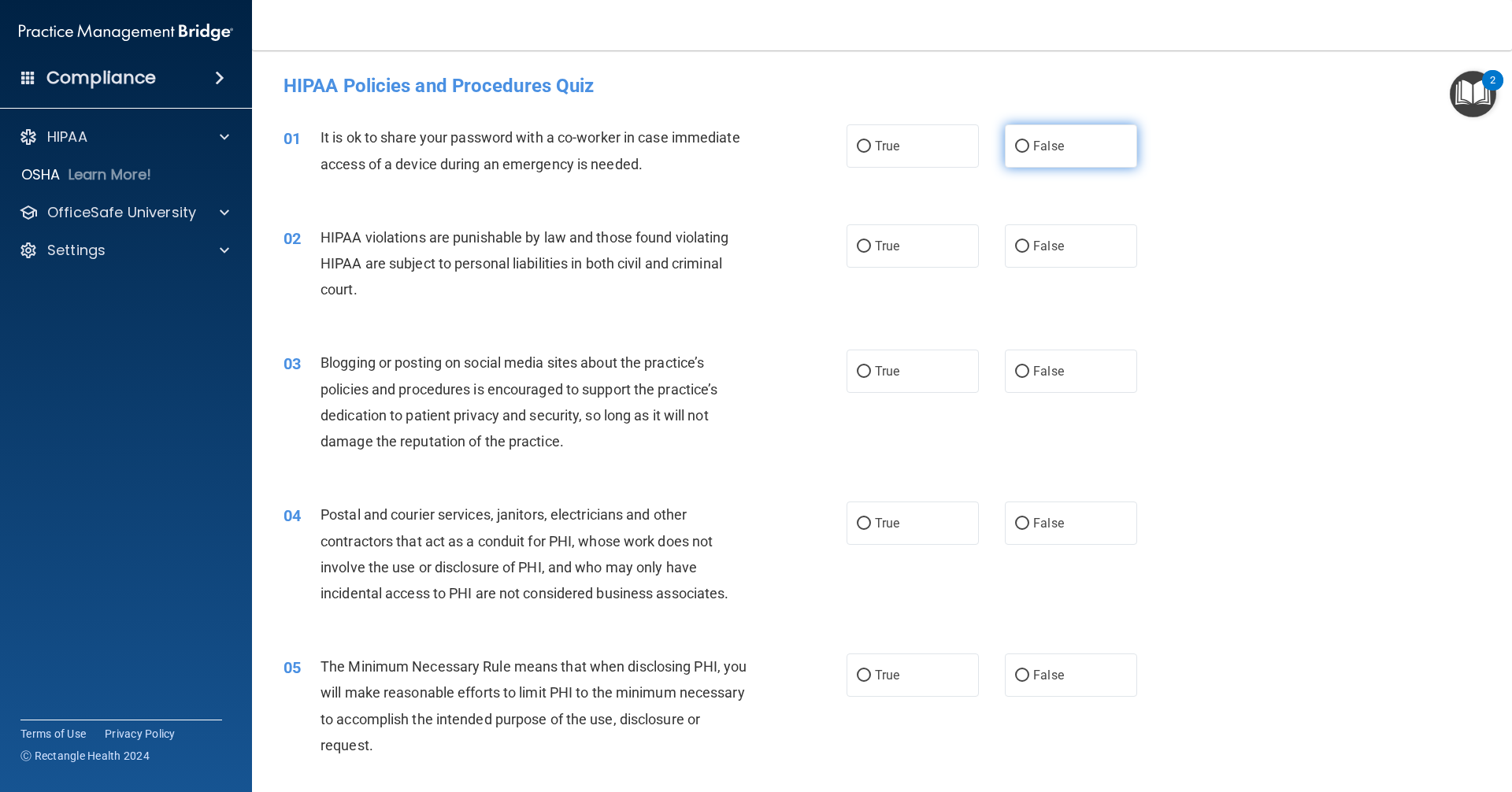
click at [1022, 146] on input "False" at bounding box center [1022, 146] width 14 height 12
radio input "true"
click at [856, 246] on input "True" at bounding box center [863, 247] width 14 height 12
radio input "true"
click at [1015, 375] on input "False" at bounding box center [1022, 372] width 14 height 12
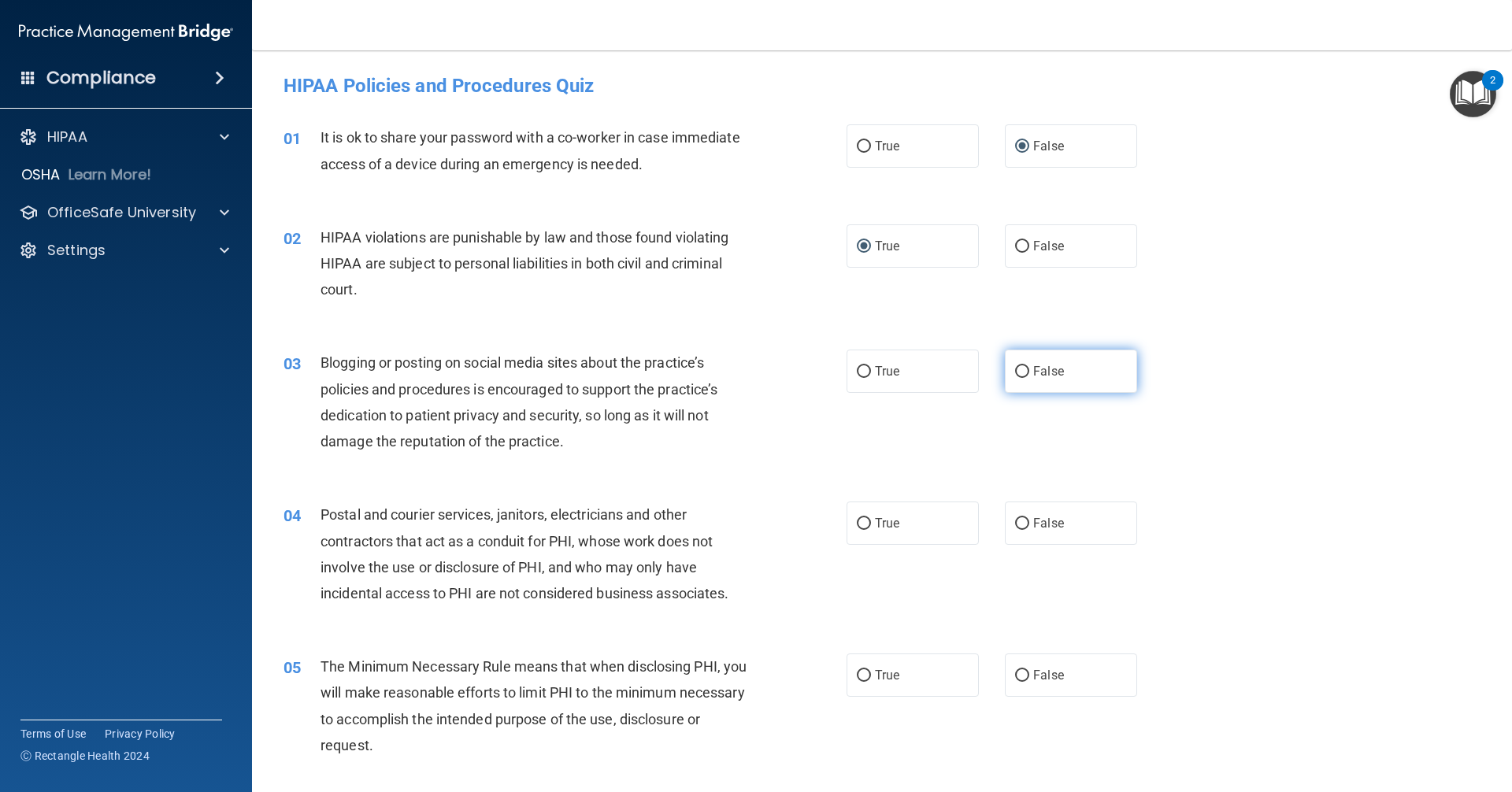
radio input "true"
click at [863, 521] on input "True" at bounding box center [863, 524] width 14 height 12
radio input "true"
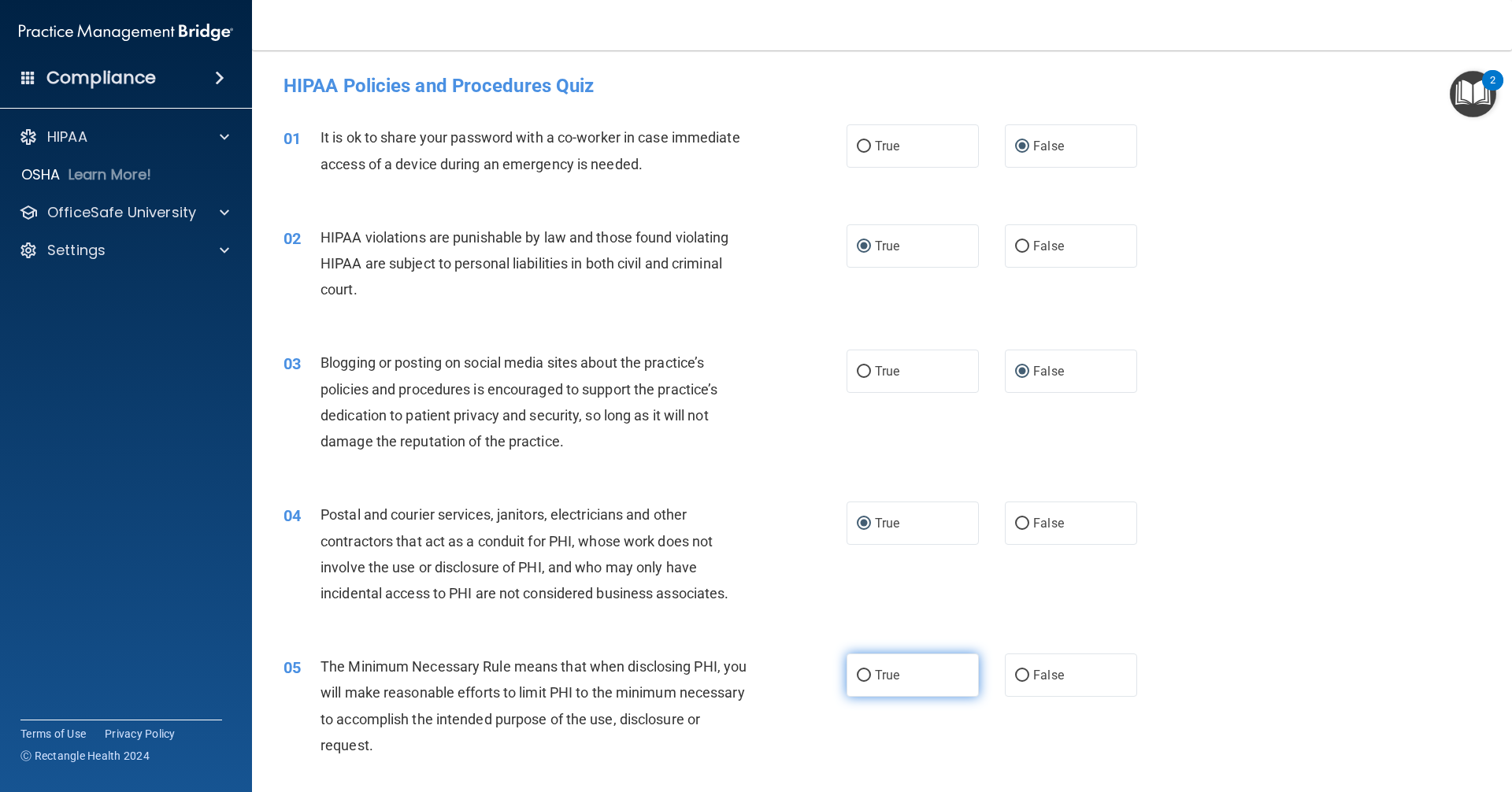
click at [856, 679] on input "True" at bounding box center [863, 676] width 14 height 12
radio input "true"
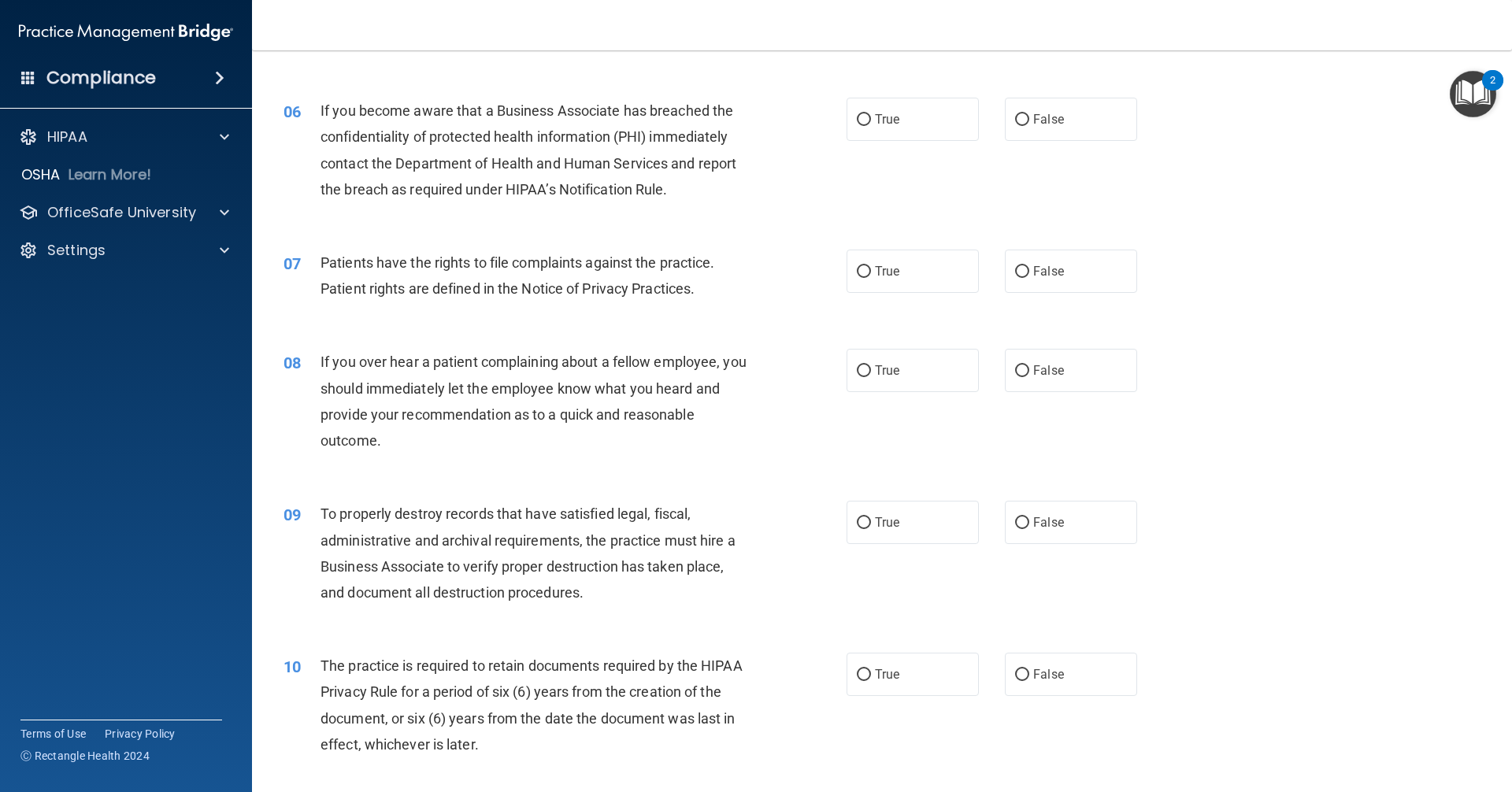
scroll to position [709, 0]
click at [1015, 121] on input "False" at bounding box center [1022, 119] width 14 height 12
radio input "true"
click at [864, 269] on input "True" at bounding box center [863, 271] width 14 height 12
radio input "true"
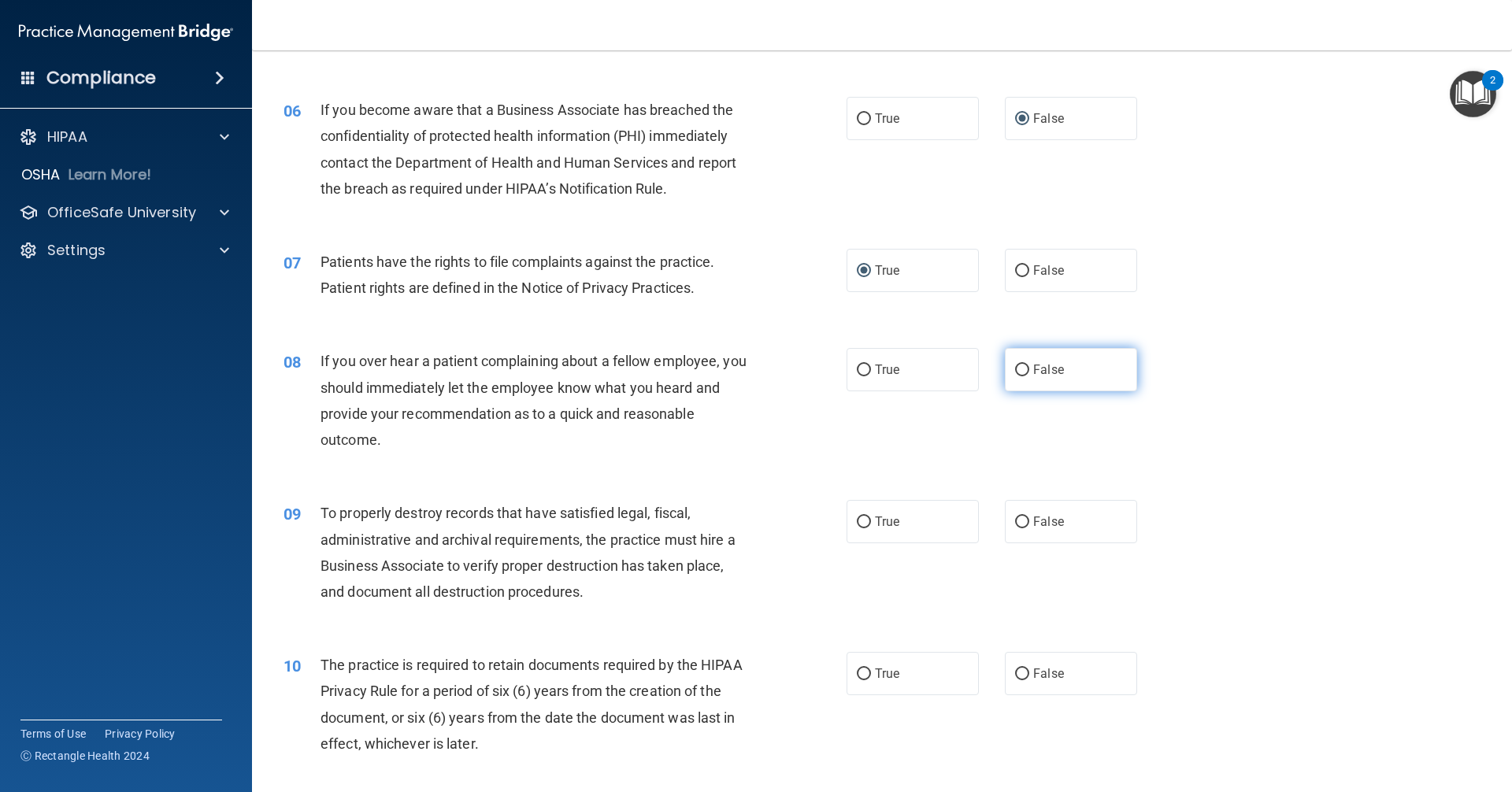
click at [1015, 367] on input "False" at bounding box center [1022, 370] width 14 height 12
radio input "true"
click at [1015, 521] on input "False" at bounding box center [1022, 522] width 14 height 12
radio input "true"
click at [856, 675] on input "True" at bounding box center [863, 674] width 14 height 12
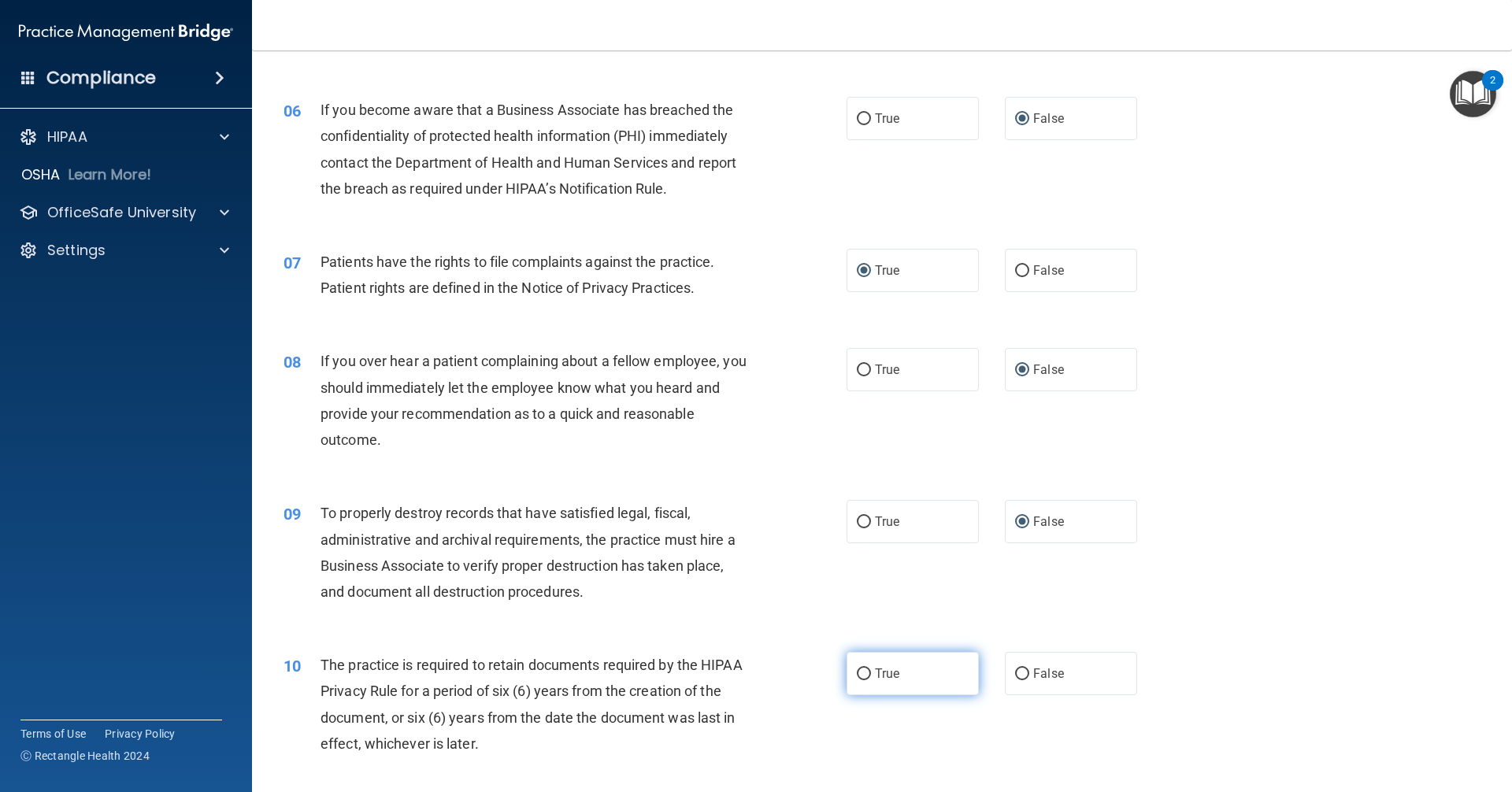
radio input "true"
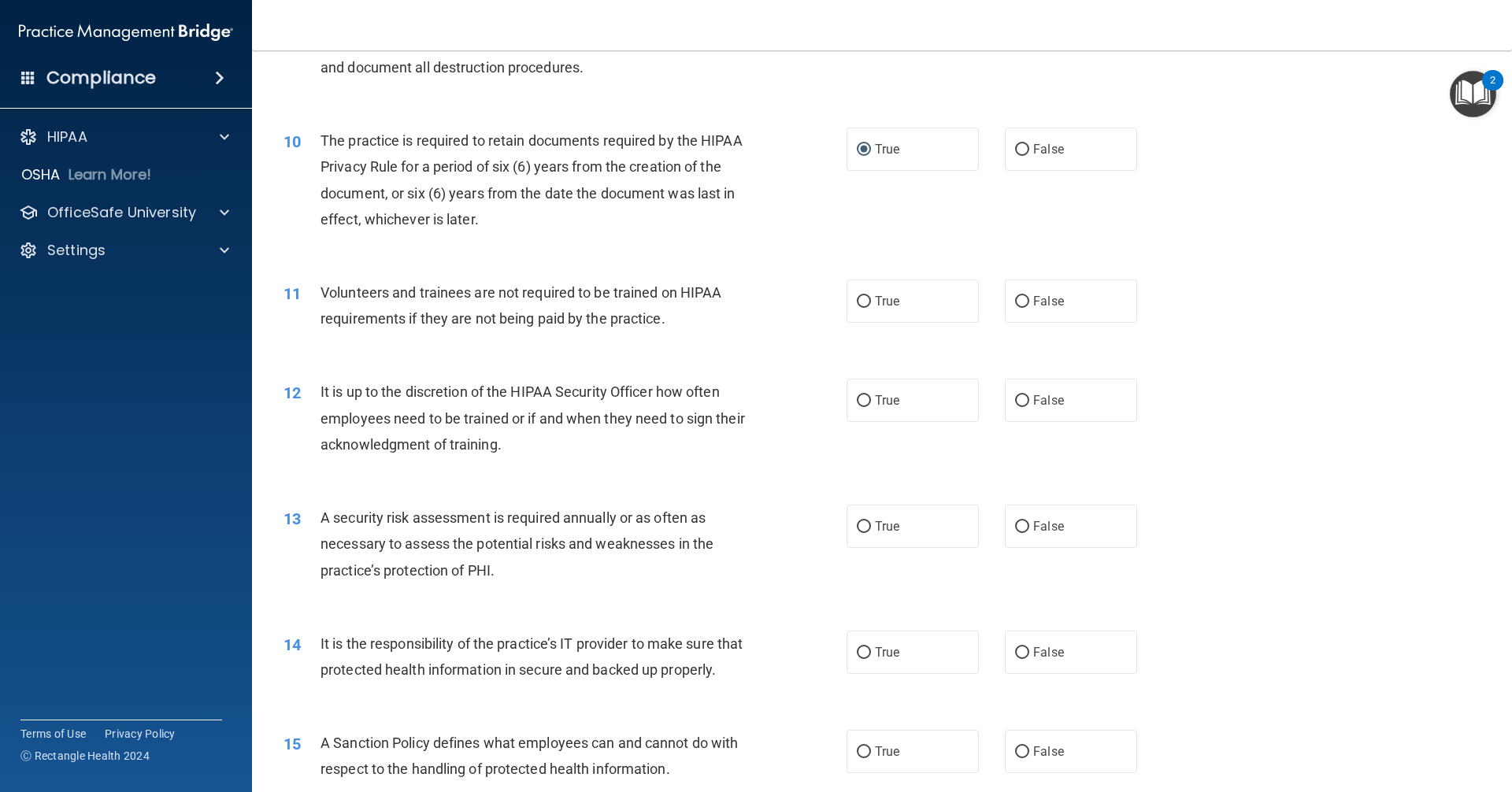
scroll to position [1260, 0]
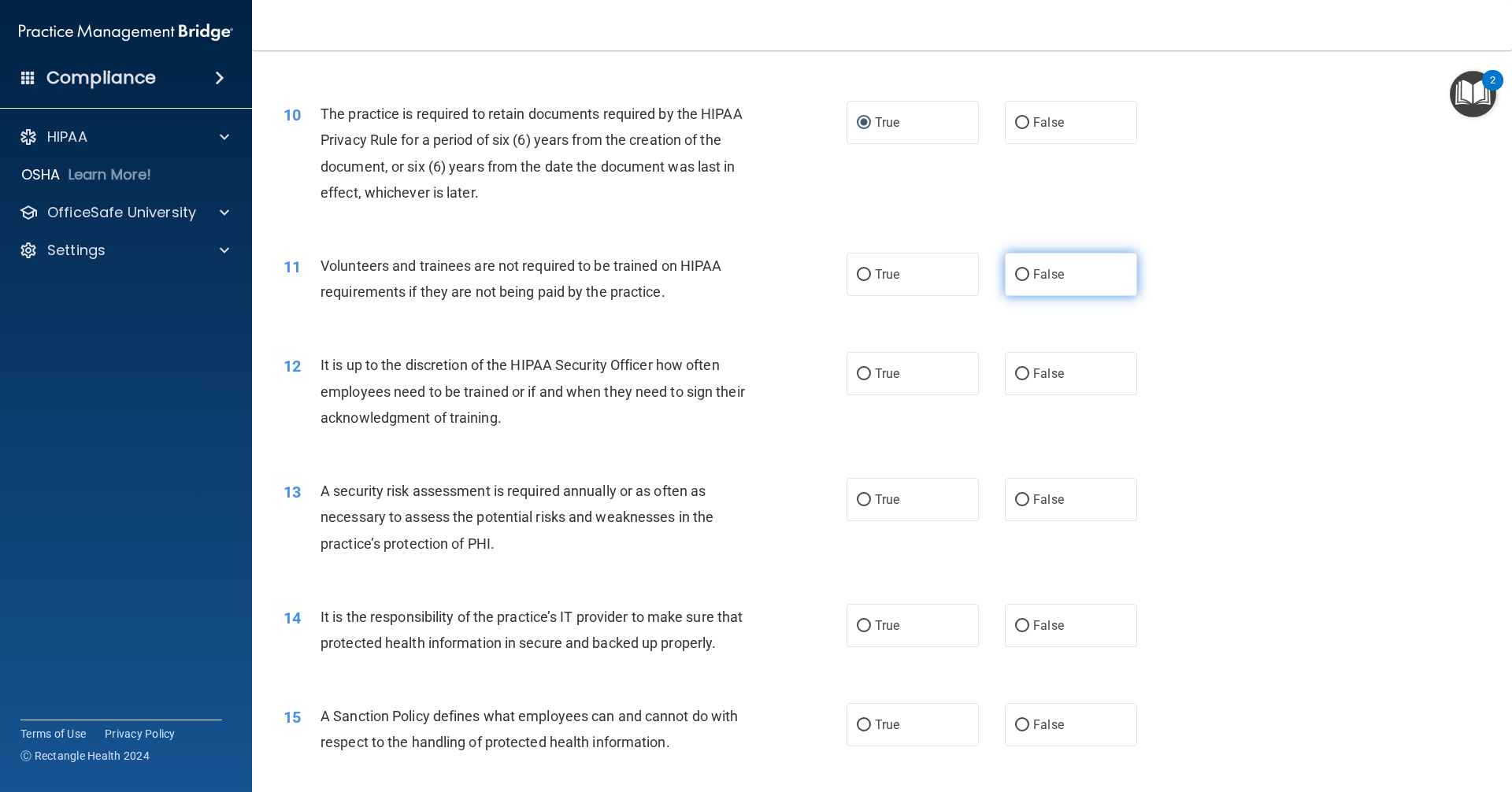
click at [1015, 276] on input "False" at bounding box center [1022, 275] width 14 height 12
radio input "true"
click at [1015, 376] on input "False" at bounding box center [1022, 374] width 14 height 12
radio input "true"
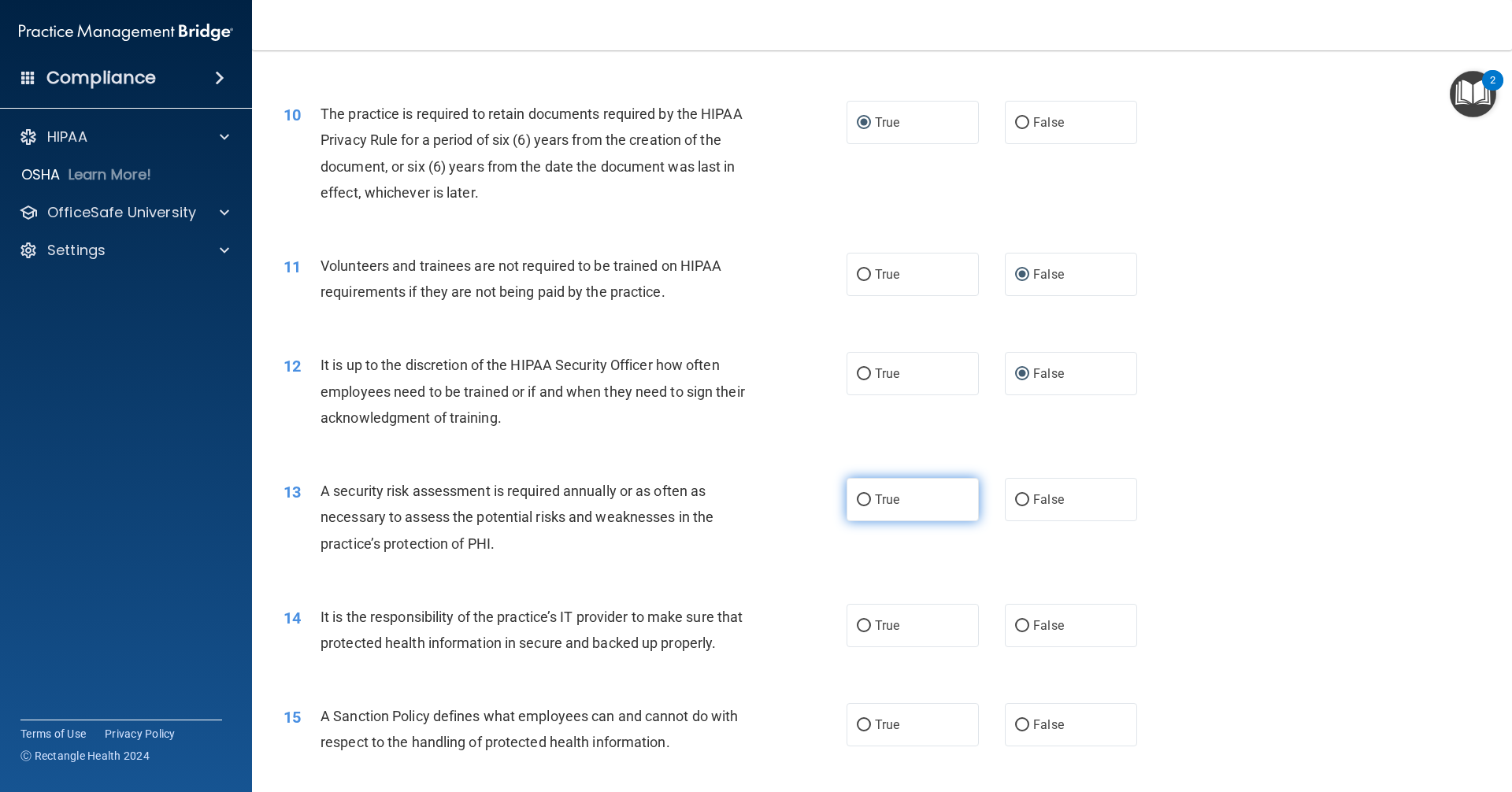
click at [851, 507] on label "True" at bounding box center [912, 499] width 132 height 44
click at [856, 506] on input "True" at bounding box center [863, 500] width 14 height 12
radio input "true"
click at [1015, 626] on input "False" at bounding box center [1022, 626] width 14 height 12
radio input "true"
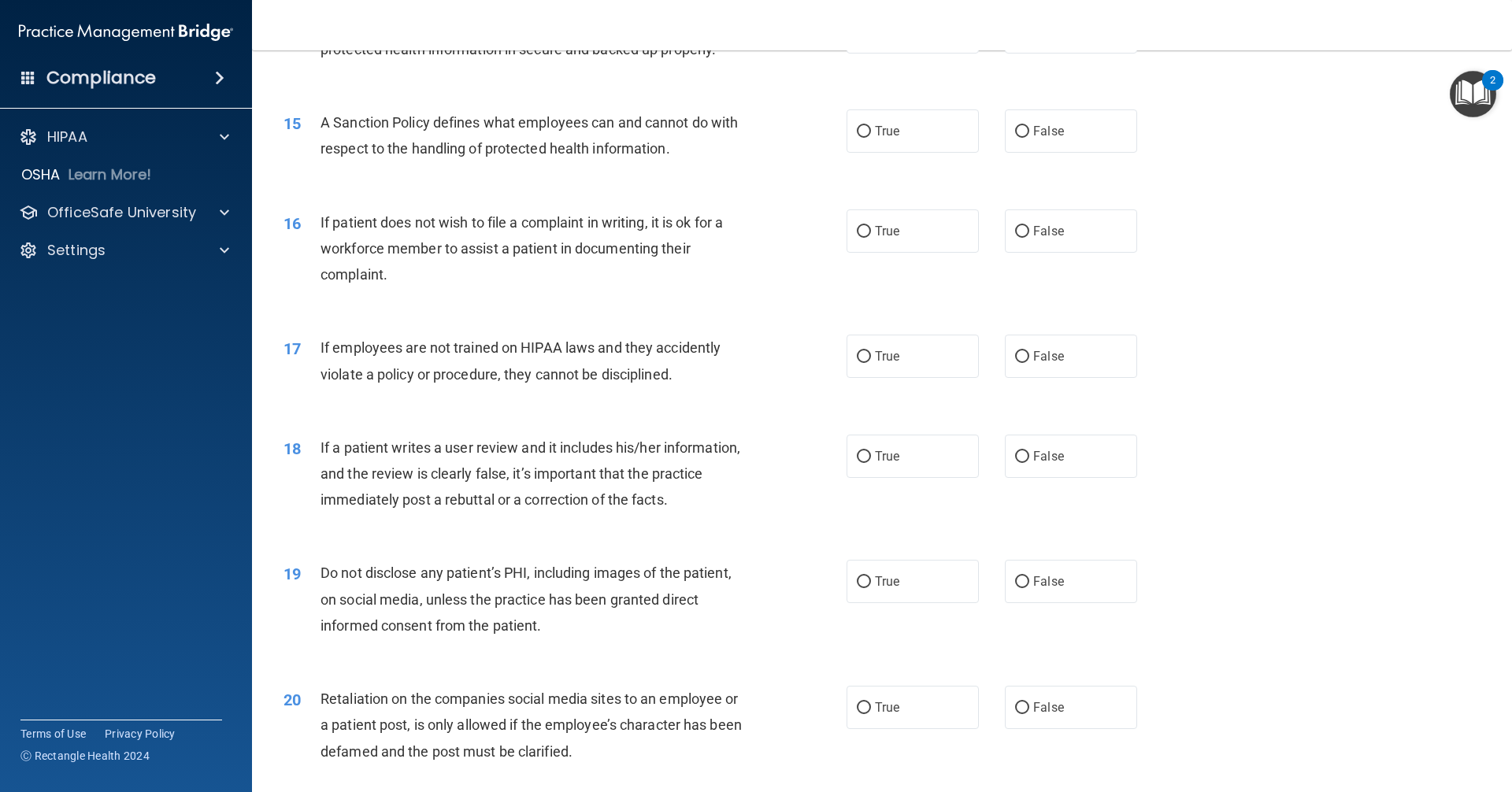
scroll to position [1889, 0]
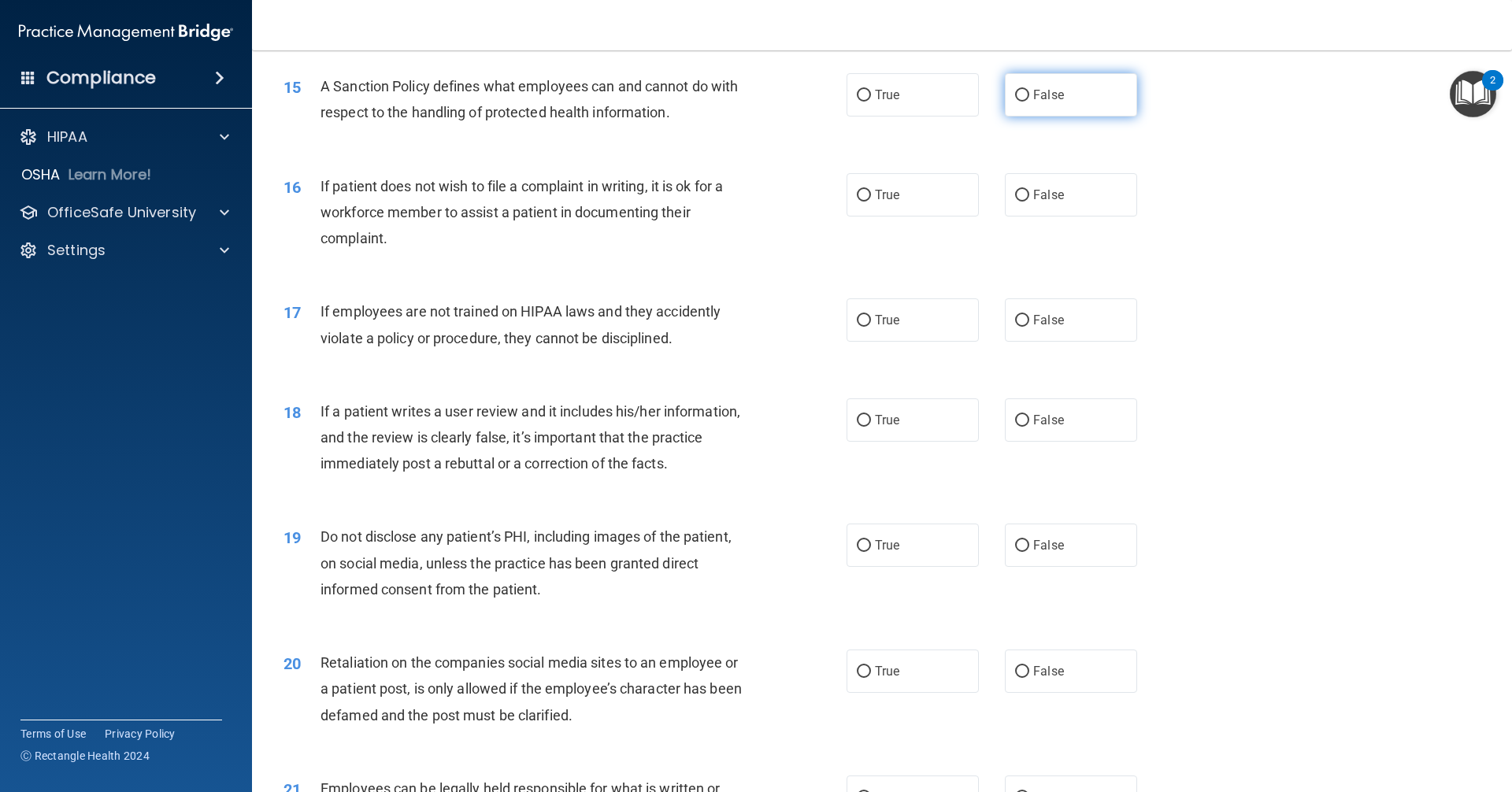
click at [1017, 101] on input "False" at bounding box center [1022, 95] width 14 height 12
radio input "true"
click at [856, 201] on input "True" at bounding box center [863, 196] width 14 height 12
radio input "true"
click at [1019, 327] on input "False" at bounding box center [1022, 321] width 14 height 12
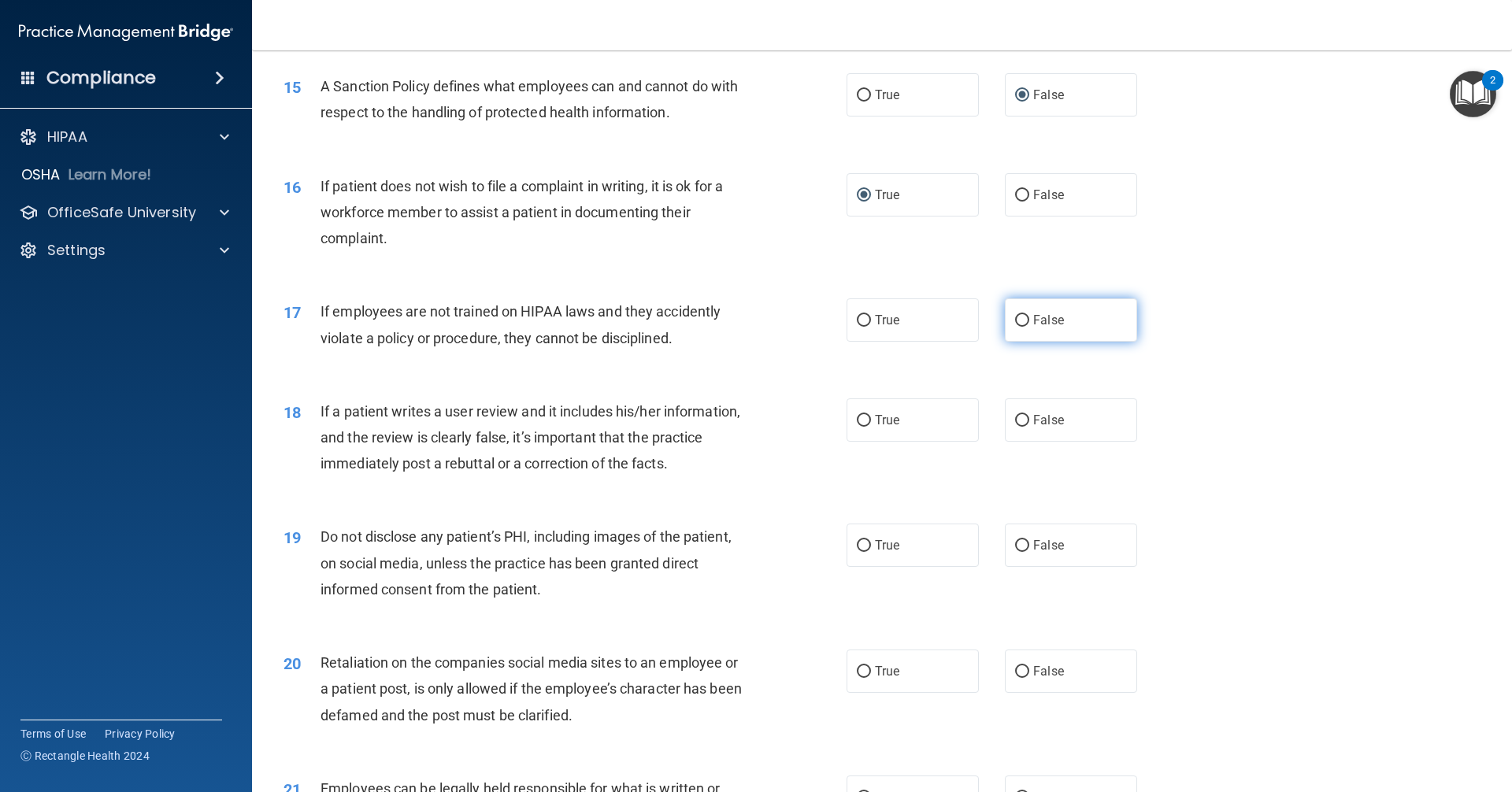
radio input "true"
click at [1015, 427] on input "False" at bounding box center [1022, 420] width 14 height 12
radio input "true"
click at [856, 552] on input "True" at bounding box center [863, 546] width 14 height 12
radio input "true"
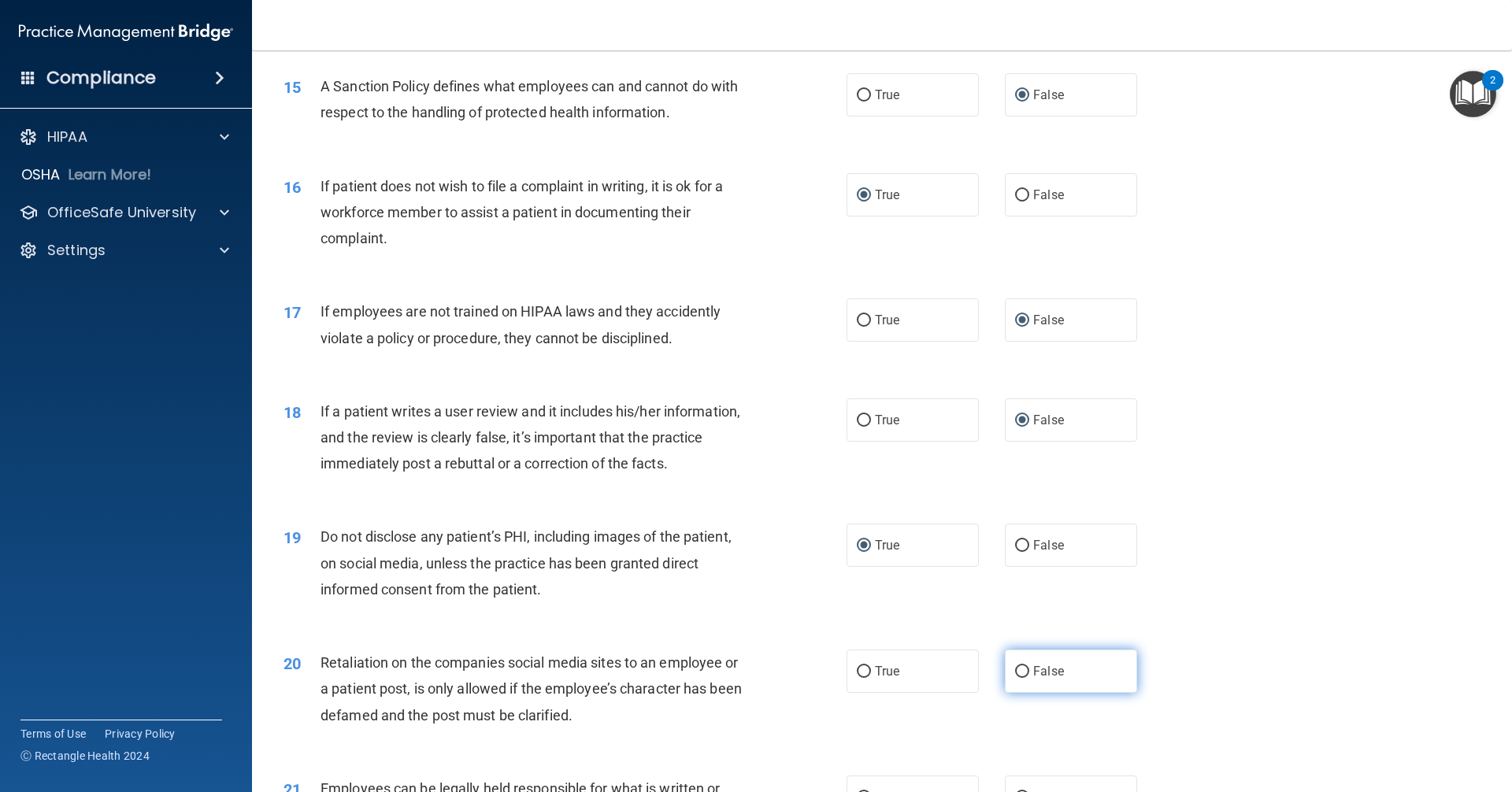
click at [1017, 678] on input "False" at bounding box center [1022, 672] width 14 height 12
radio input "true"
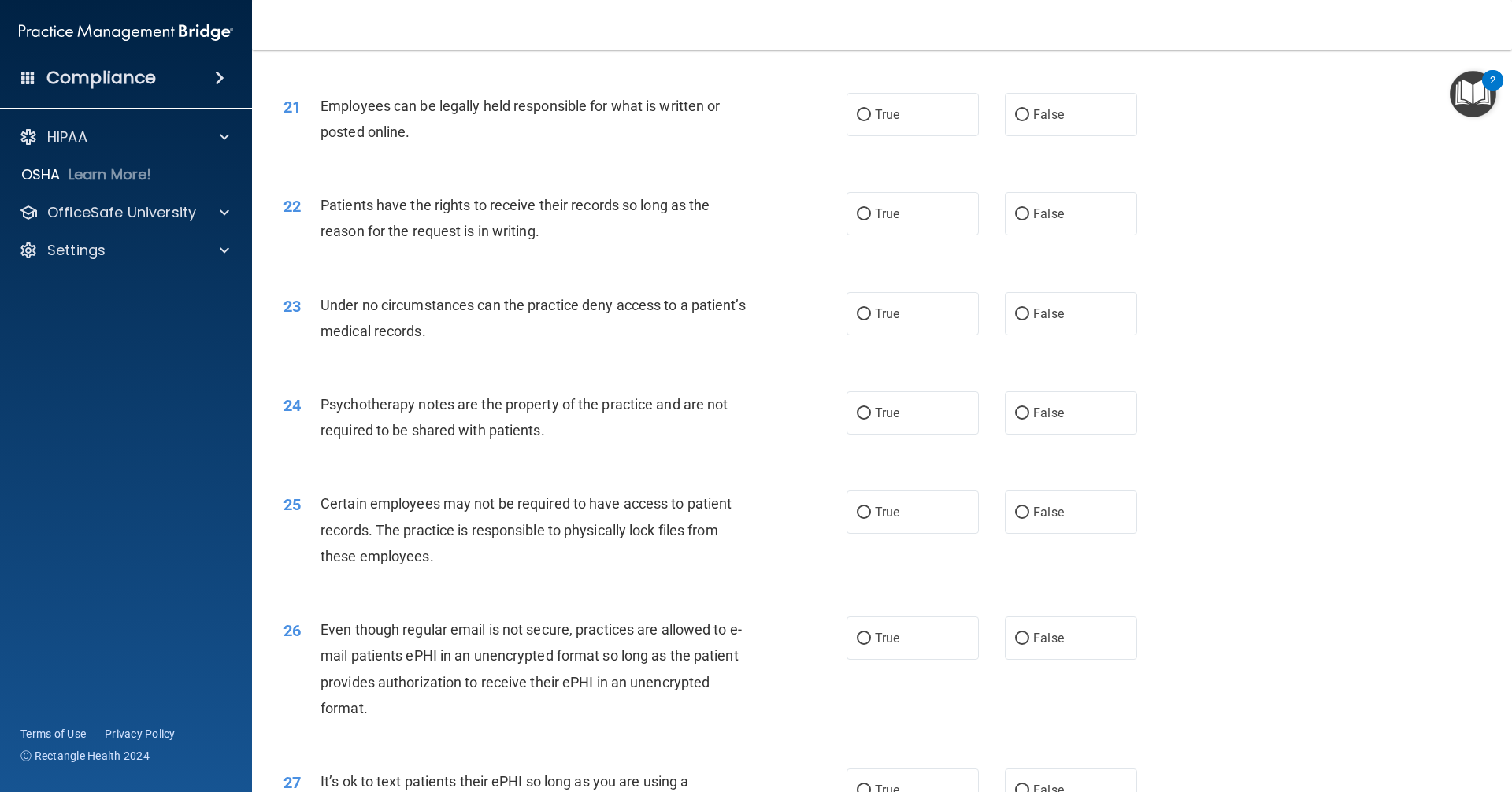
scroll to position [2598, 0]
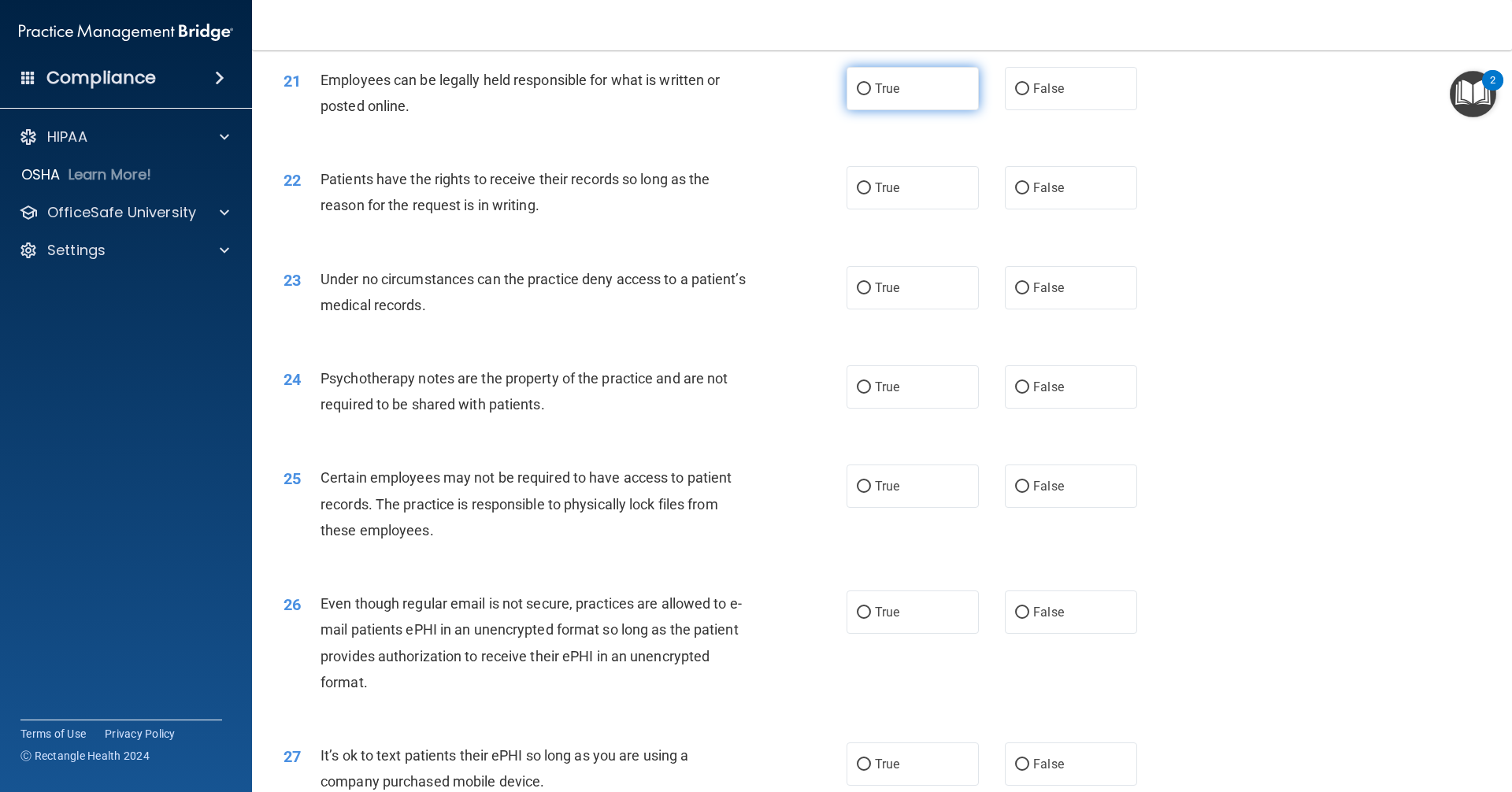
click at [860, 95] on input "True" at bounding box center [863, 89] width 14 height 12
radio input "true"
click at [1015, 194] on input "False" at bounding box center [1022, 188] width 14 height 12
radio input "true"
click at [1016, 294] on input "False" at bounding box center [1022, 289] width 14 height 12
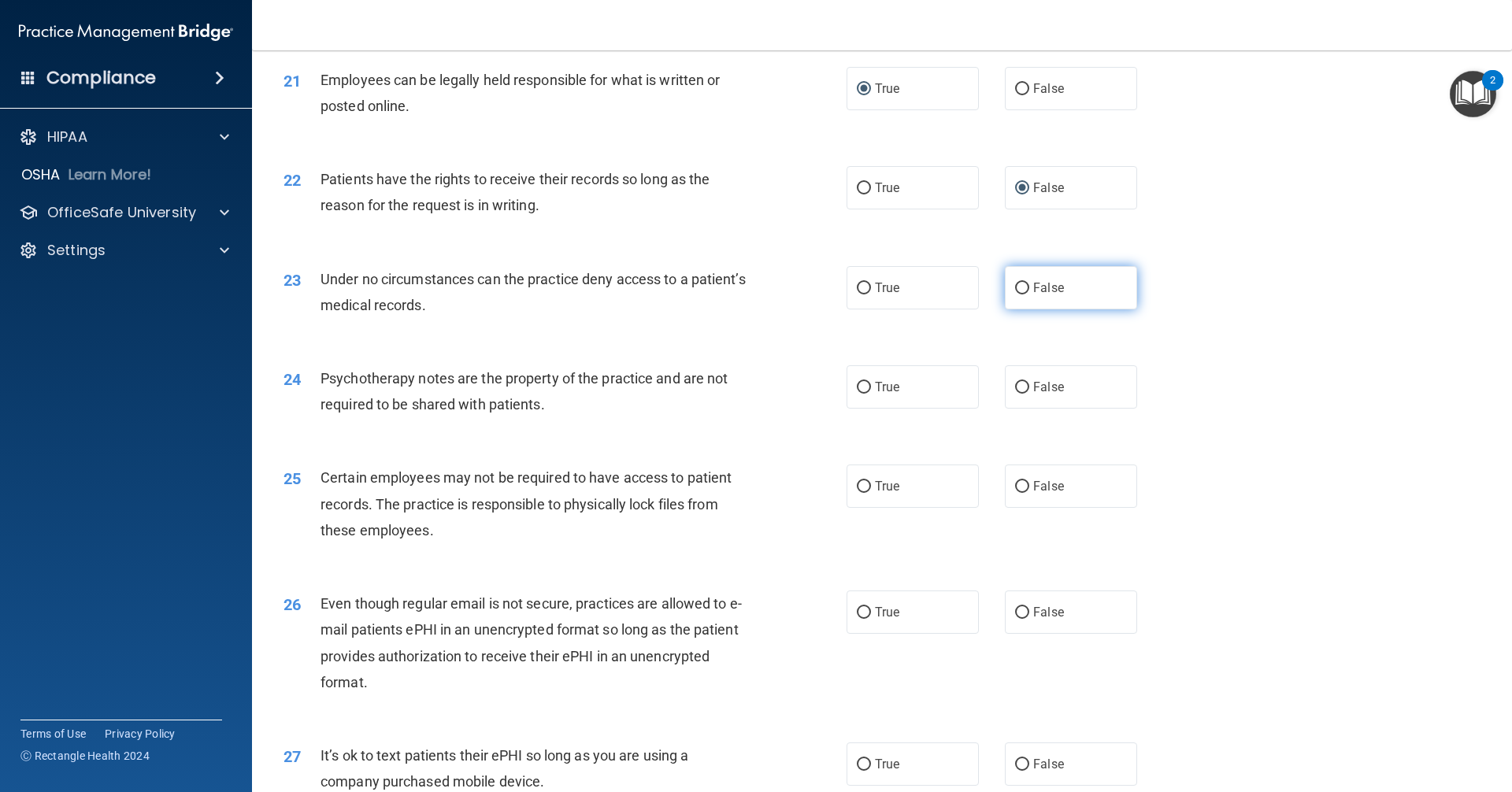
radio input "true"
click at [862, 394] on input "True" at bounding box center [863, 387] width 14 height 12
radio input "true"
drag, startPoint x: 859, startPoint y: 512, endPoint x: 836, endPoint y: 527, distance: 27.5
click at [856, 493] on input "True" at bounding box center [863, 487] width 14 height 12
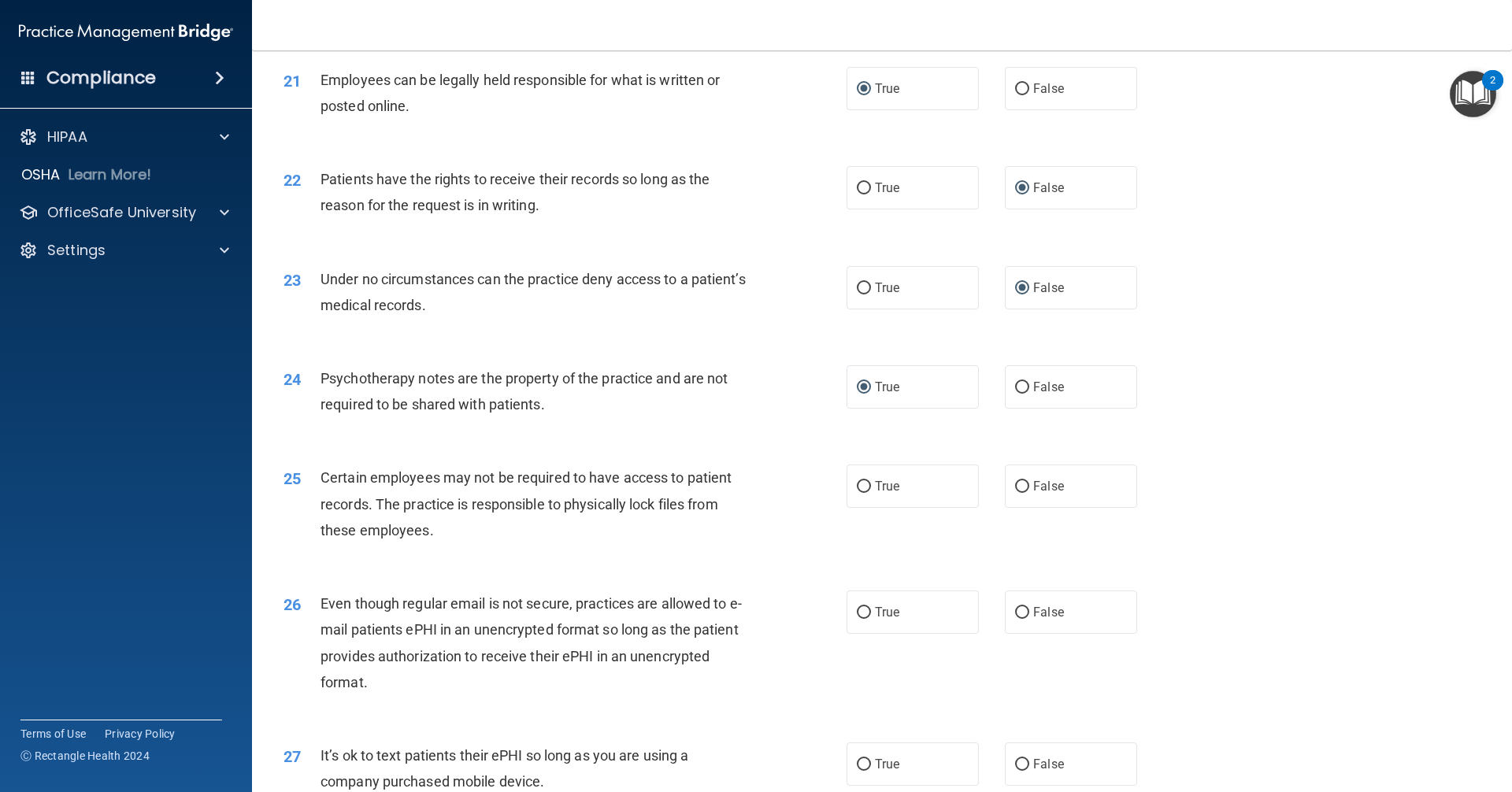
radio input "true"
click at [861, 618] on input "True" at bounding box center [863, 613] width 14 height 12
radio input "true"
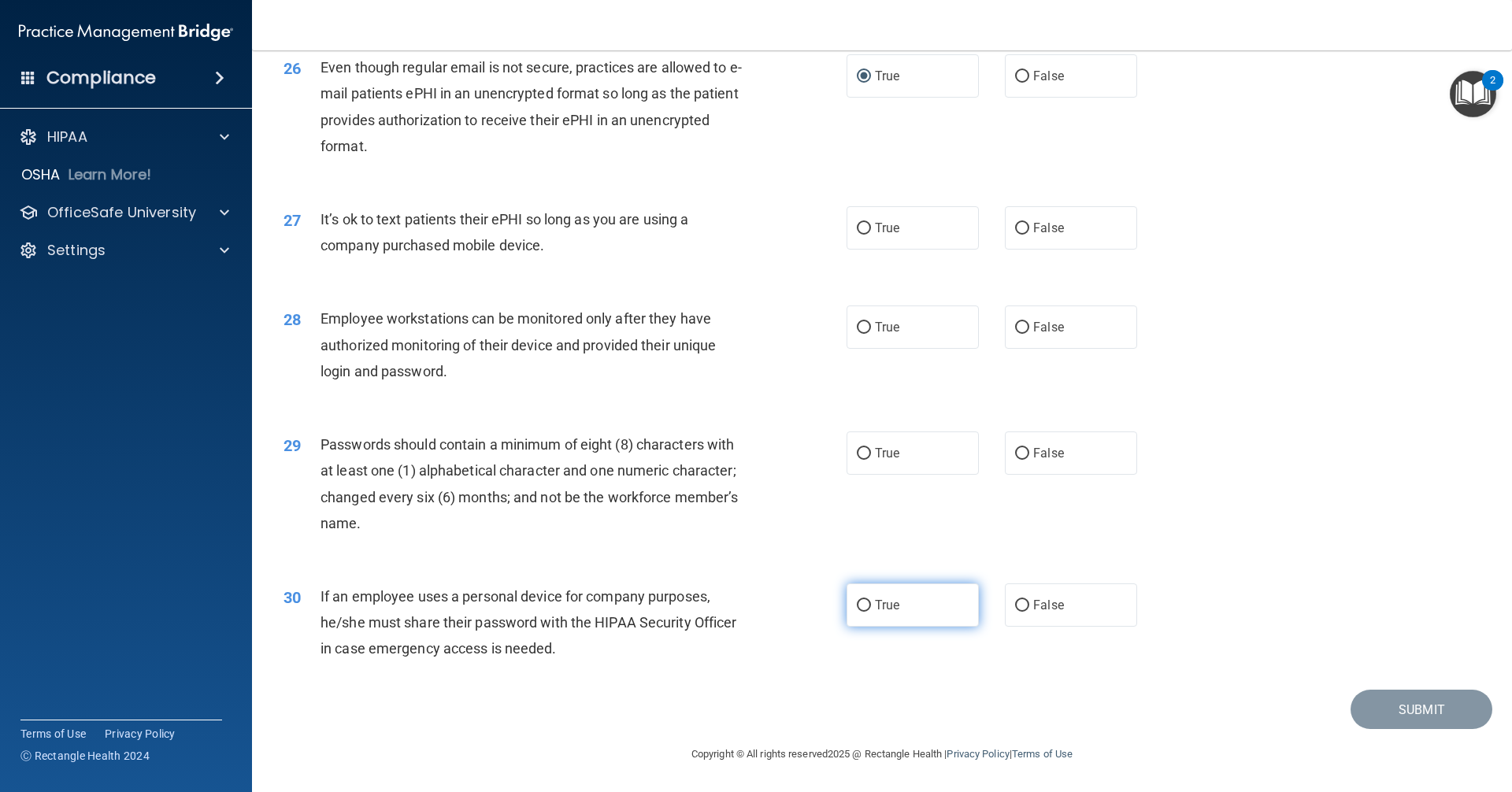
scroll to position [3160, 0]
click at [1016, 225] on input "False" at bounding box center [1022, 229] width 14 height 12
radio input "true"
click at [1018, 330] on input "False" at bounding box center [1022, 328] width 14 height 12
radio input "true"
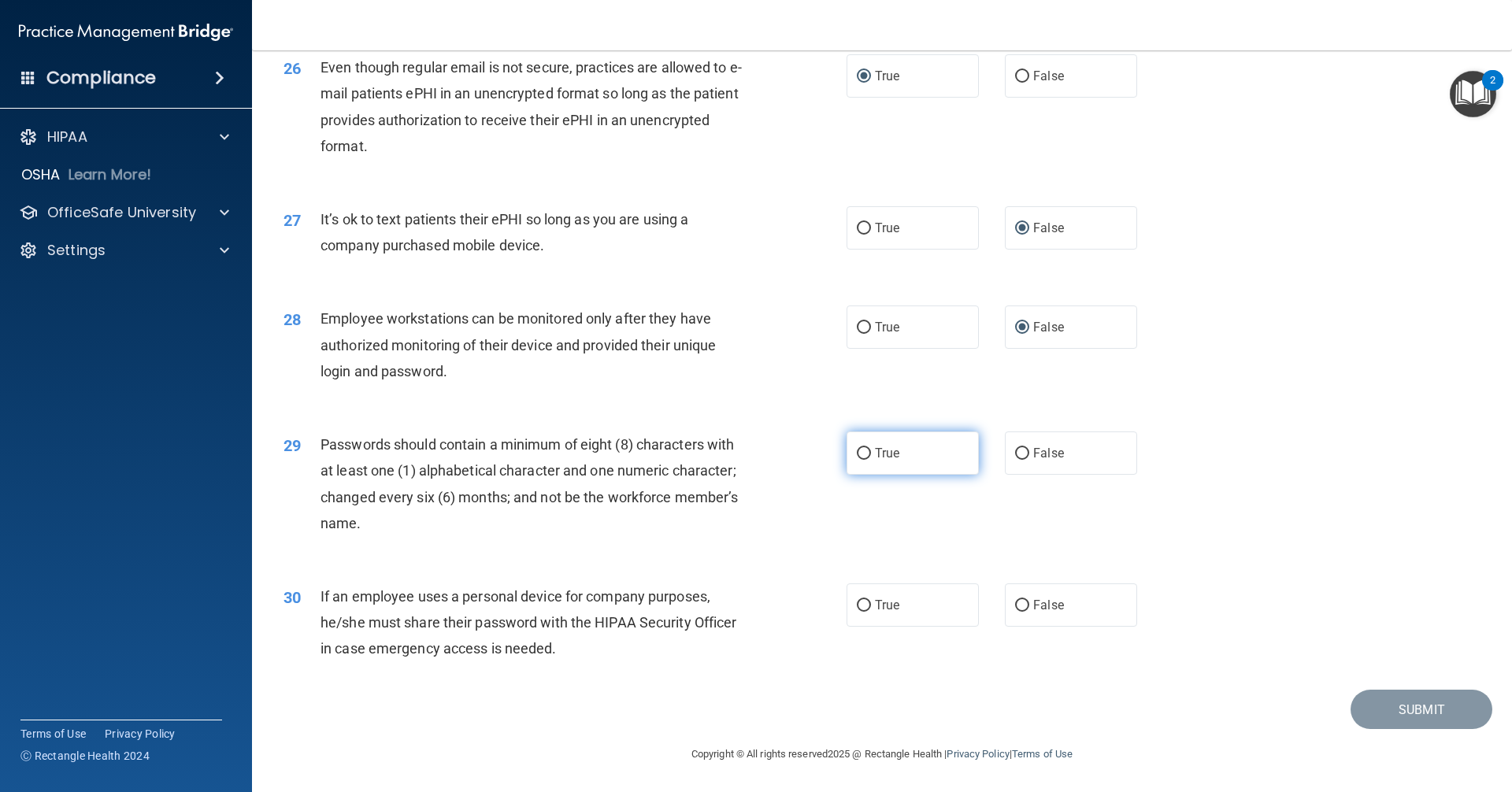
click at [865, 452] on label "True" at bounding box center [912, 453] width 132 height 44
click at [865, 452] on input "True" at bounding box center [863, 454] width 14 height 12
radio input "true"
click at [1015, 603] on input "False" at bounding box center [1022, 605] width 14 height 12
radio input "true"
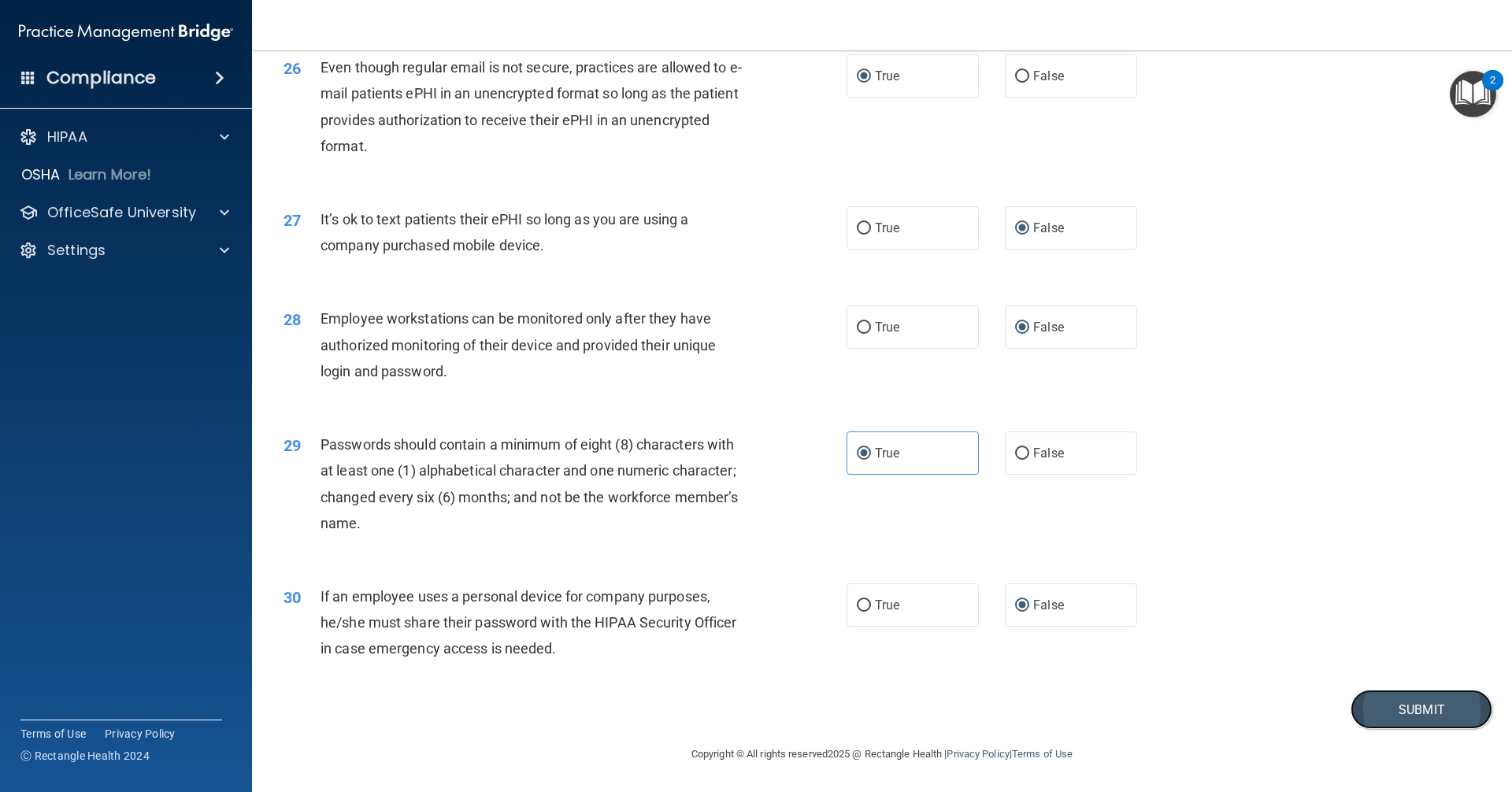
click at [1381, 711] on button "Submit" at bounding box center [1422, 710] width 141 height 40
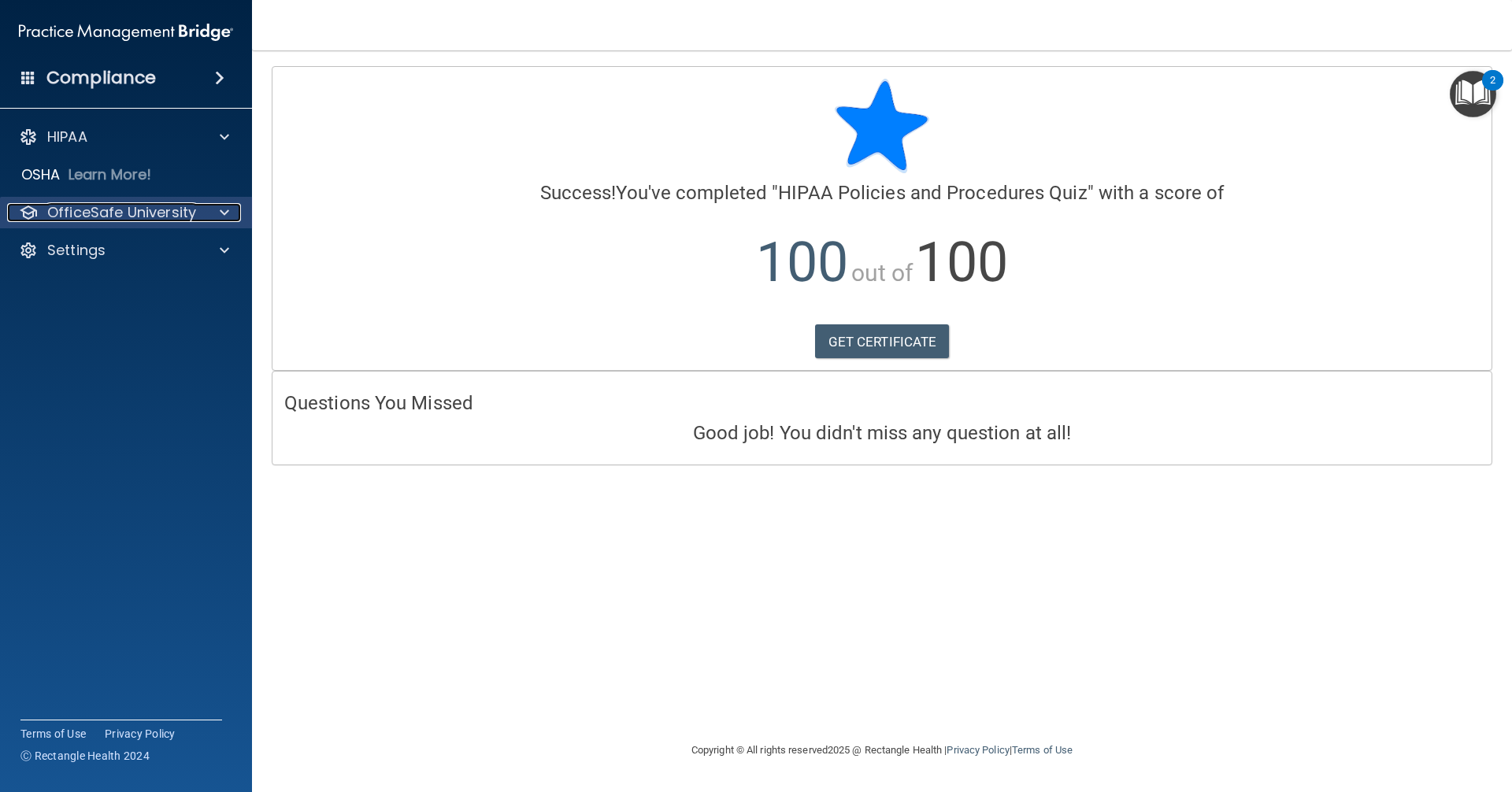
click at [215, 209] on div at bounding box center [222, 212] width 39 height 19
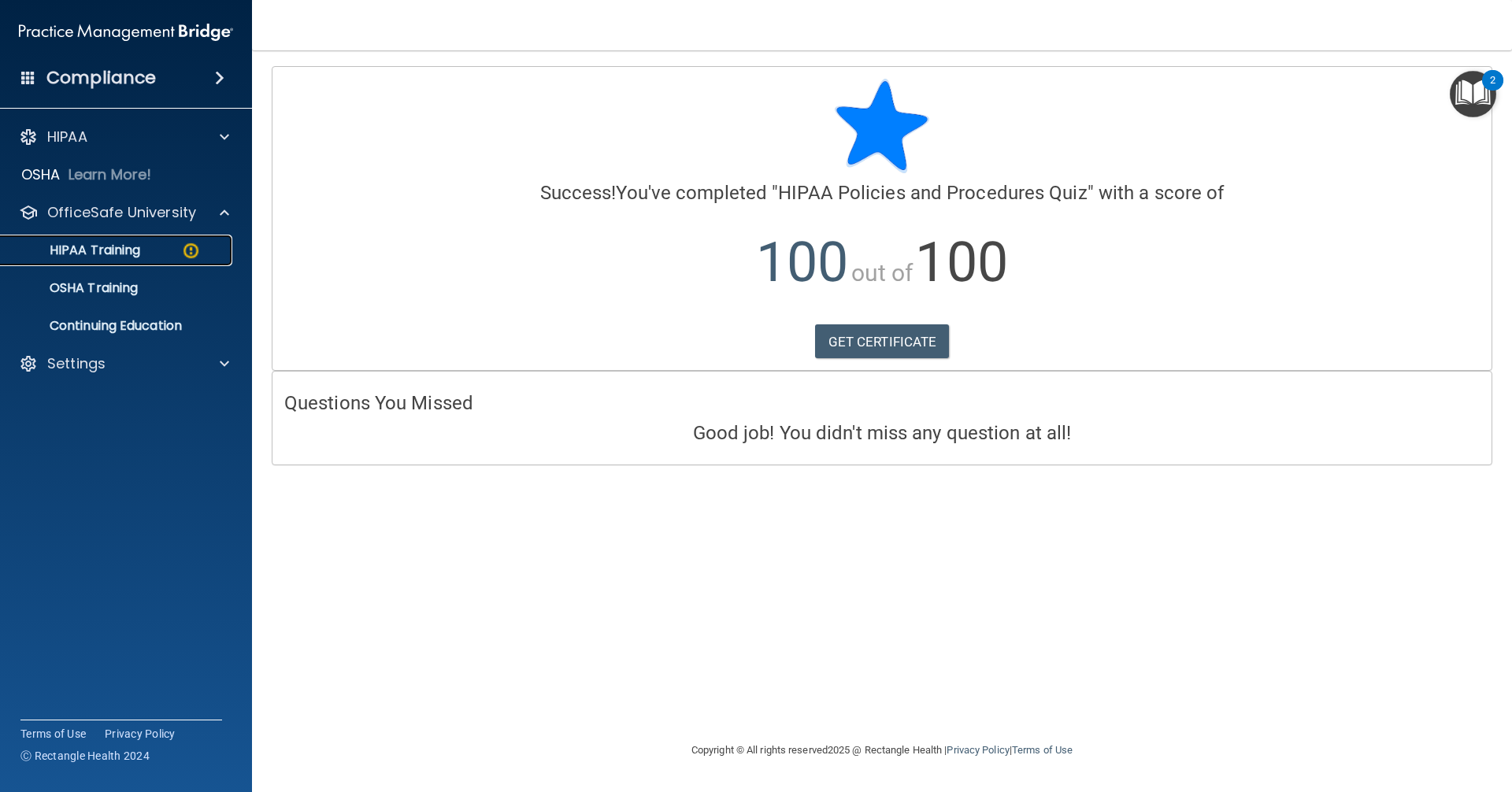
click at [198, 248] on img at bounding box center [191, 251] width 20 height 20
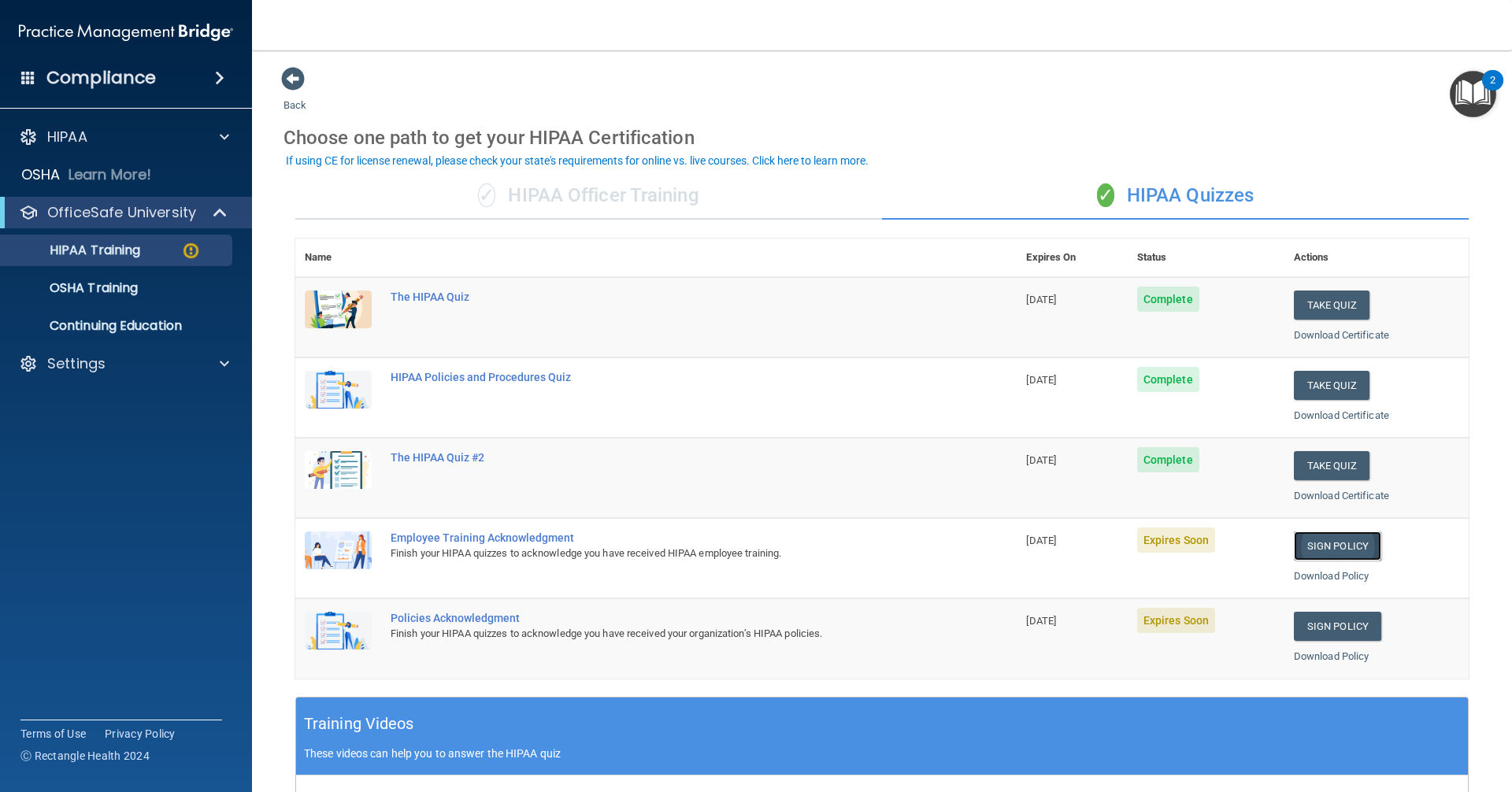
click at [1308, 546] on link "Sign Policy" at bounding box center [1338, 545] width 87 height 29
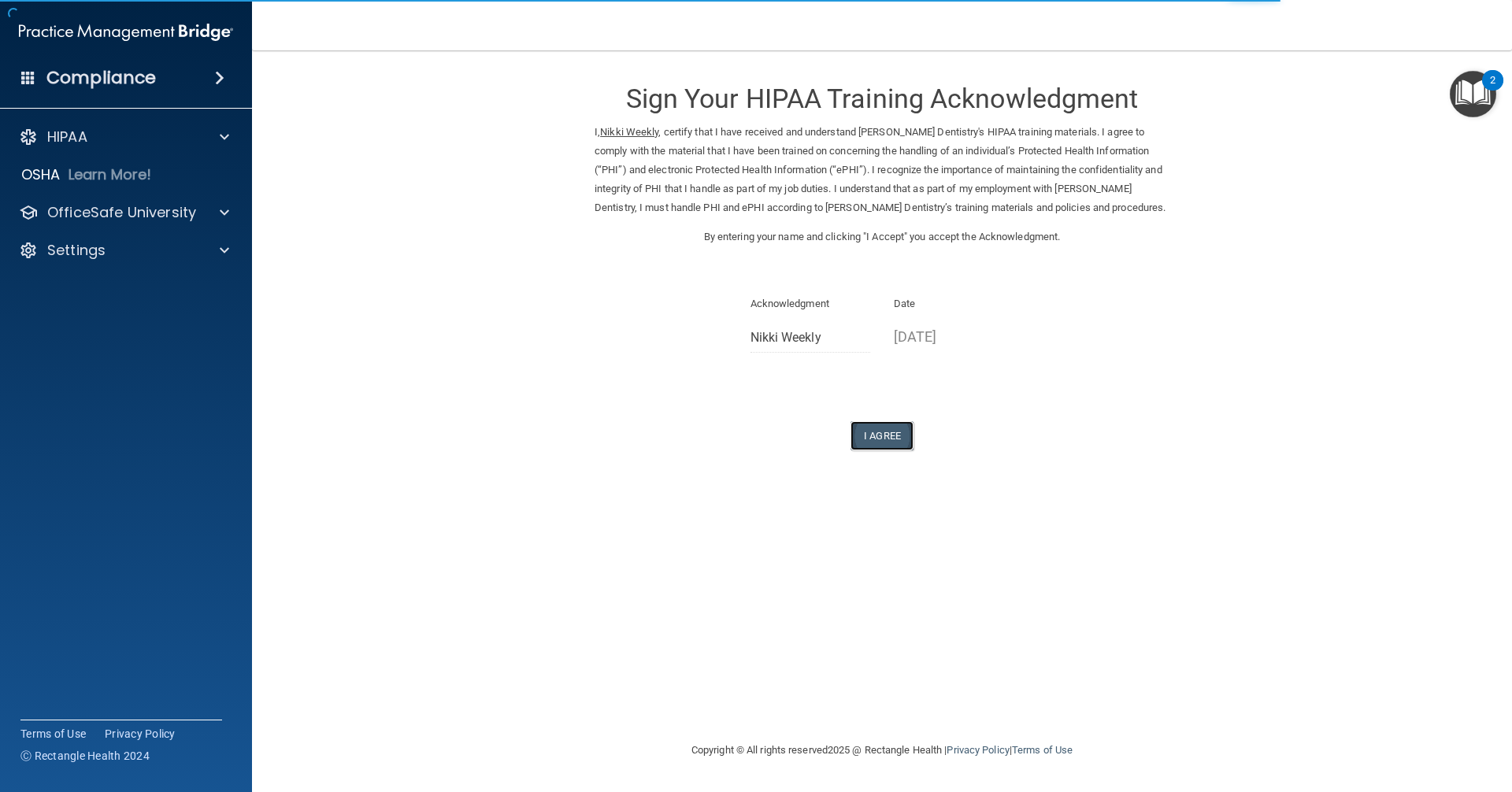
click at [889, 440] on button "I Agree" at bounding box center [882, 435] width 63 height 29
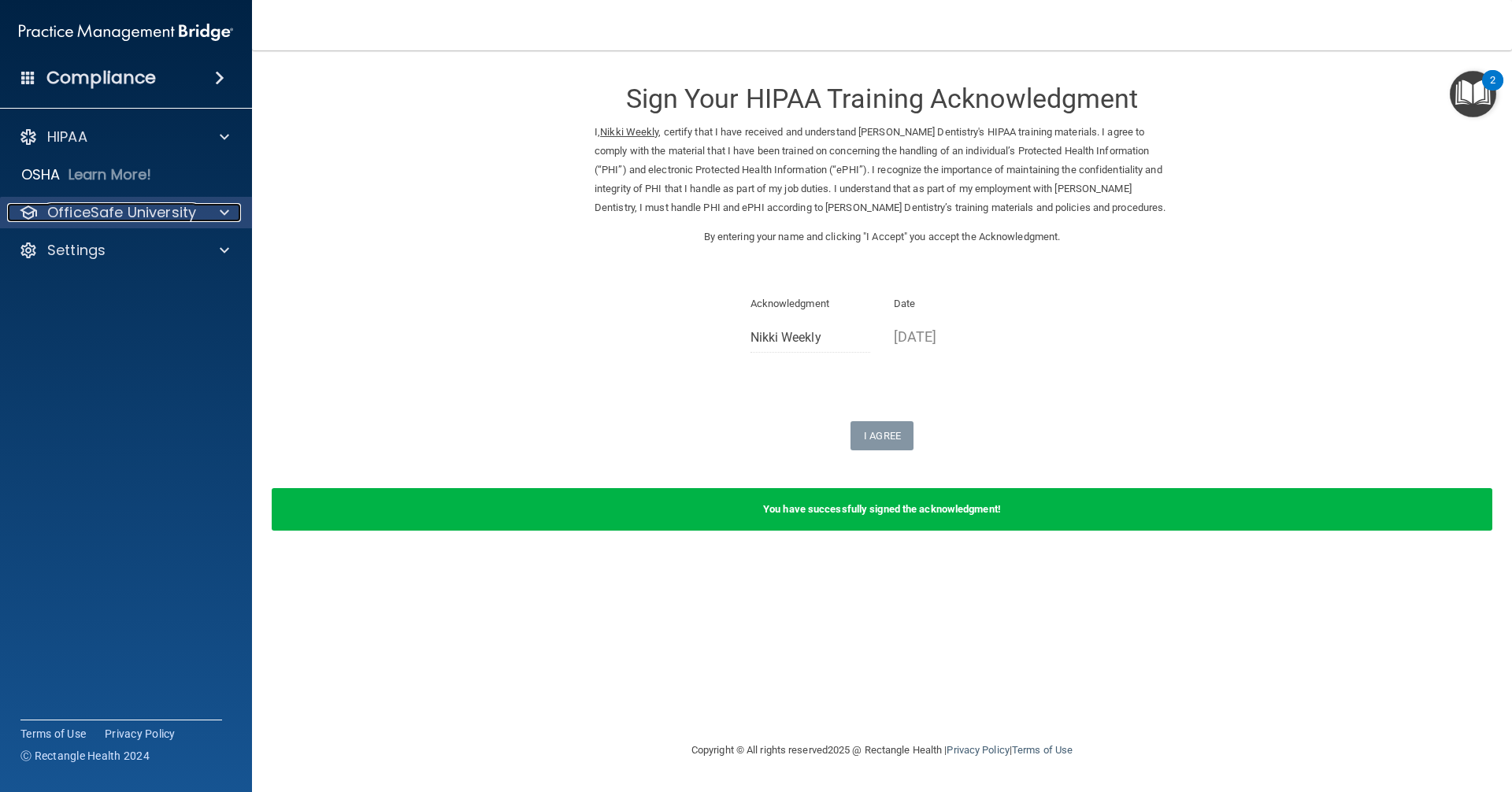
click at [224, 212] on span at bounding box center [224, 212] width 9 height 19
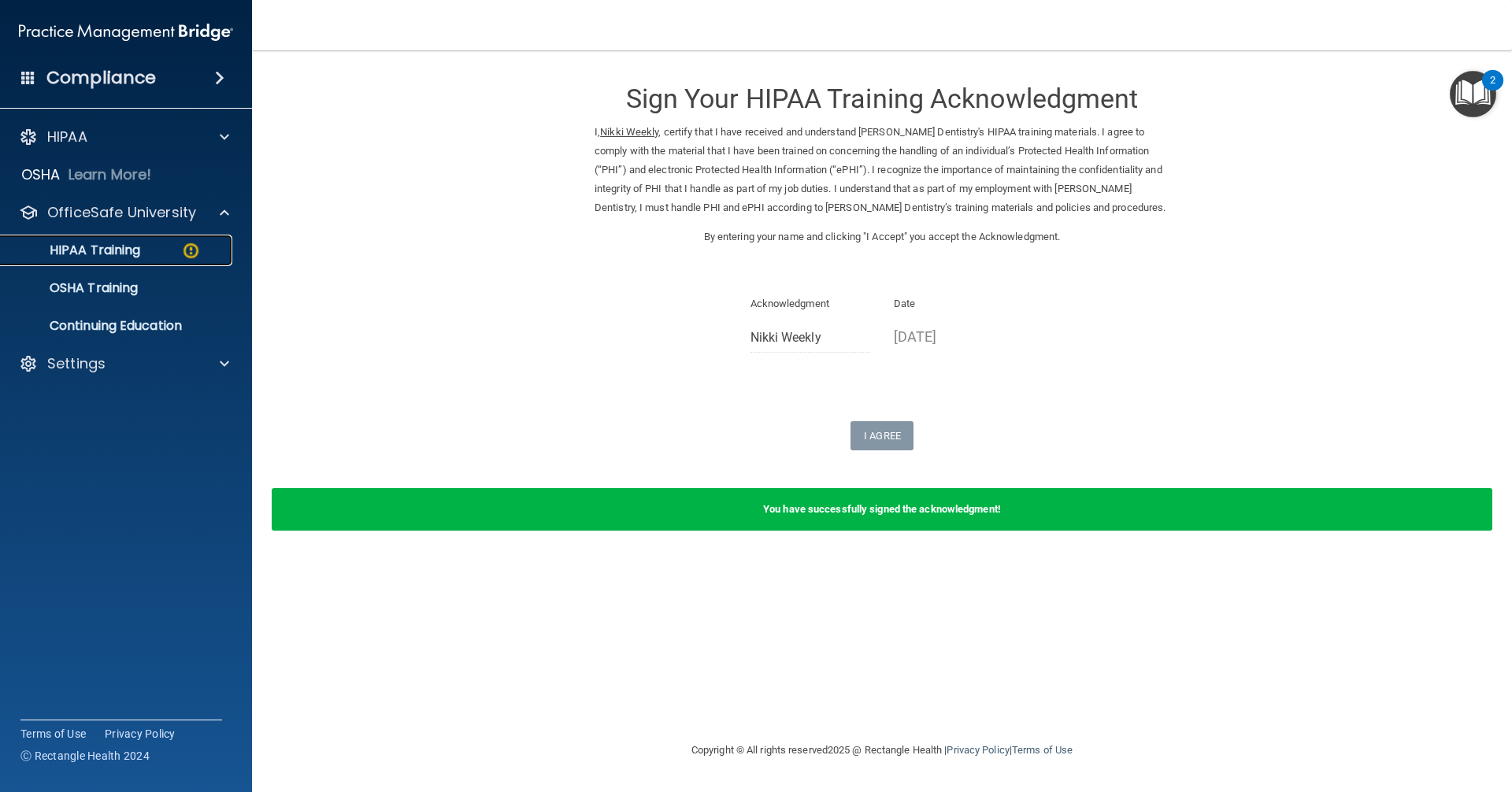
click at [211, 244] on div "HIPAA Training" at bounding box center [117, 250] width 215 height 16
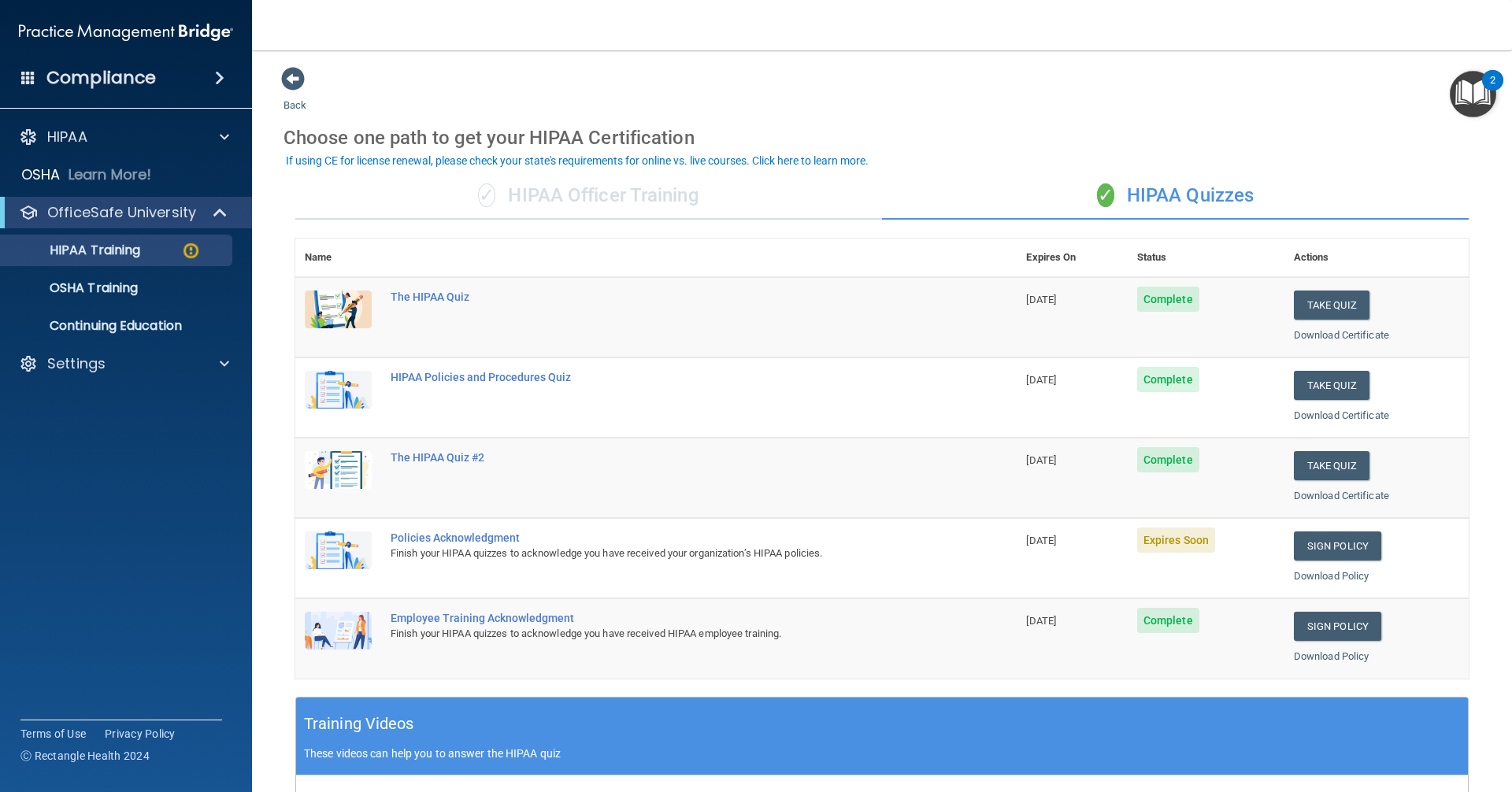
click at [1162, 623] on span "Complete" at bounding box center [1168, 620] width 63 height 25
click at [1315, 630] on link "Sign Policy" at bounding box center [1338, 626] width 87 height 29
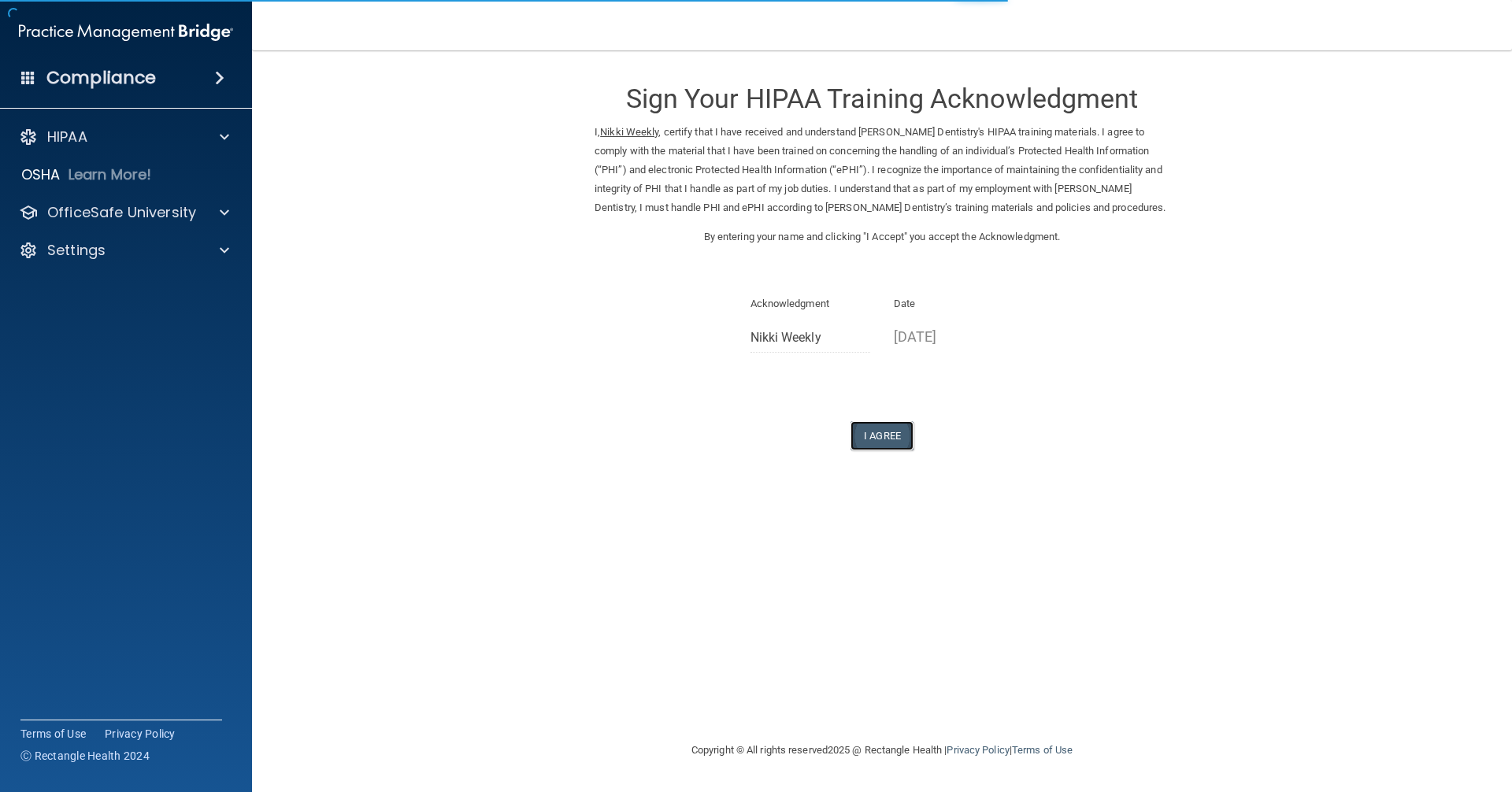
click at [885, 433] on button "I Agree" at bounding box center [882, 435] width 63 height 29
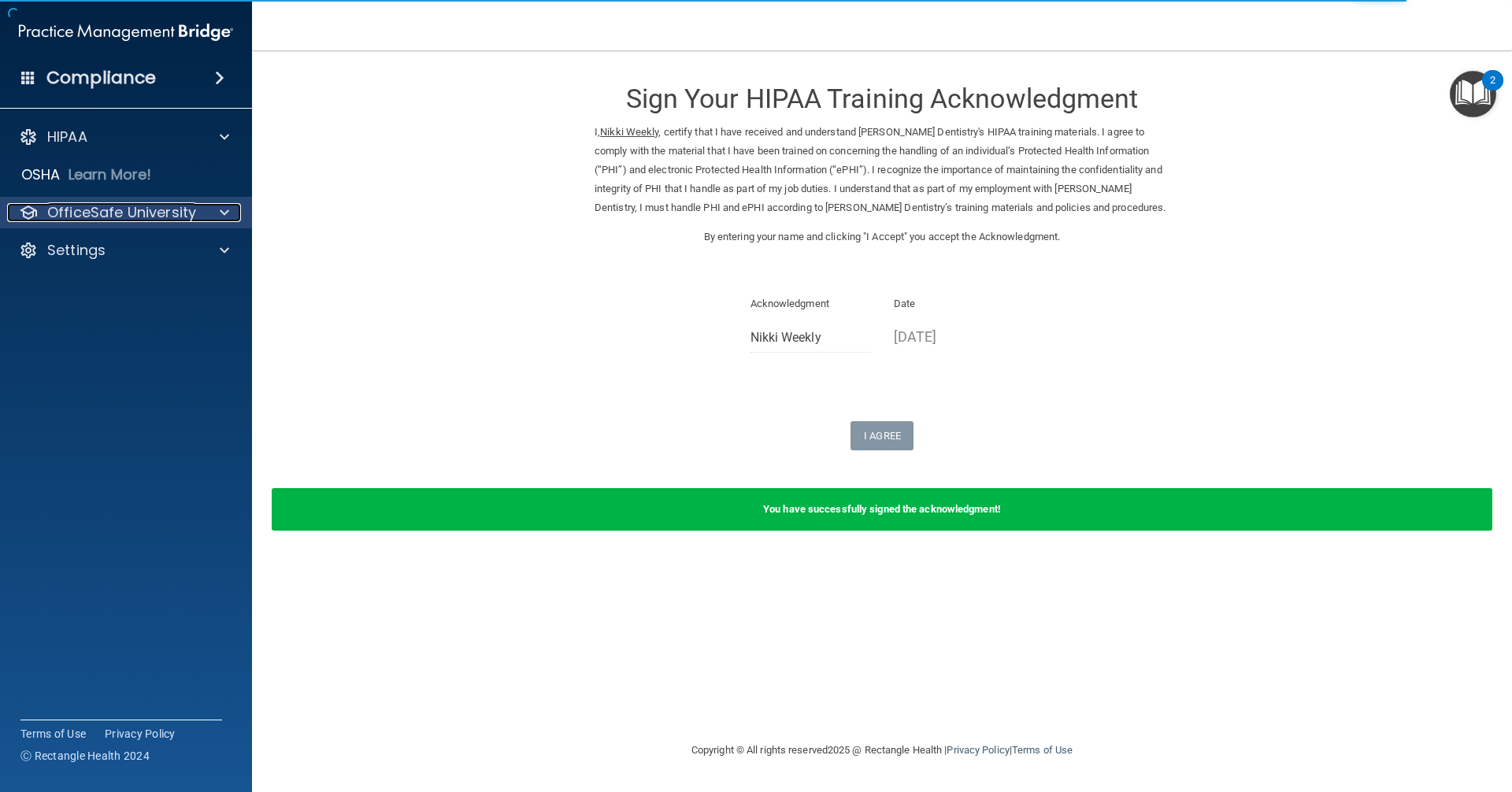
click at [220, 213] on span at bounding box center [224, 212] width 9 height 19
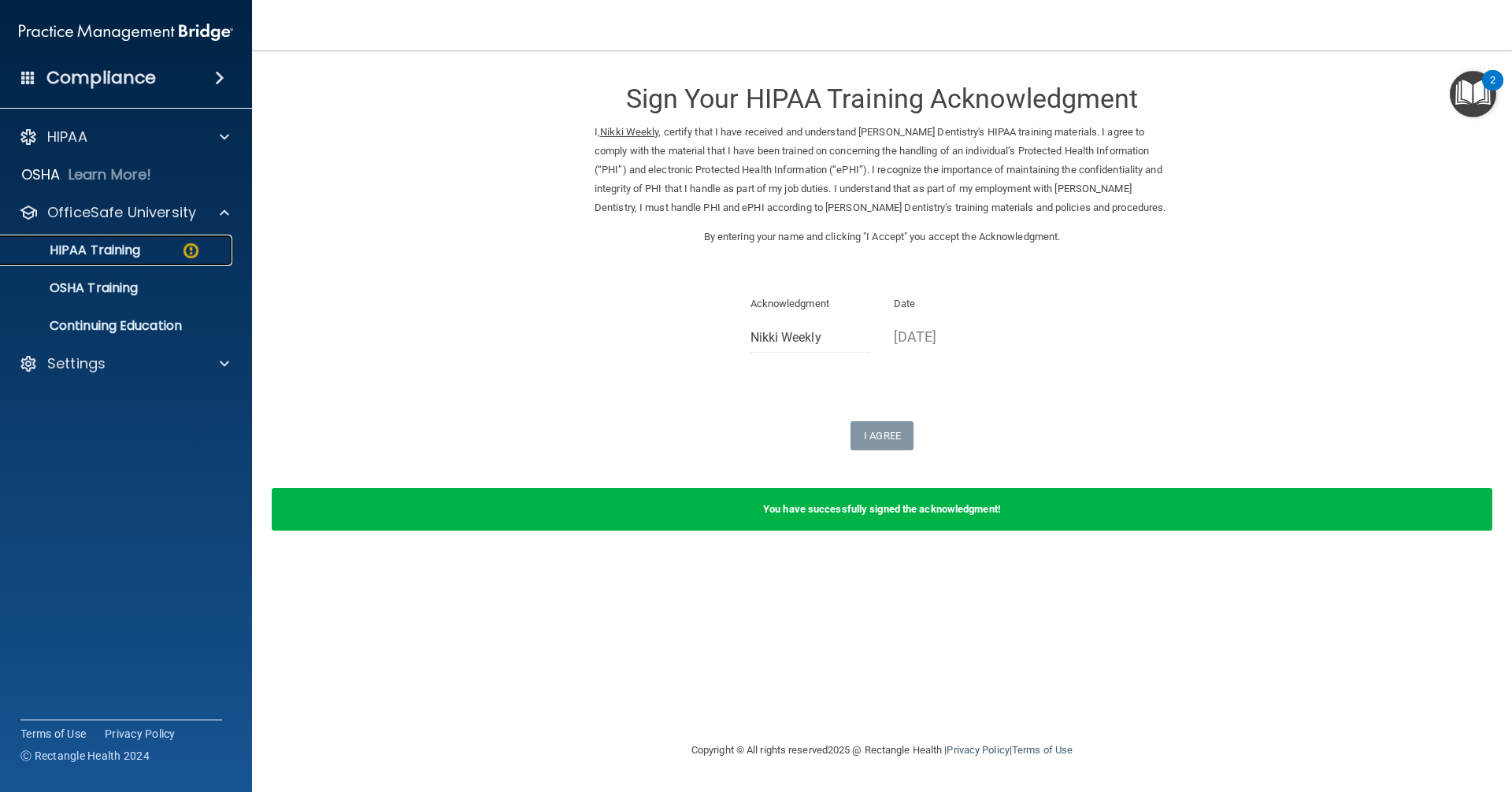
click at [204, 248] on div "HIPAA Training" at bounding box center [117, 250] width 215 height 16
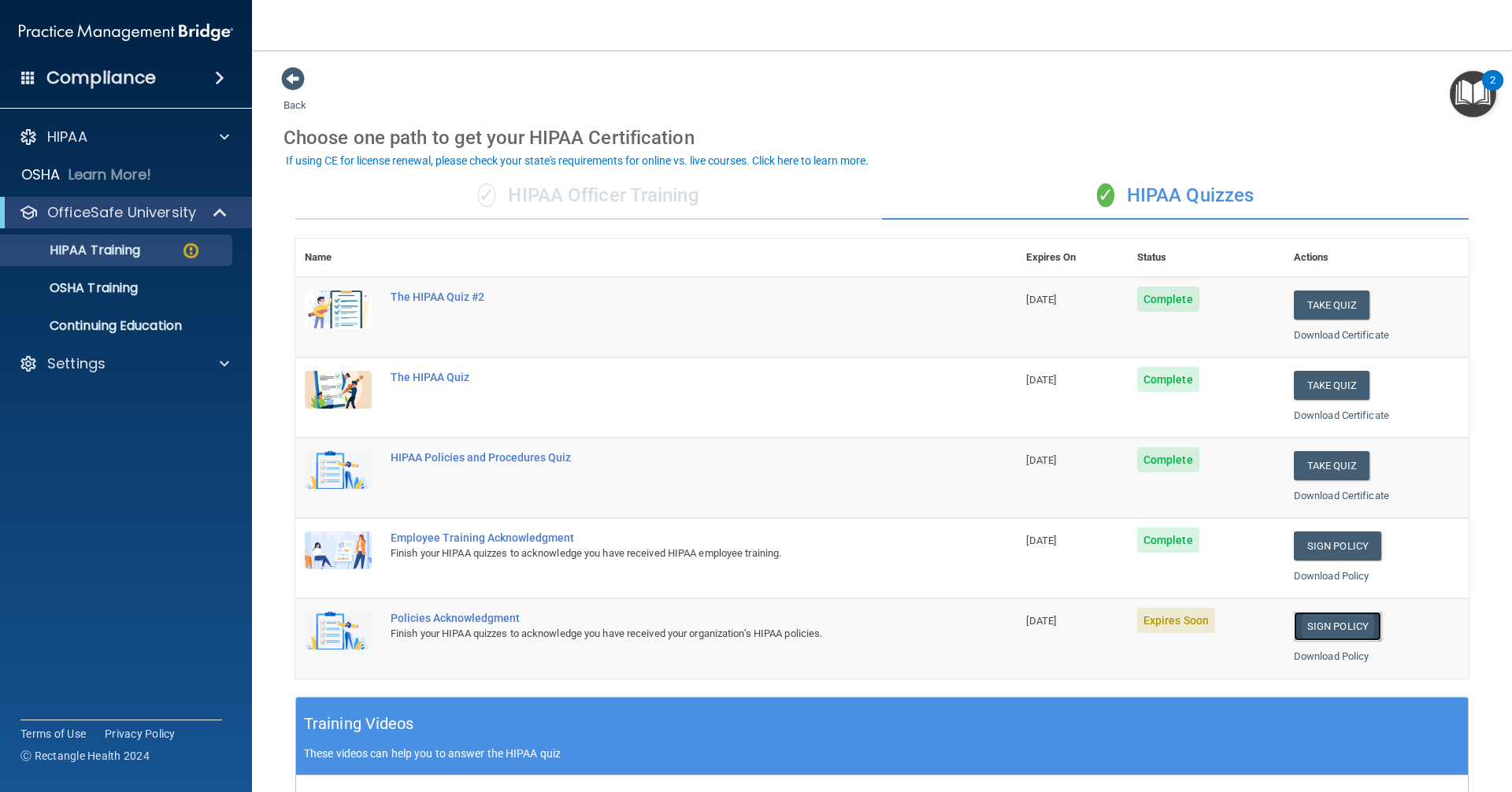
click at [1334, 621] on link "Sign Policy" at bounding box center [1338, 626] width 87 height 29
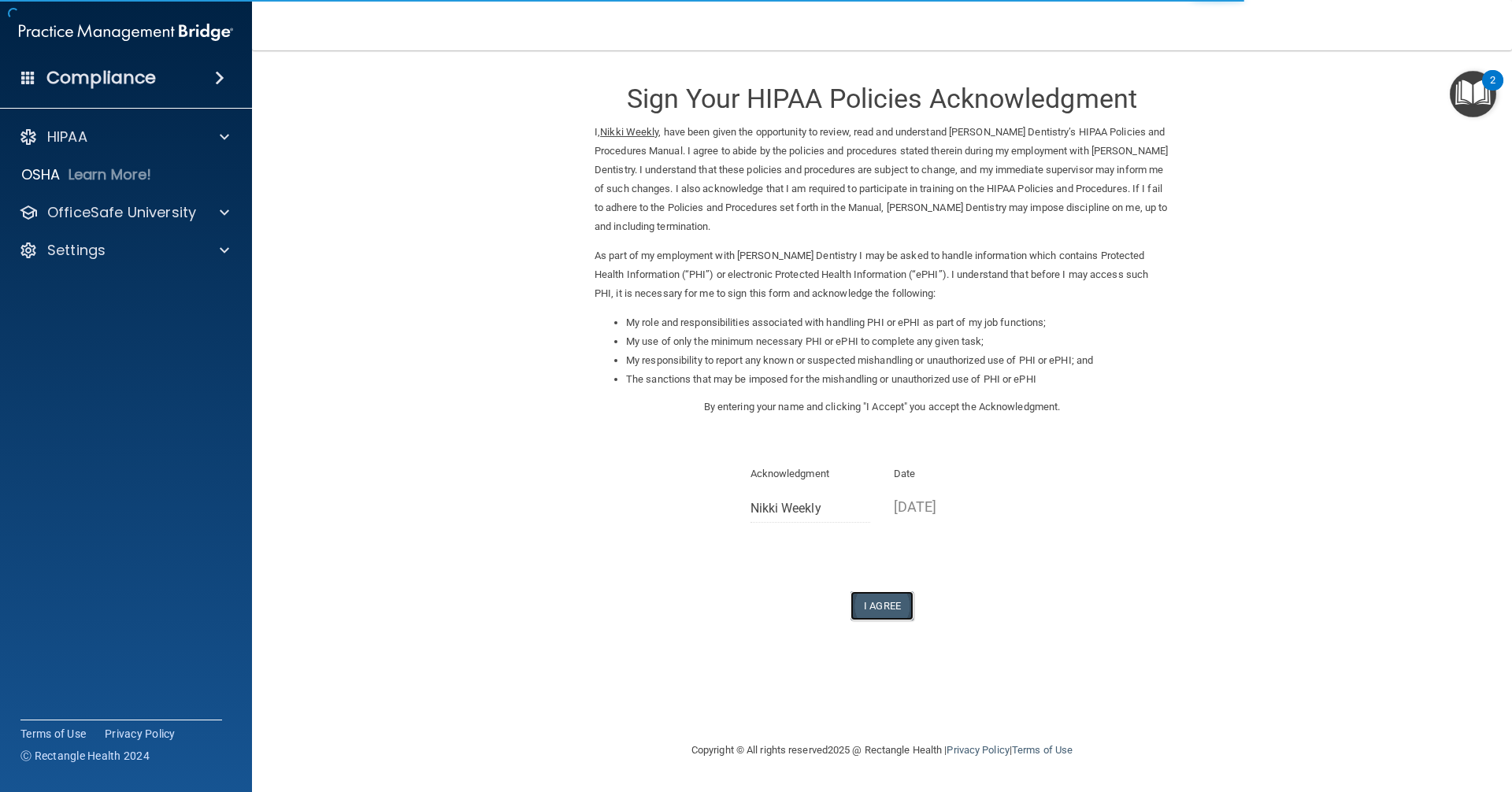
click at [887, 607] on button "I Agree" at bounding box center [882, 605] width 63 height 29
